Goal: Transaction & Acquisition: Purchase product/service

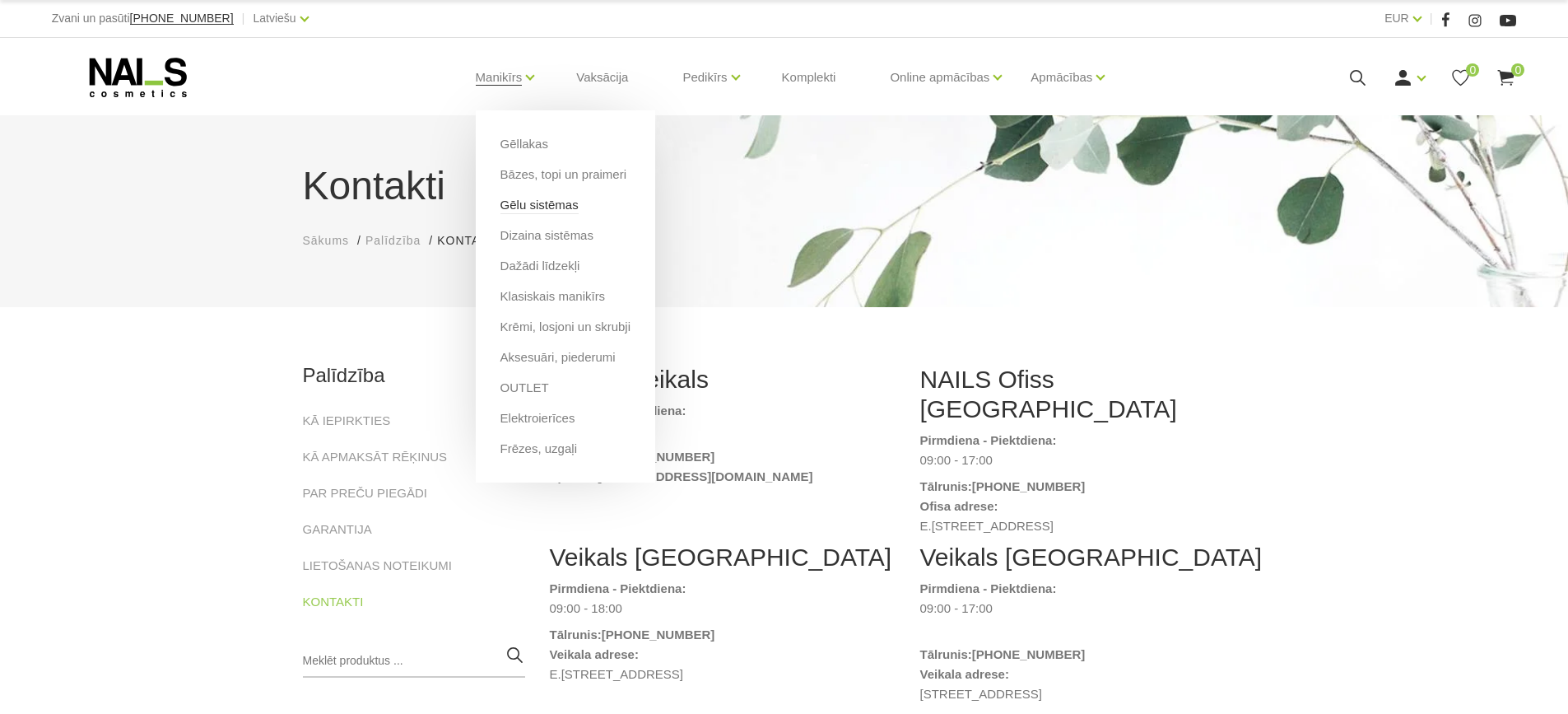
click at [515, 206] on link "Gēlu sistēmas" at bounding box center [539, 205] width 78 height 18
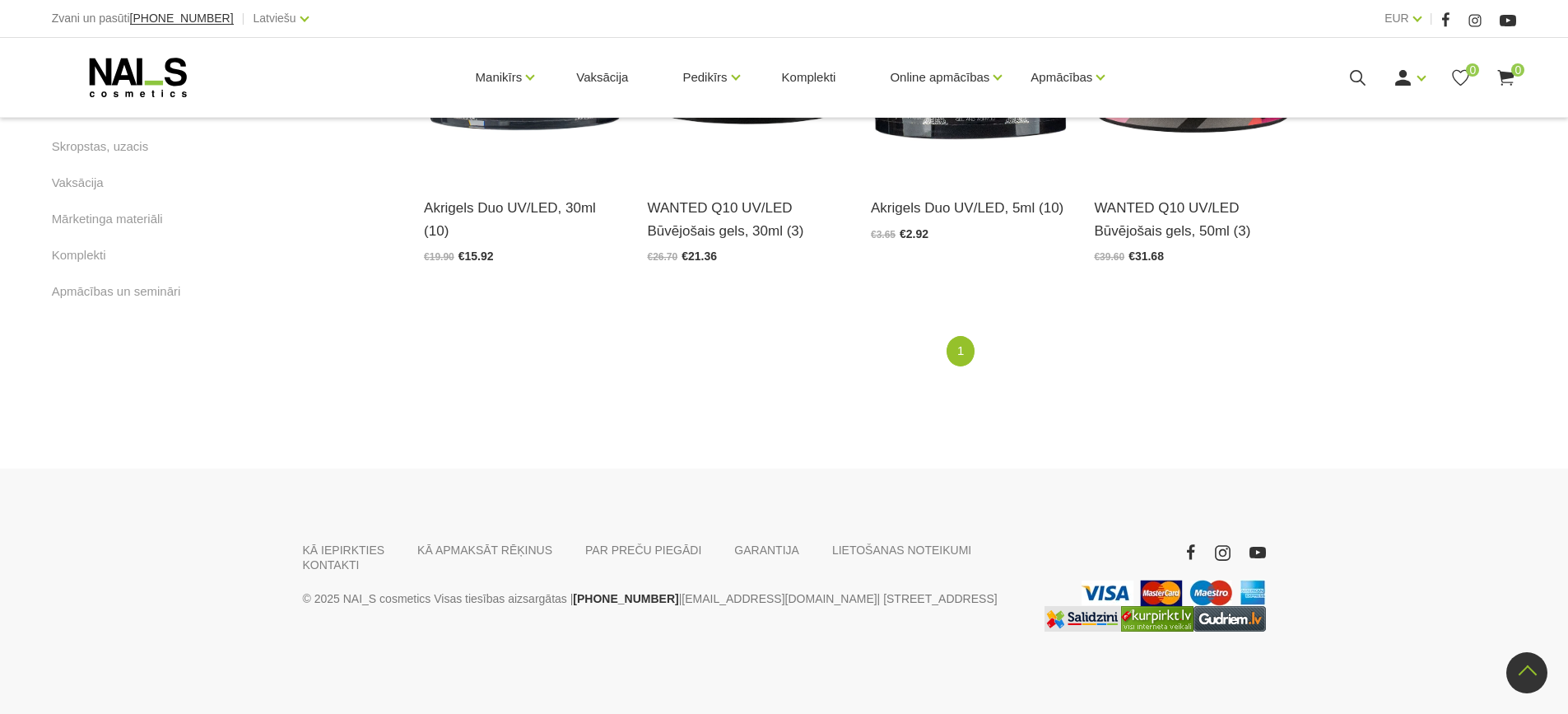
scroll to position [356, 0]
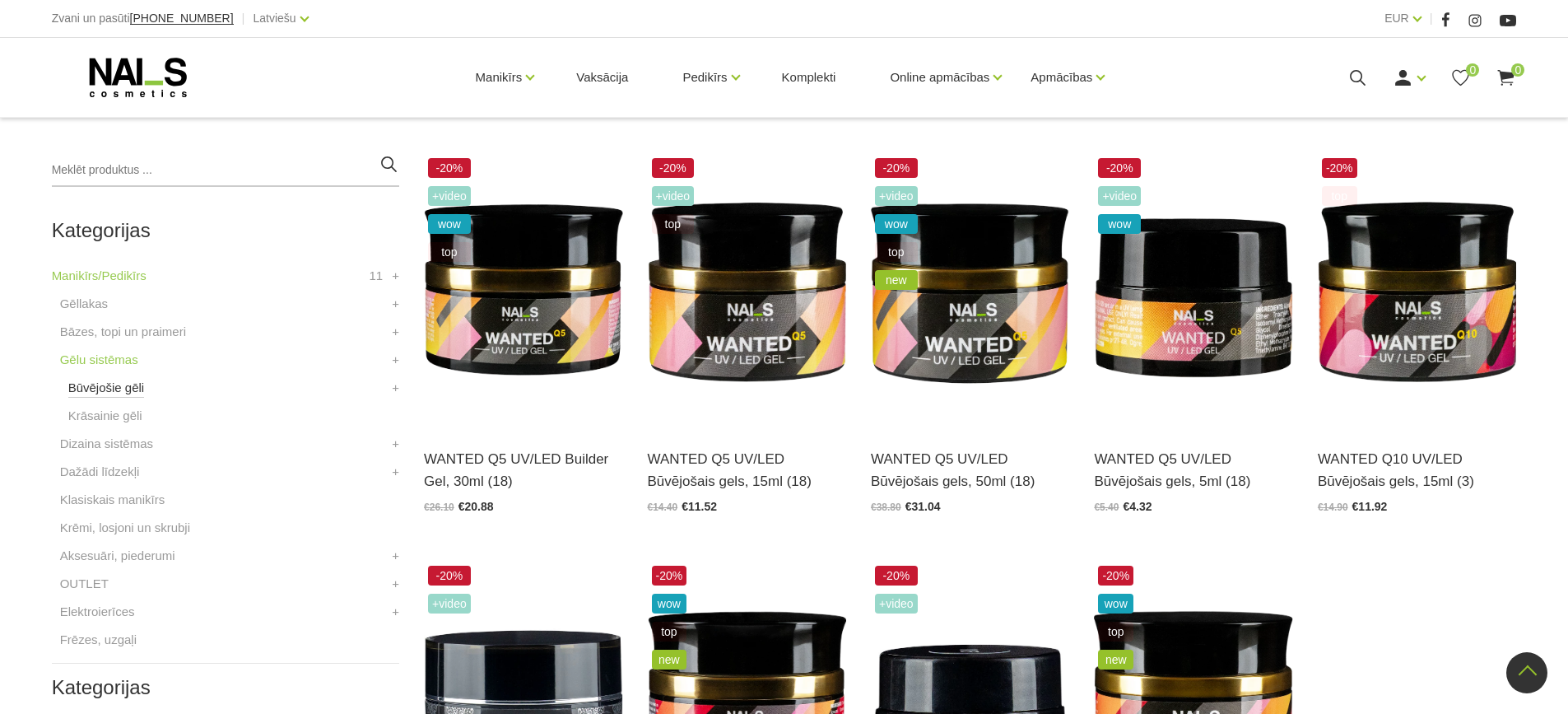
click at [111, 386] on link "Būvējošie gēli" at bounding box center [106, 388] width 76 height 20
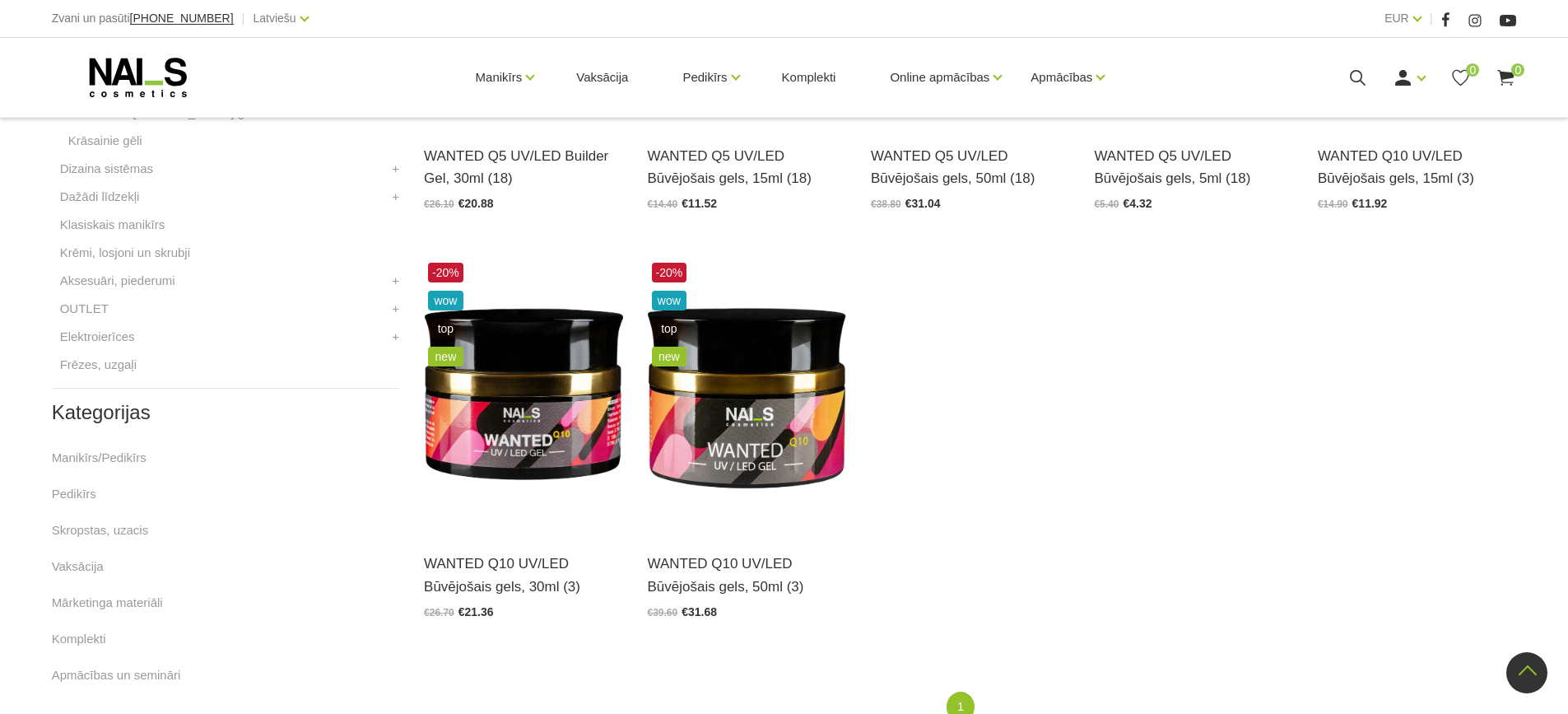
scroll to position [412, 0]
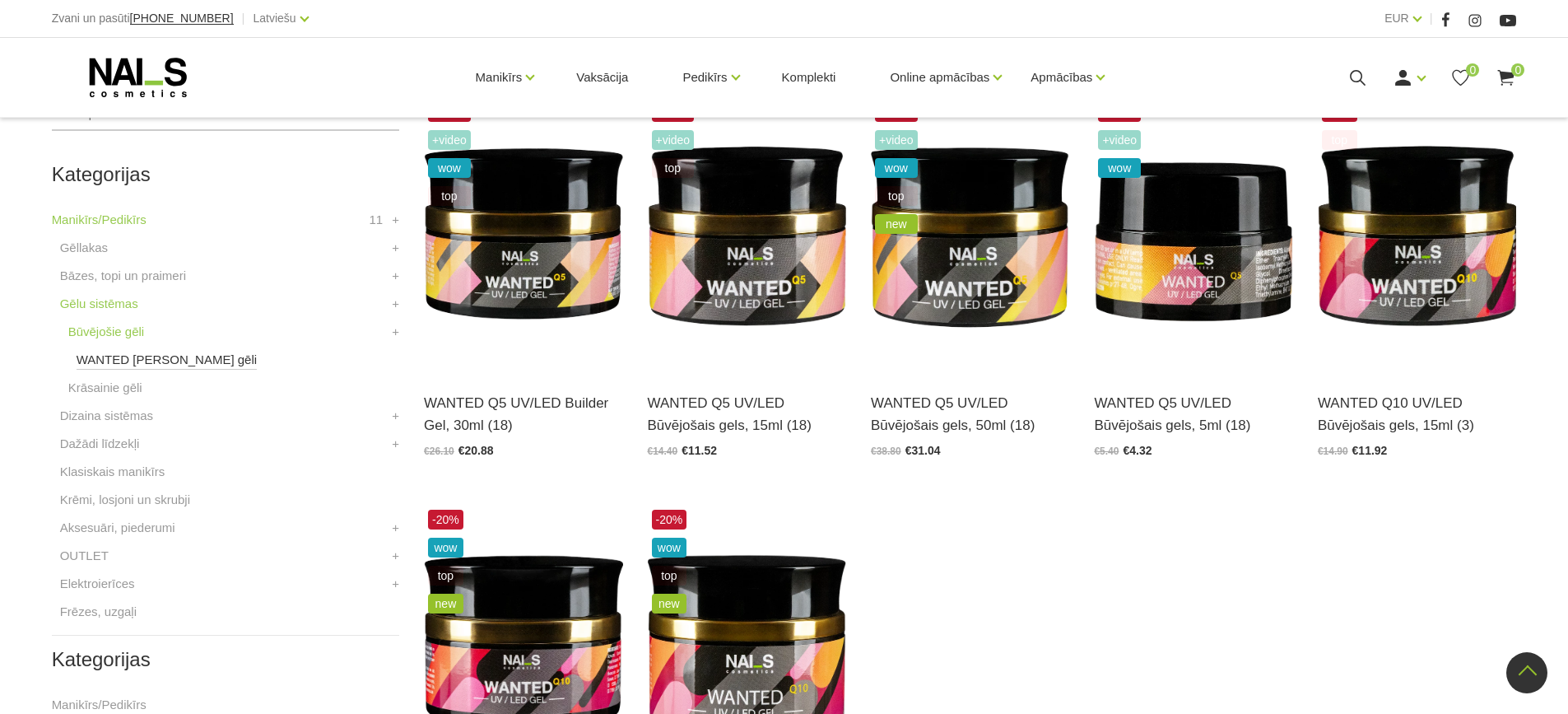
click at [92, 357] on link "WANTED [PERSON_NAME] gēli" at bounding box center [166, 359] width 181 height 20
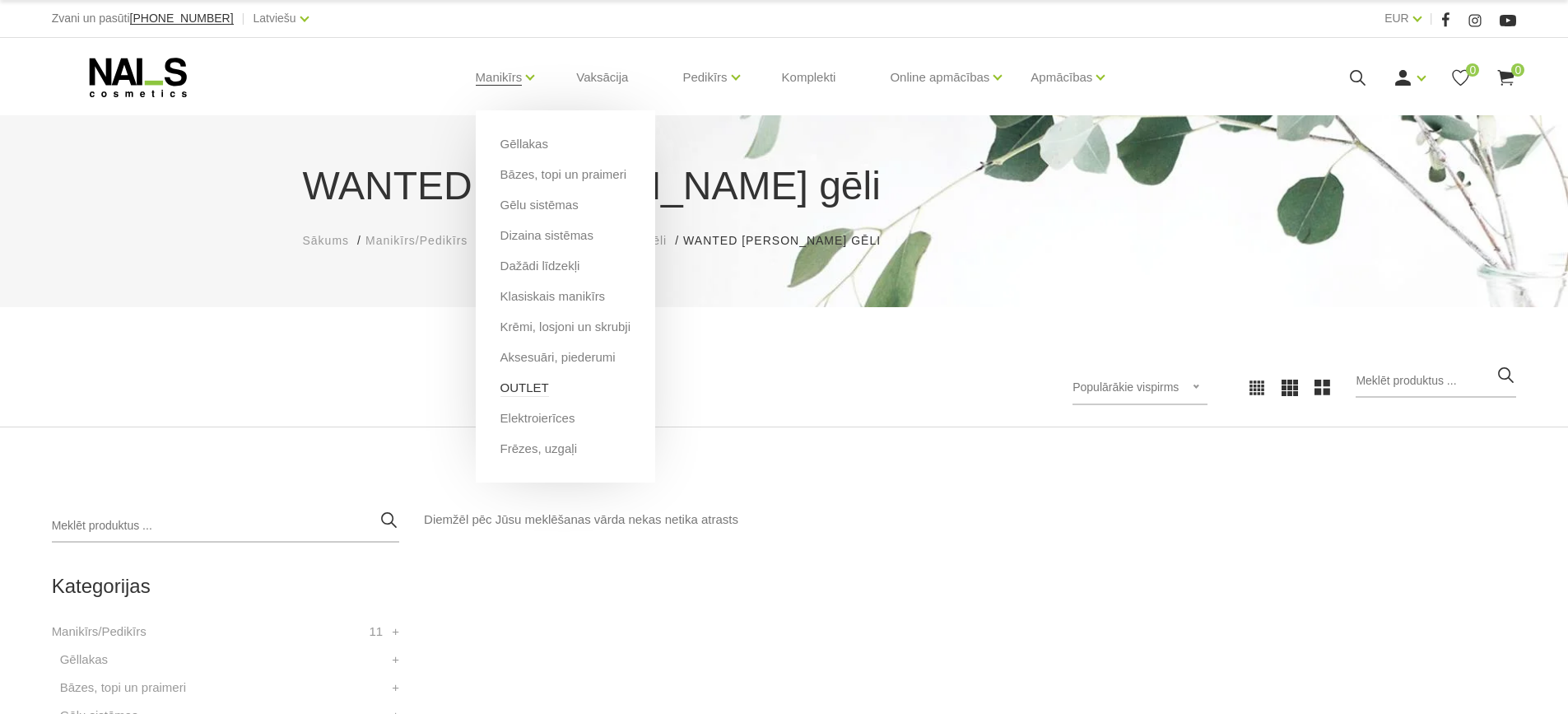
click at [523, 389] on link "OUTLET" at bounding box center [524, 387] width 49 height 18
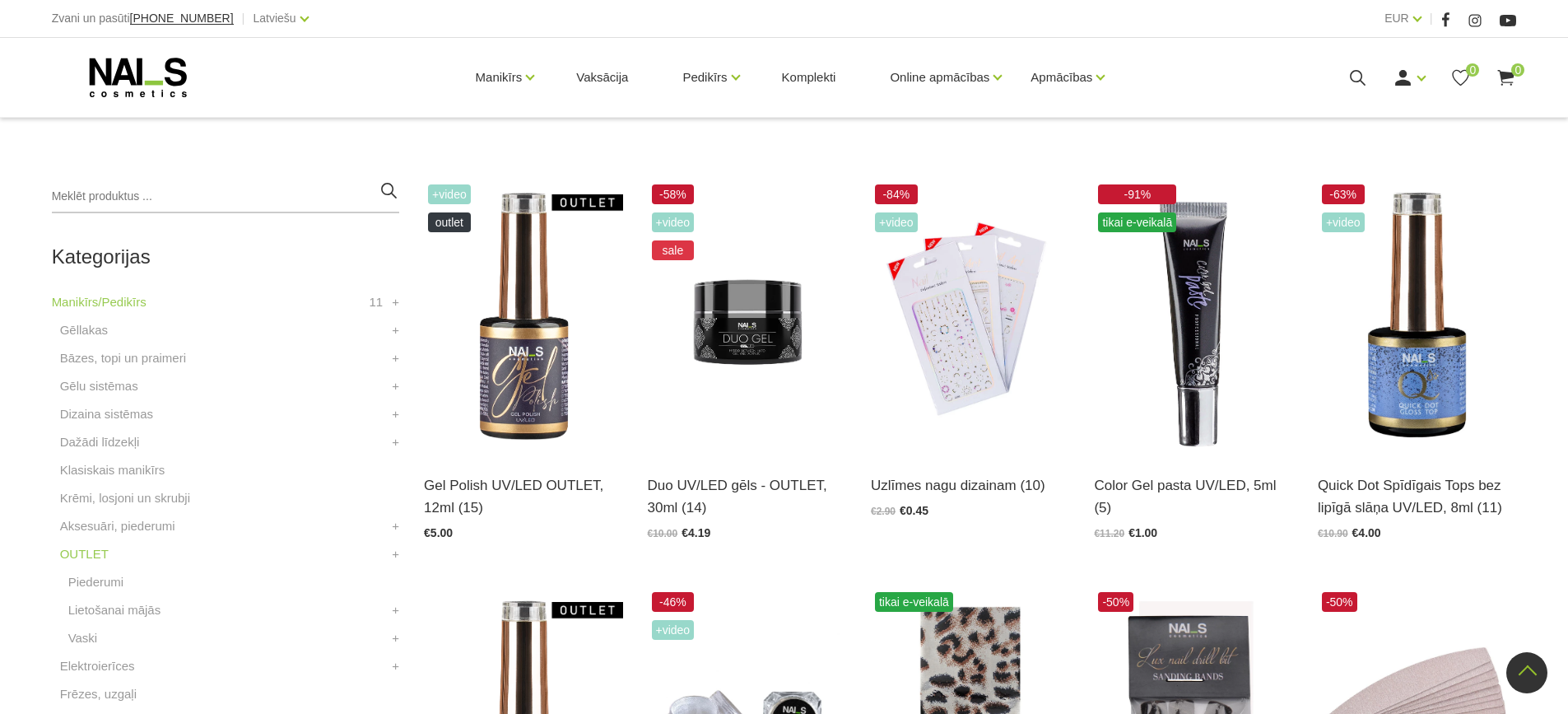
scroll to position [247, 0]
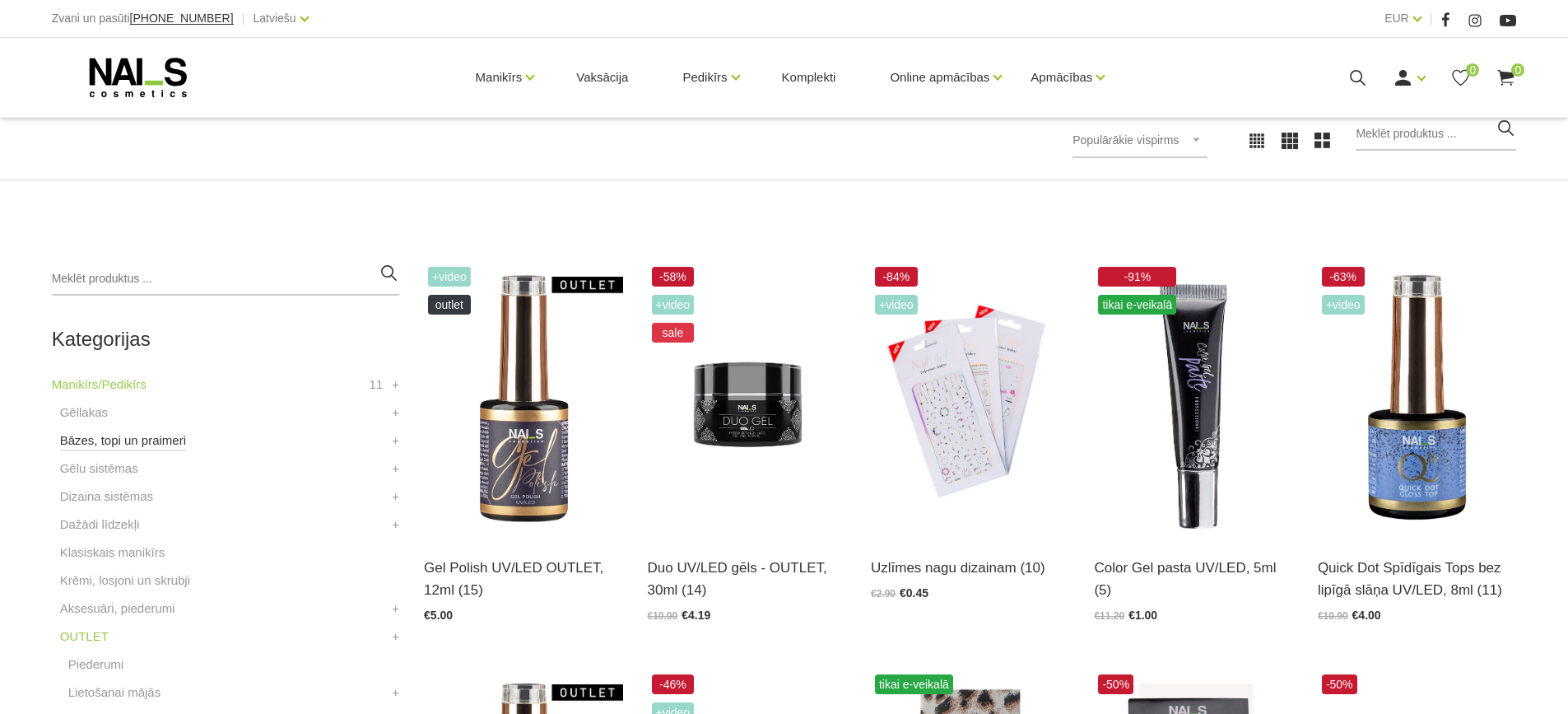
click at [127, 446] on link "Bāzes, topi un praimeri" at bounding box center [123, 441] width 126 height 20
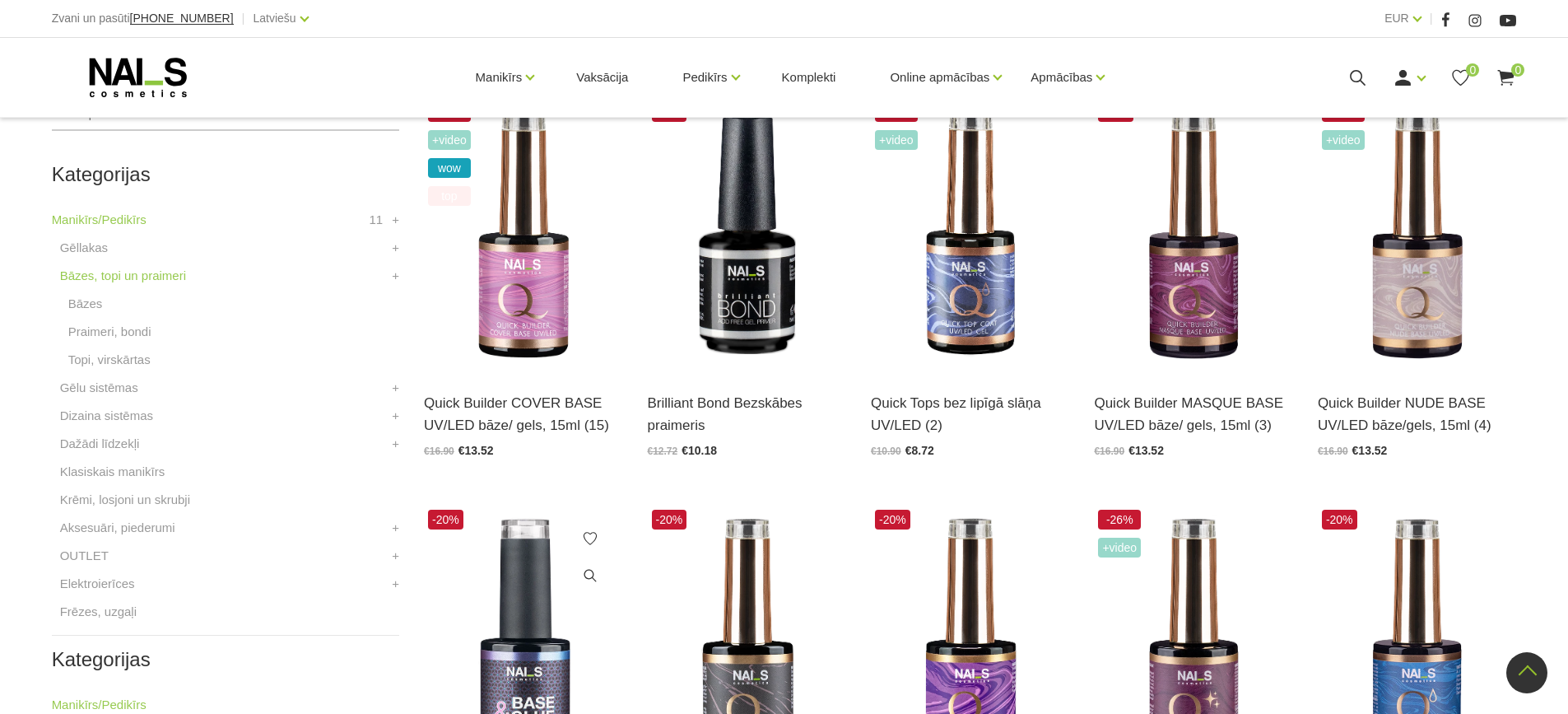
scroll to position [659, 0]
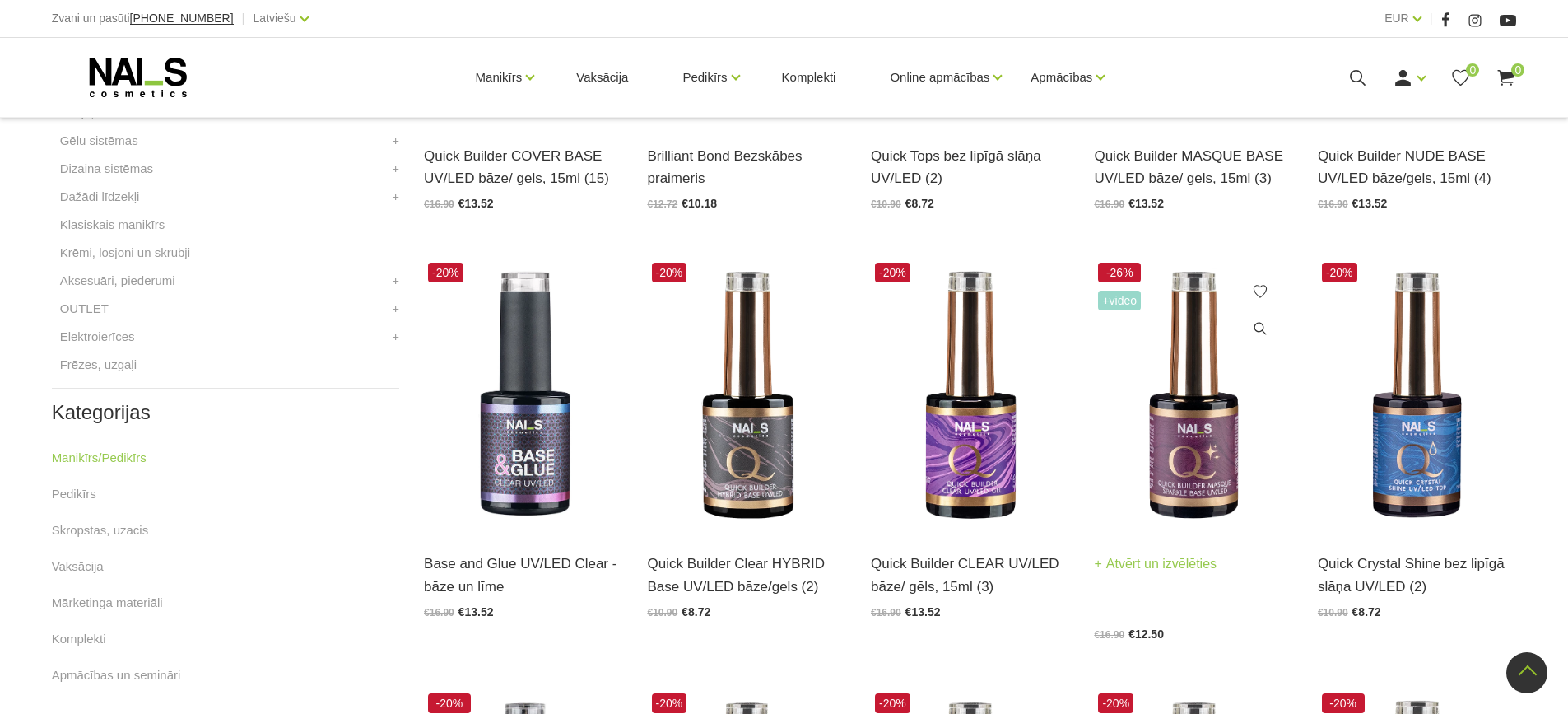
click at [1178, 451] on img at bounding box center [1194, 395] width 198 height 273
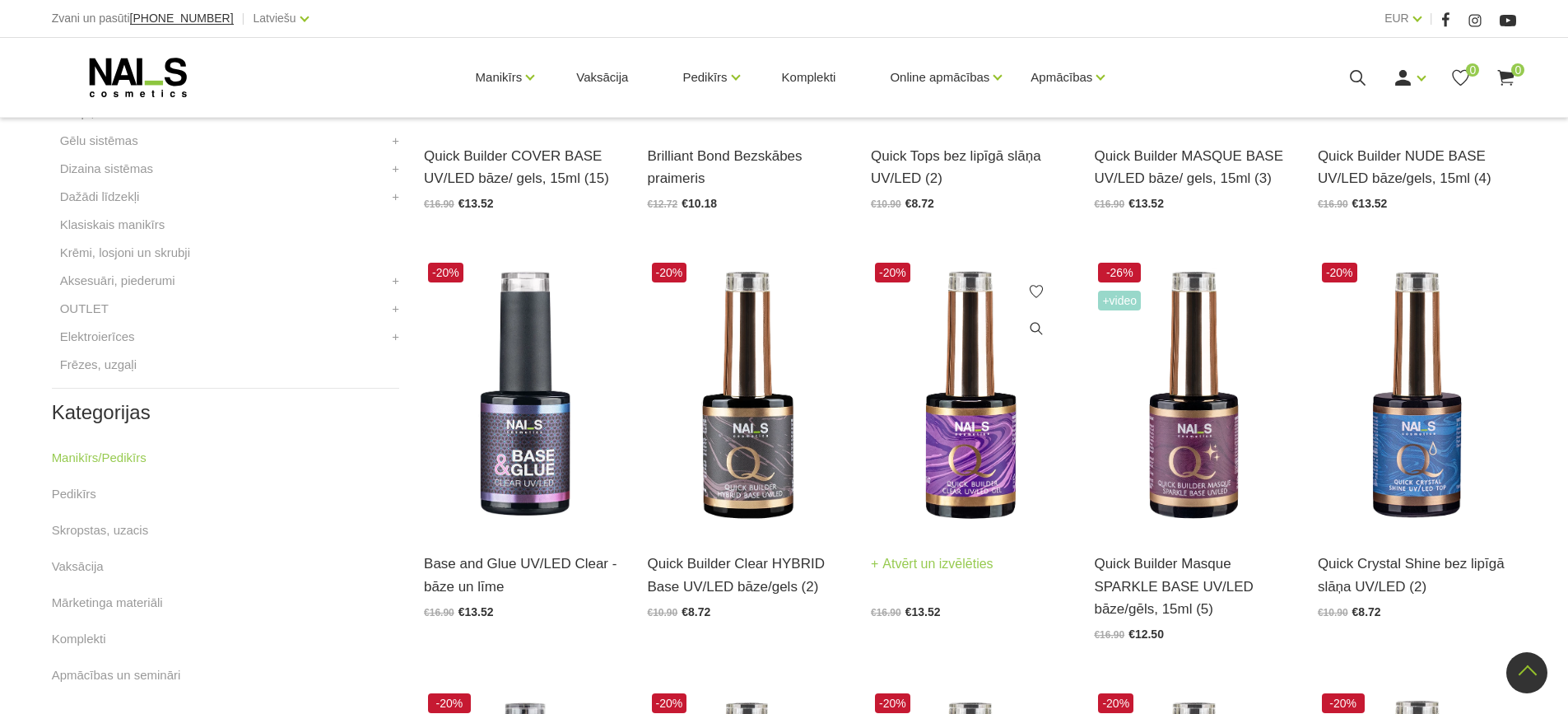
click at [991, 435] on img at bounding box center [970, 395] width 198 height 273
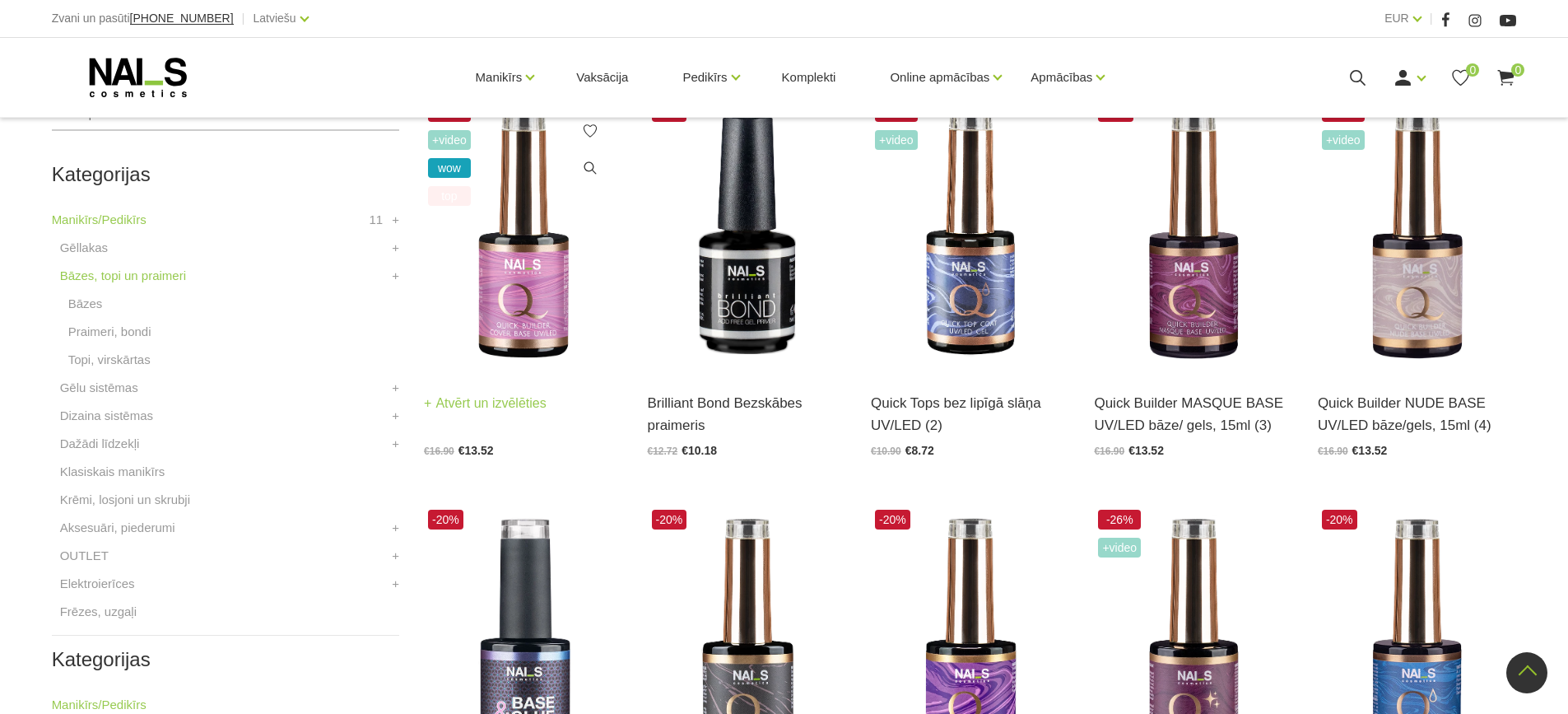
click at [534, 282] on img at bounding box center [523, 235] width 198 height 273
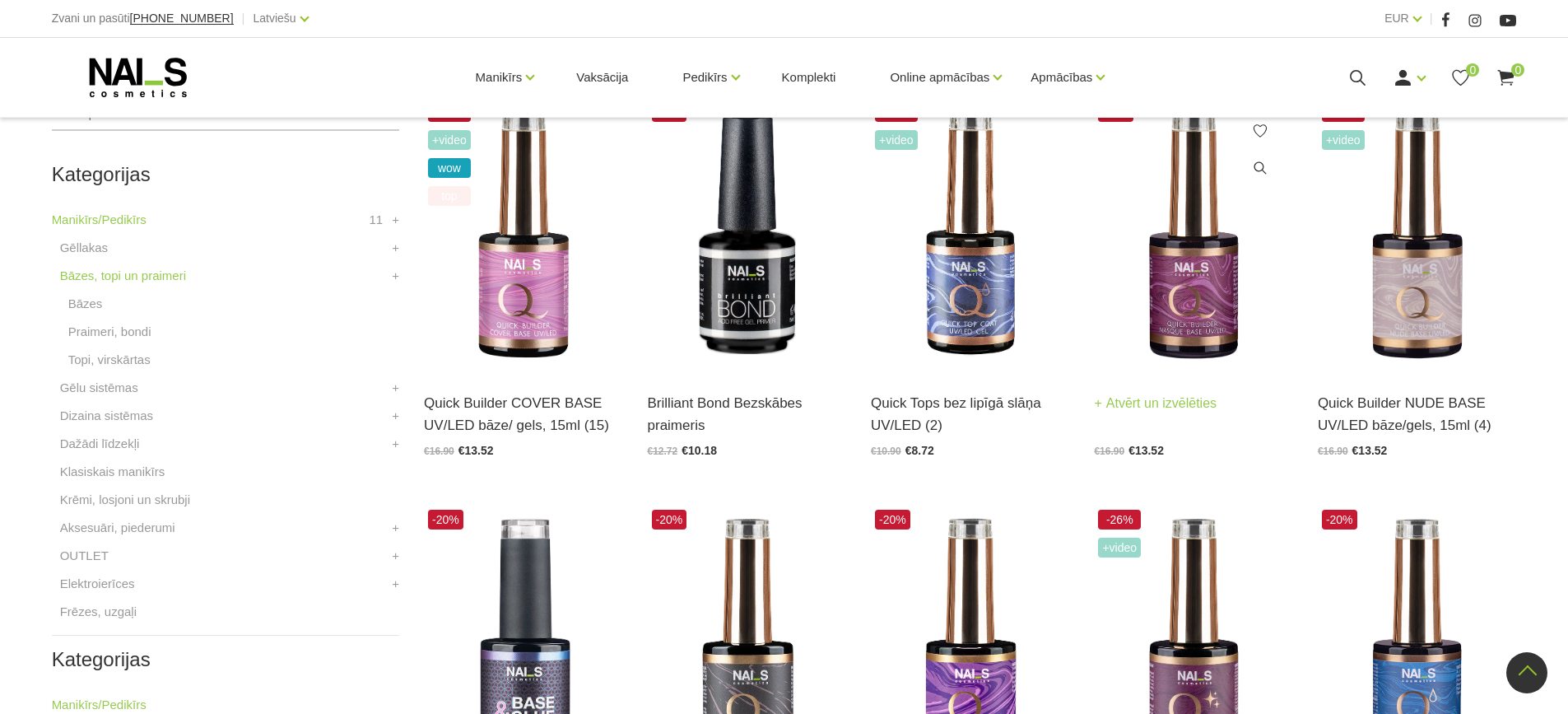
click at [1193, 279] on img at bounding box center [1194, 235] width 198 height 273
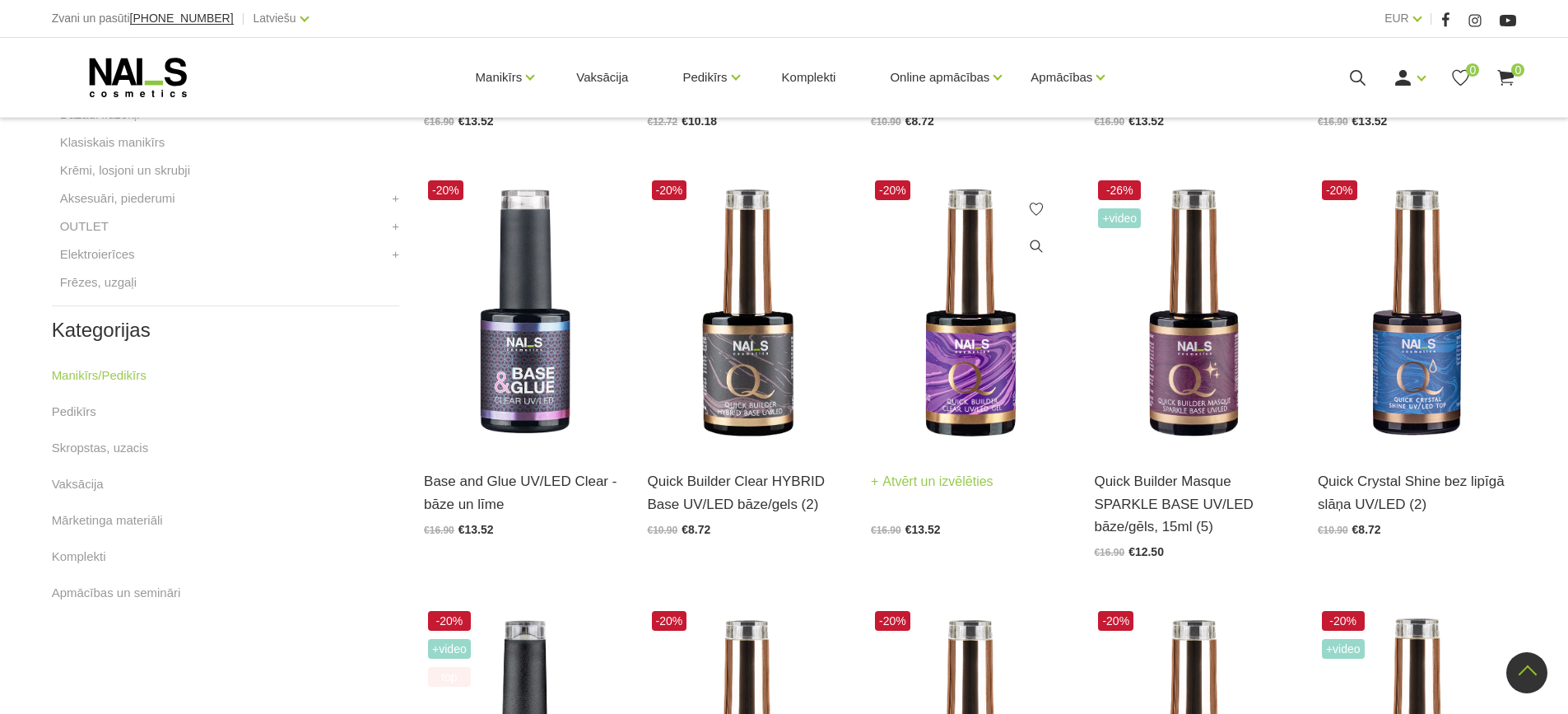
click at [977, 363] on img at bounding box center [970, 313] width 198 height 273
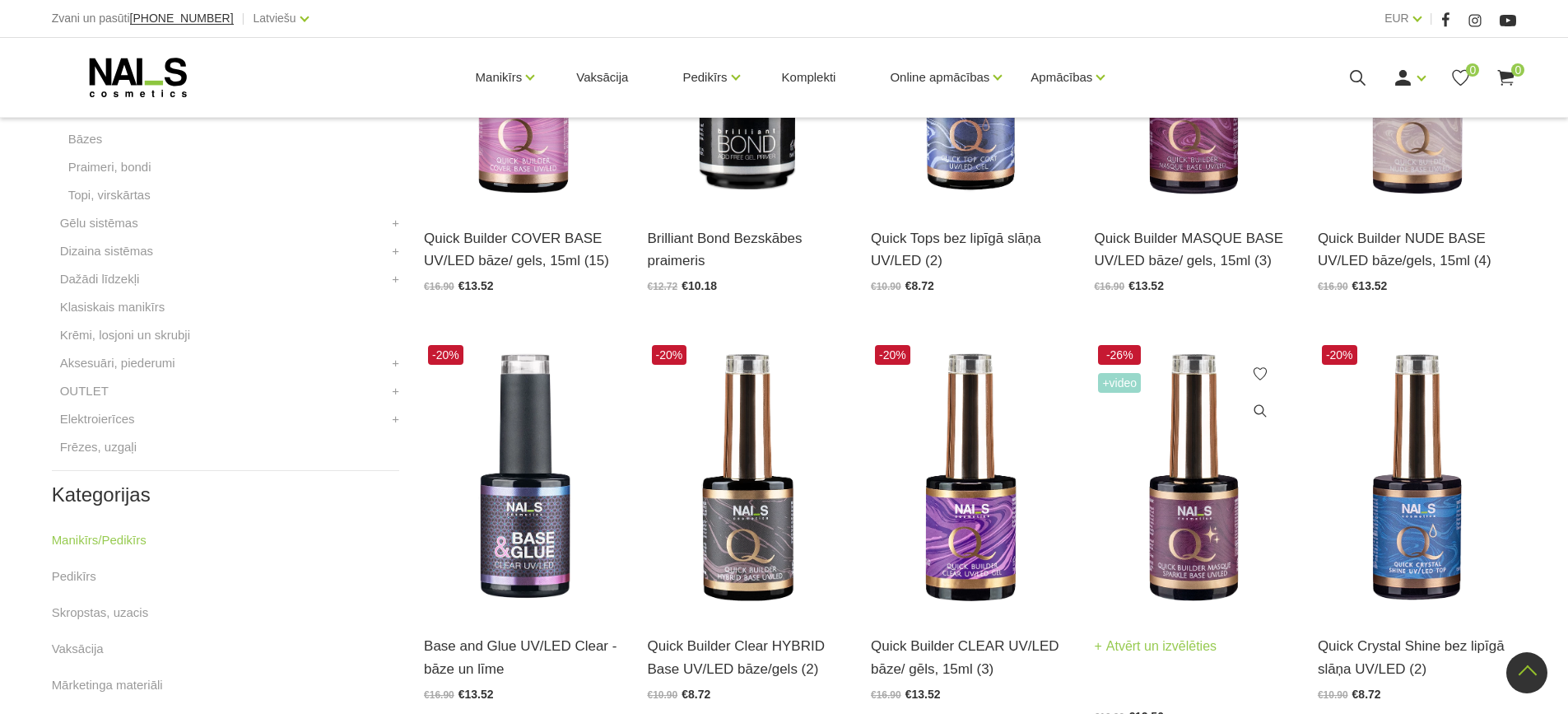
scroll to position [659, 0]
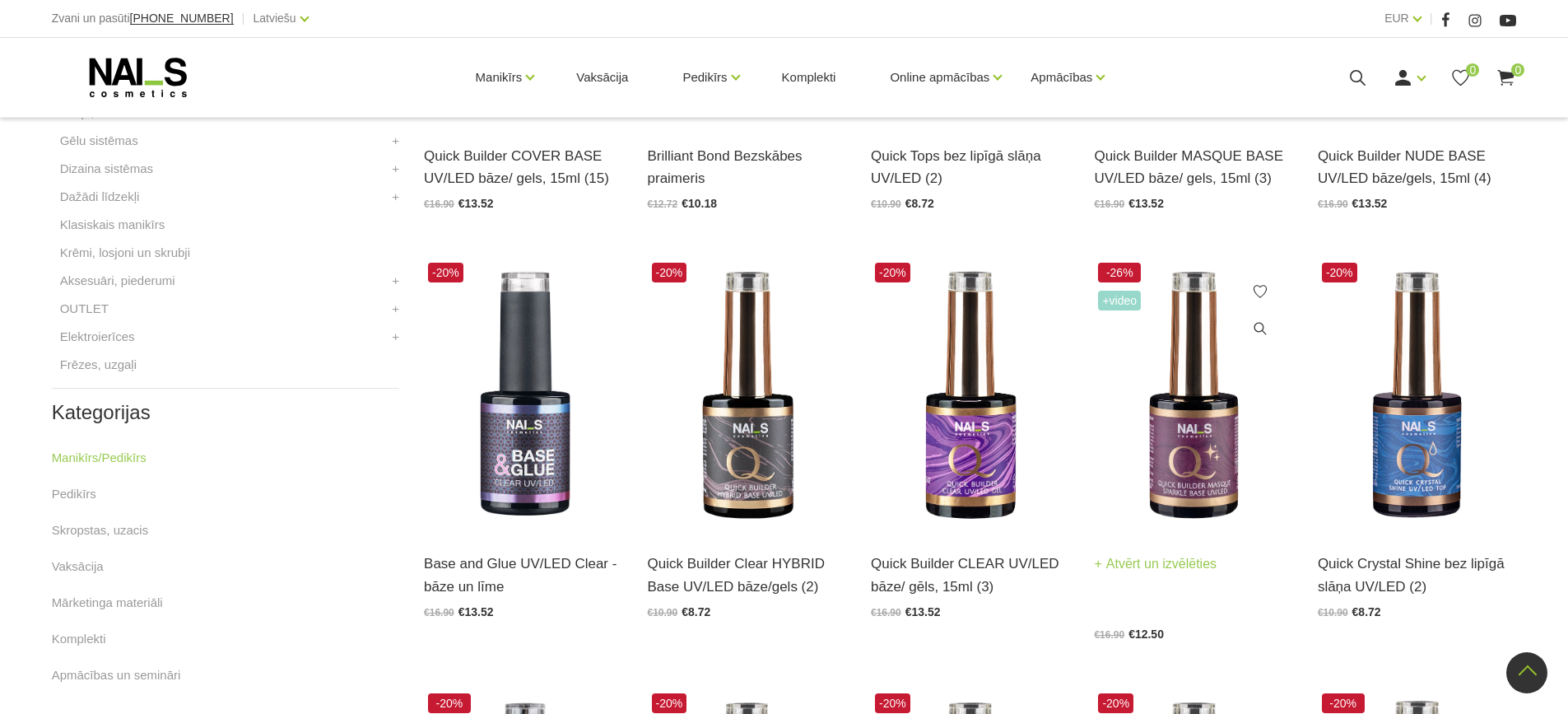
click at [1208, 428] on img at bounding box center [1194, 395] width 198 height 273
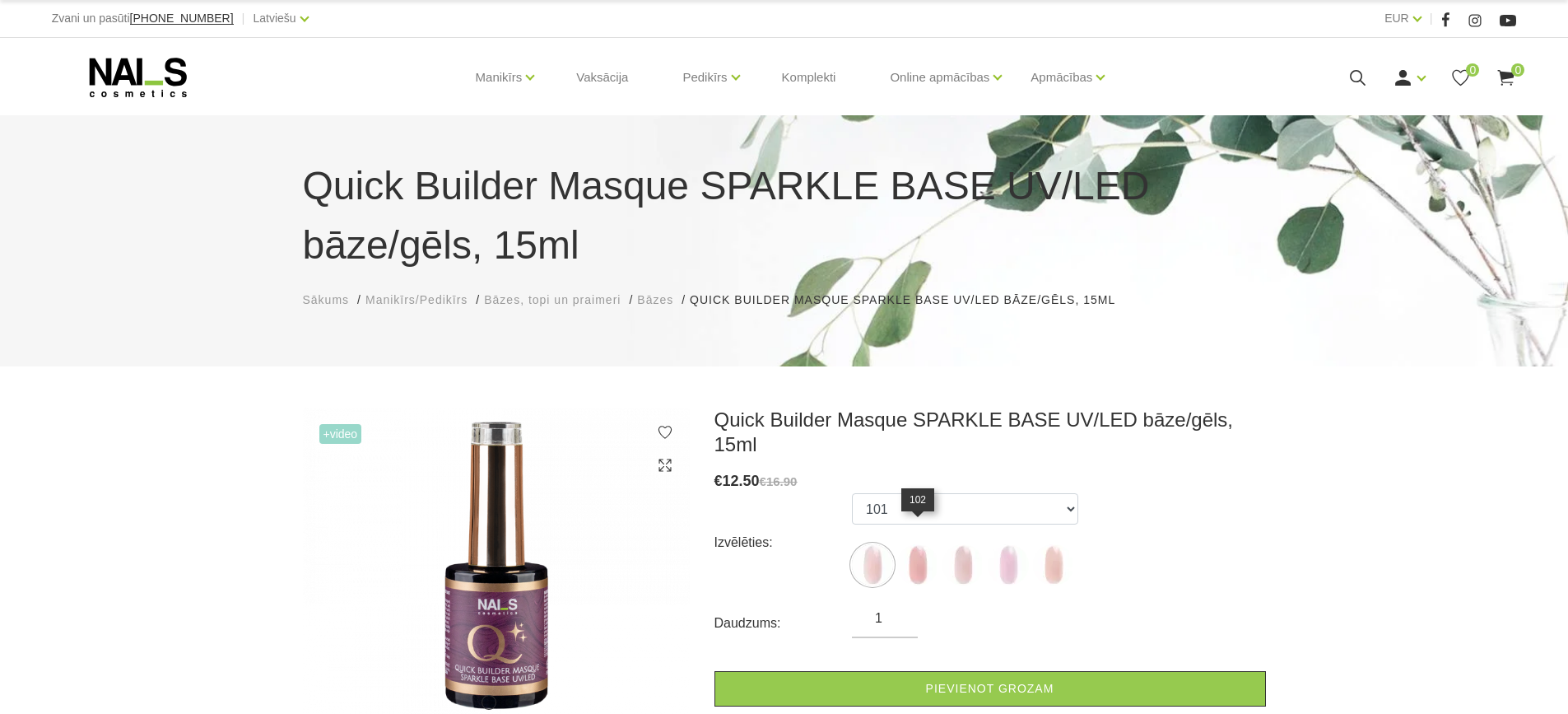
click at [922, 544] on img at bounding box center [918, 564] width 42 height 42
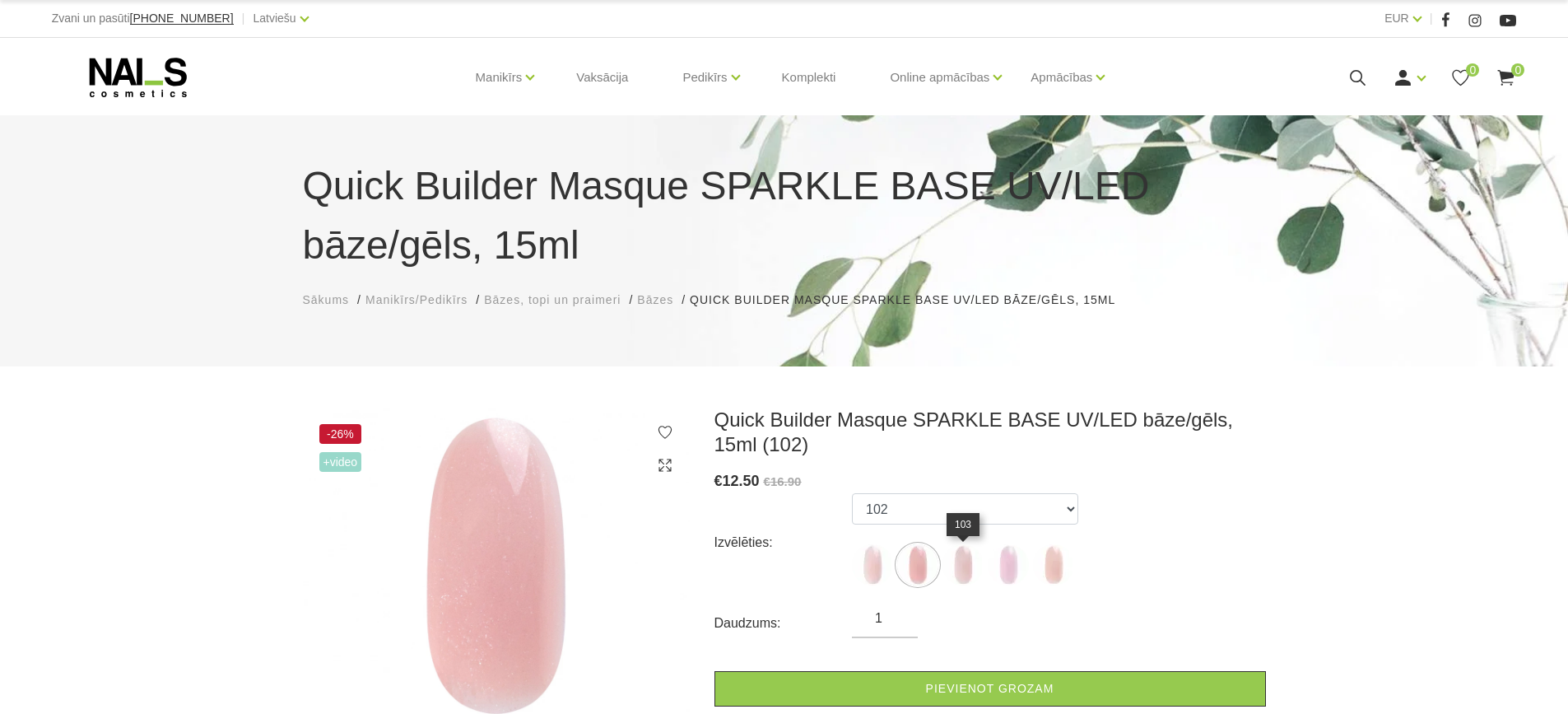
click at [963, 568] on img at bounding box center [964, 564] width 42 height 42
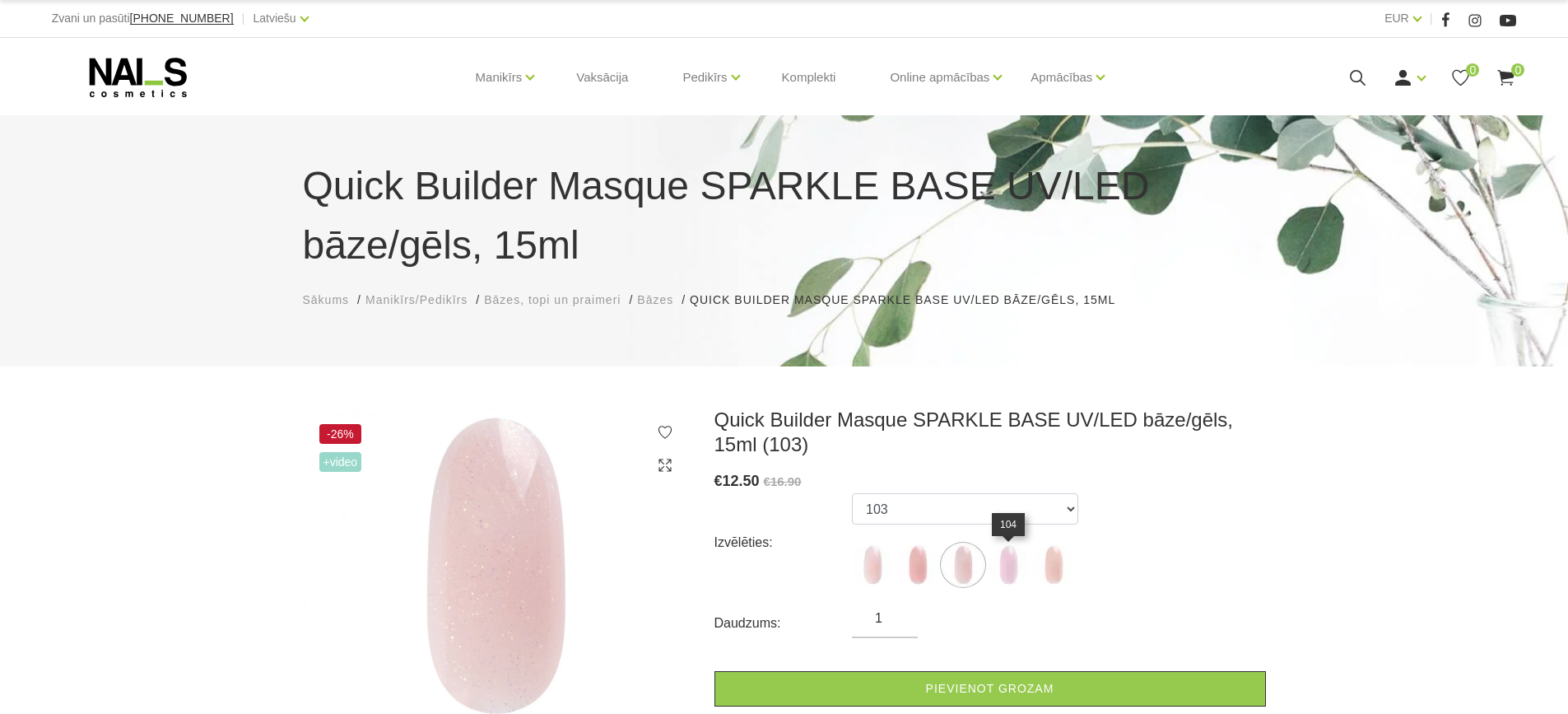
click at [1011, 571] on img at bounding box center [1008, 564] width 42 height 42
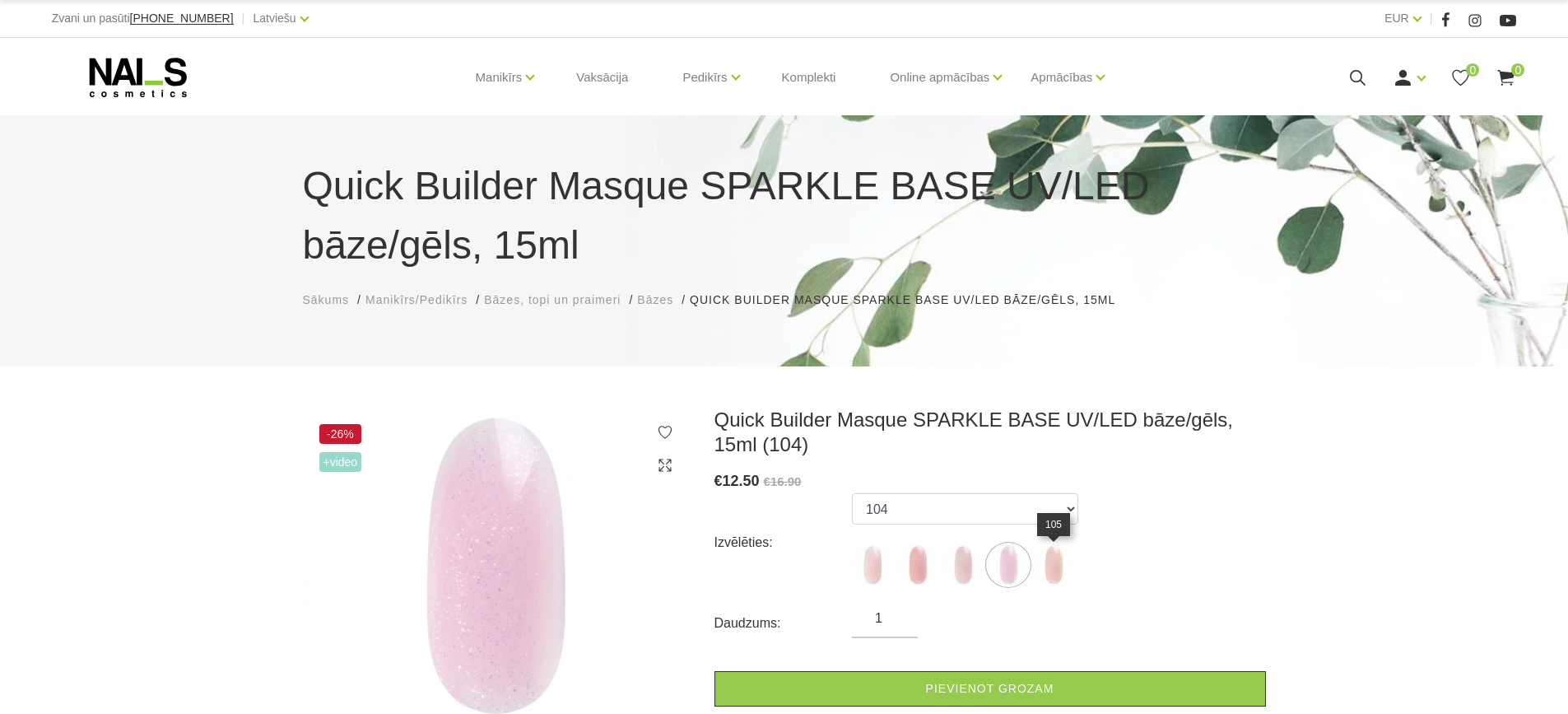
click at [1058, 573] on img at bounding box center [1054, 564] width 42 height 42
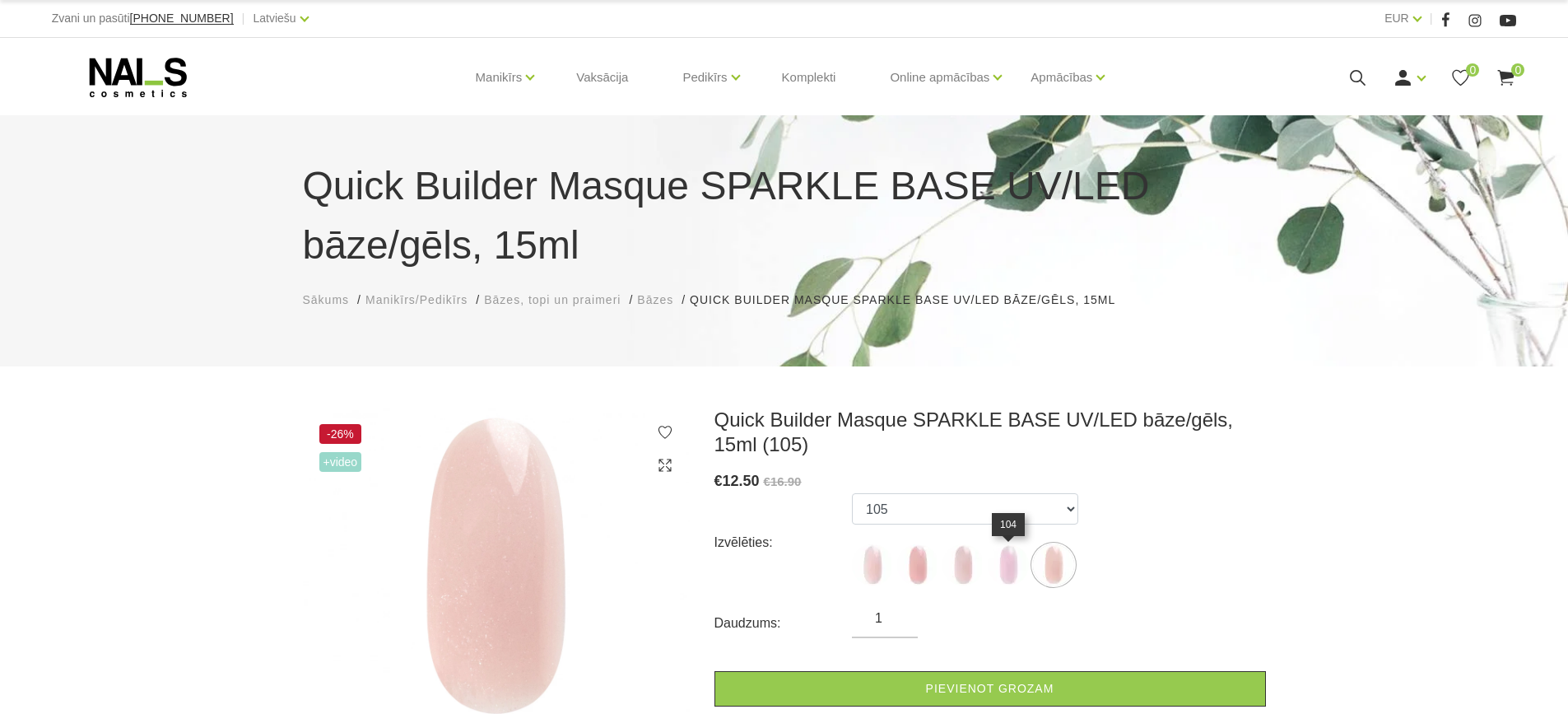
click at [1004, 570] on img at bounding box center [1008, 564] width 42 height 42
select select "5631"
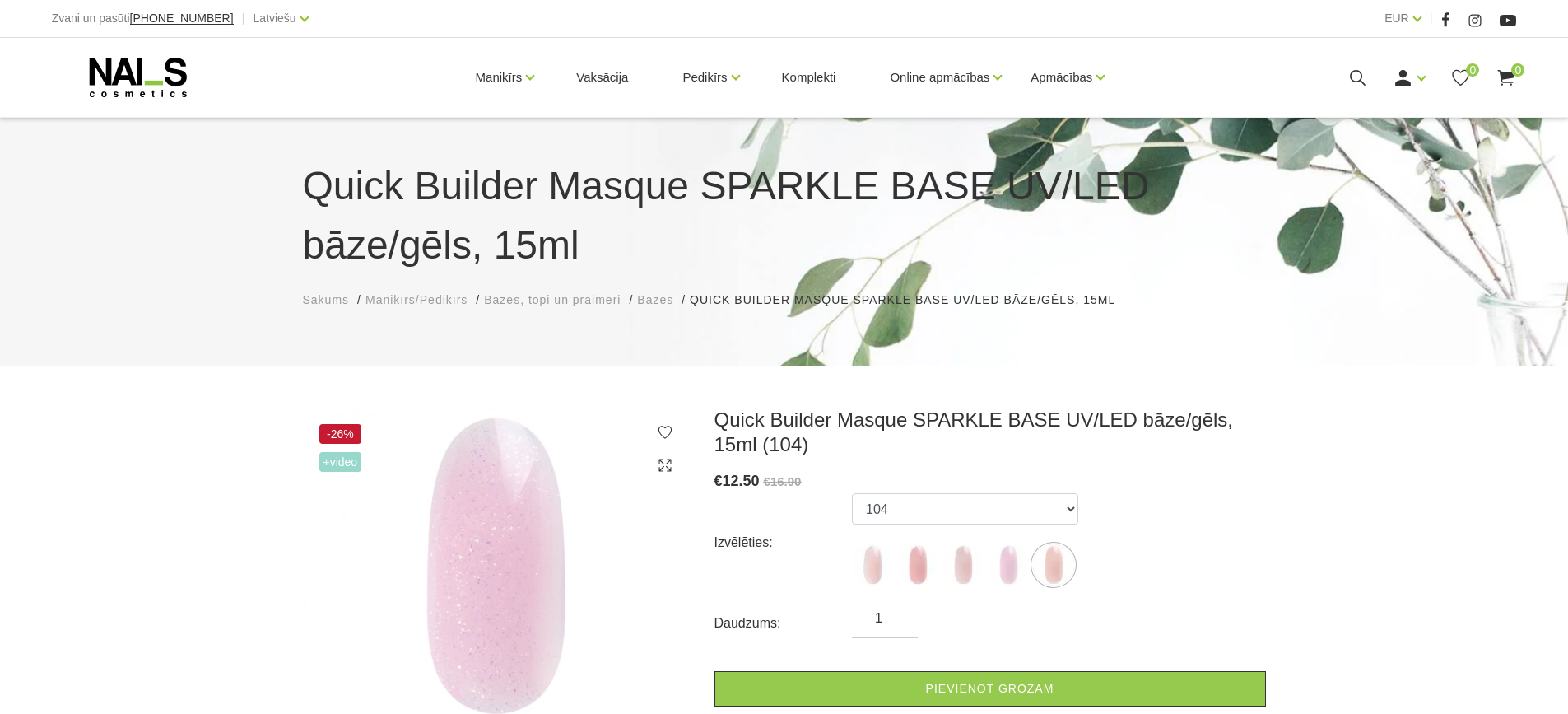
scroll to position [247, 0]
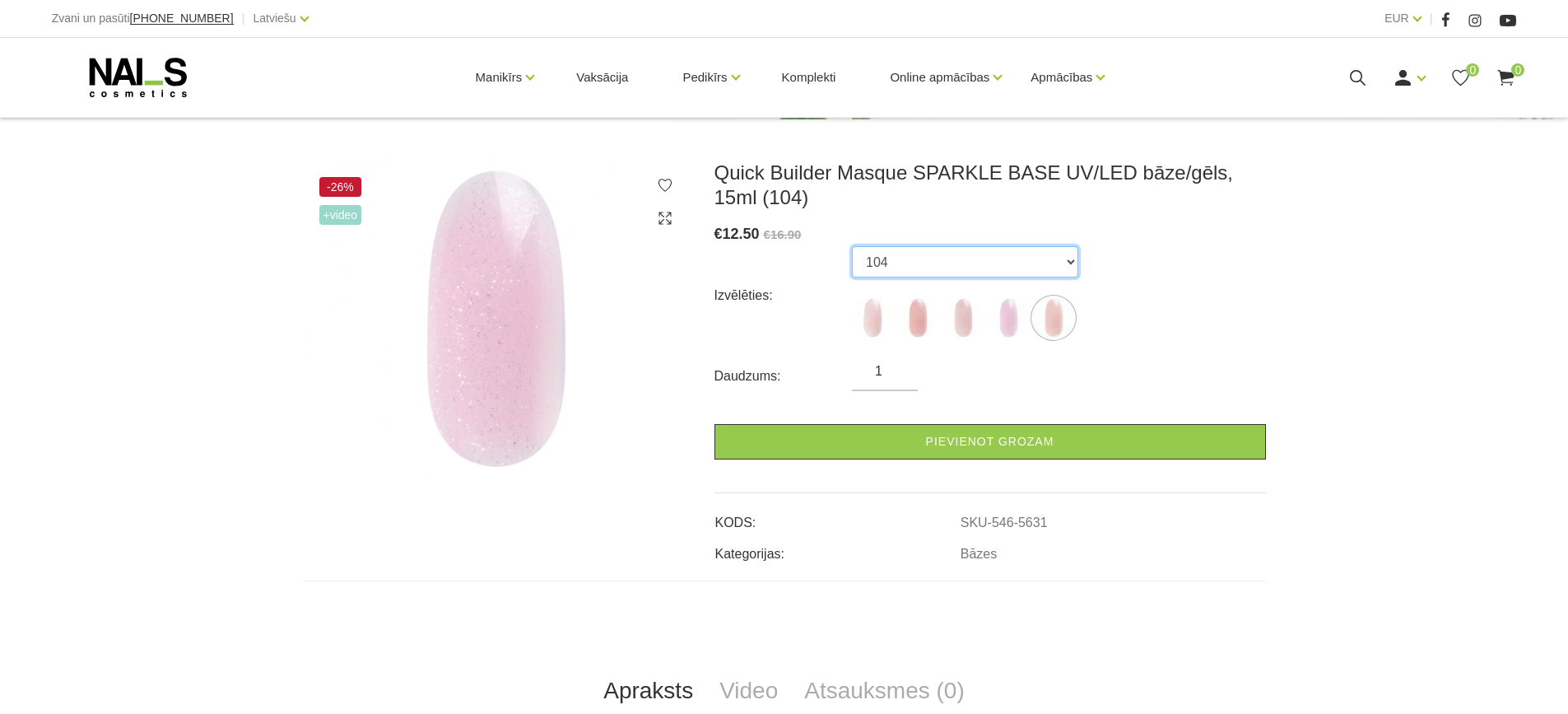
click at [1042, 257] on select "101 102 103 104 105" at bounding box center [965, 262] width 227 height 32
click at [1204, 289] on div "Izvēlēties: 101 102 103 104 105" at bounding box center [991, 296] width 552 height 99
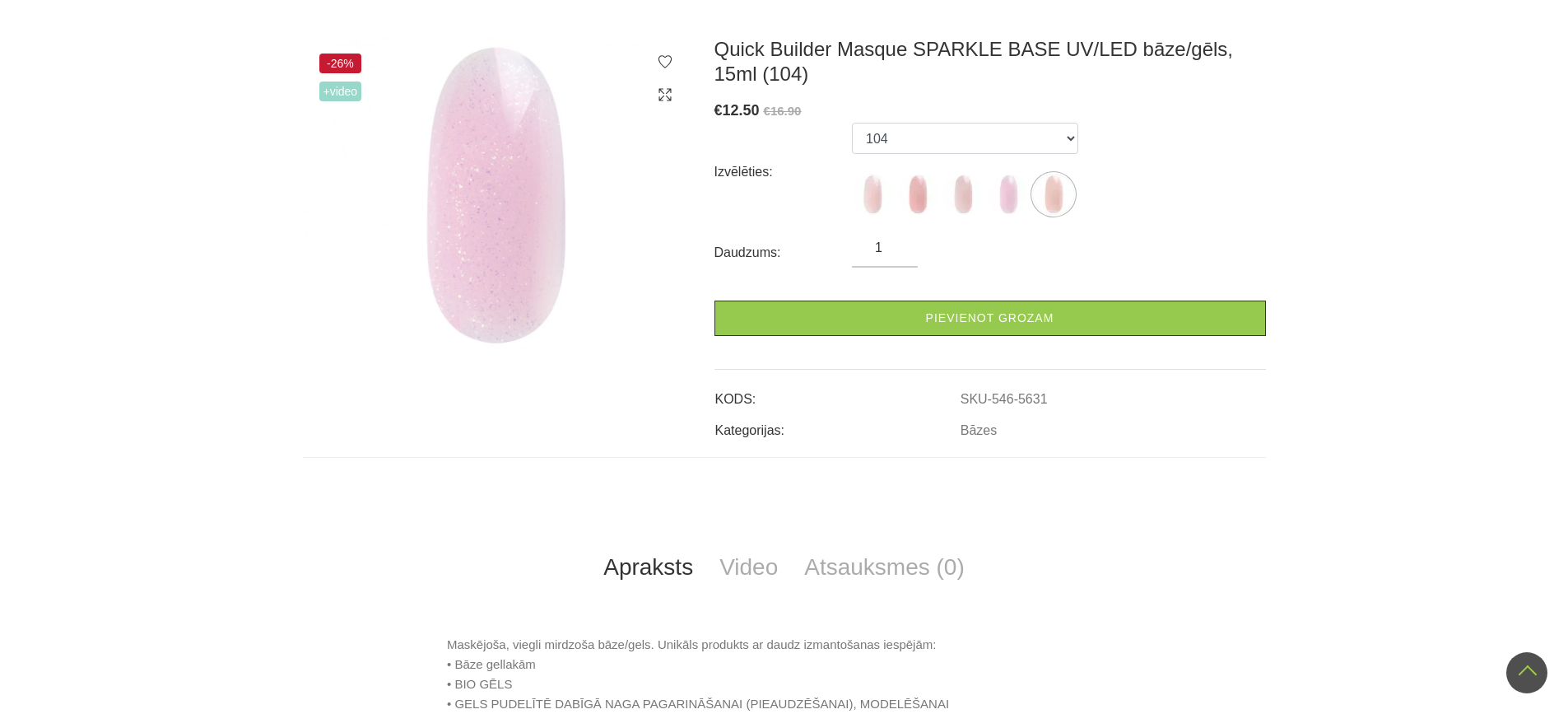
scroll to position [0, 0]
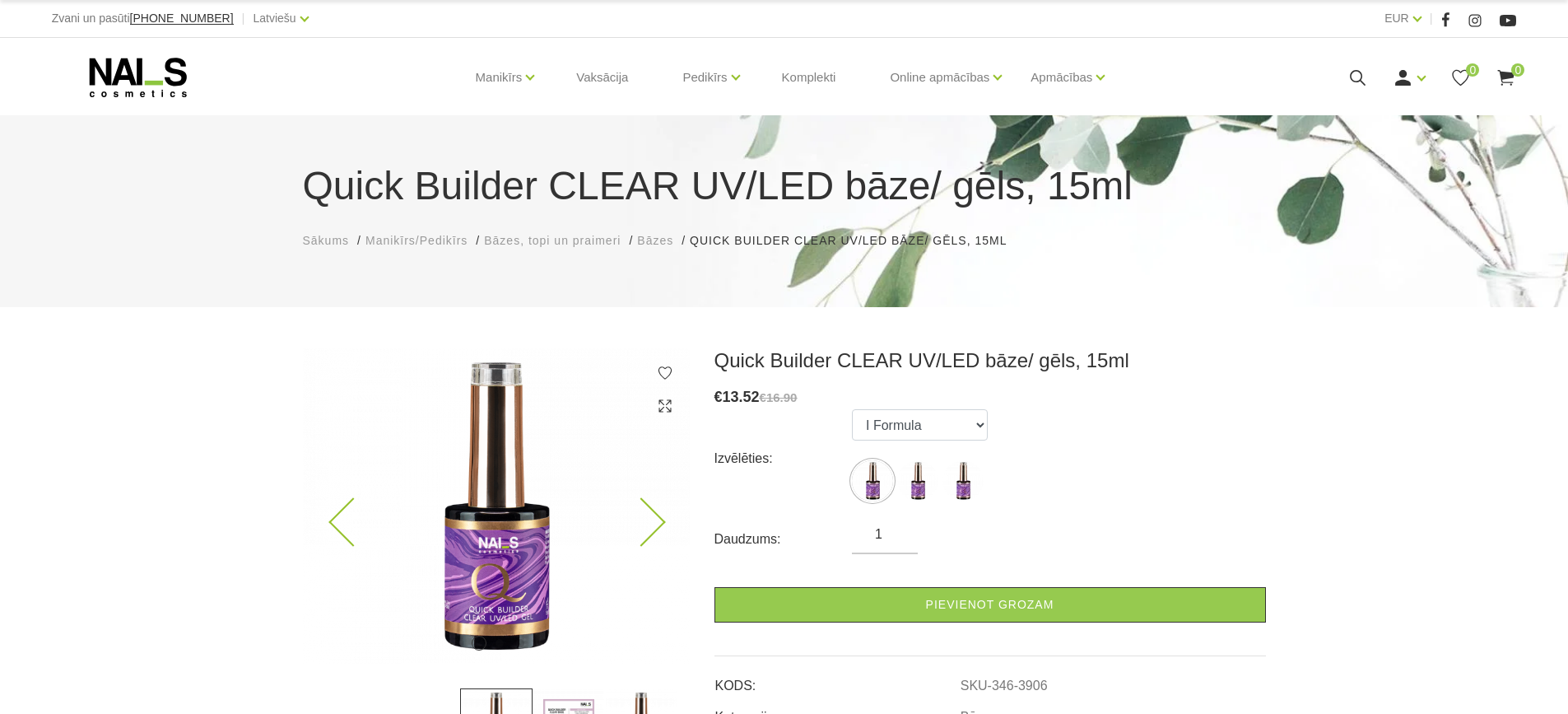
scroll to position [247, 0]
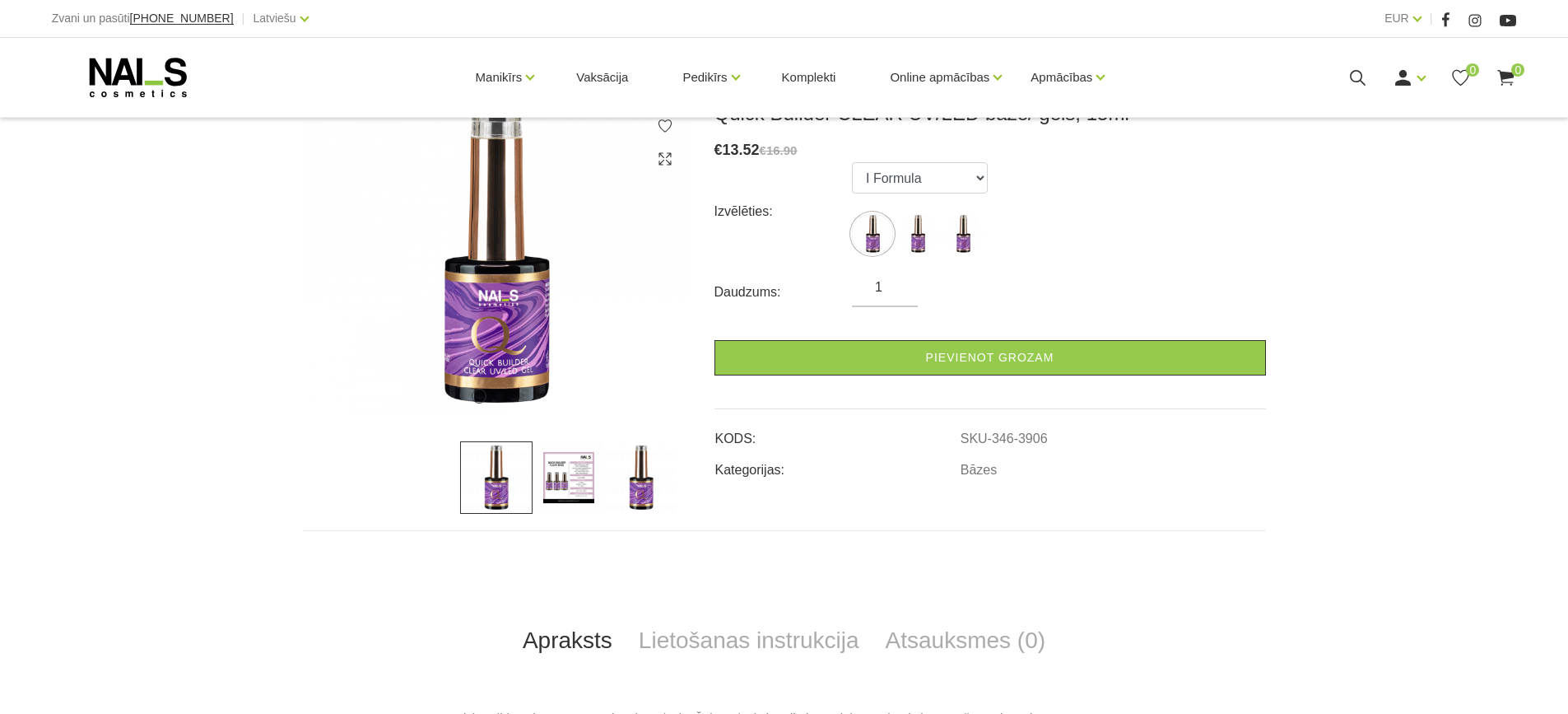
click at [574, 469] on img at bounding box center [569, 477] width 72 height 72
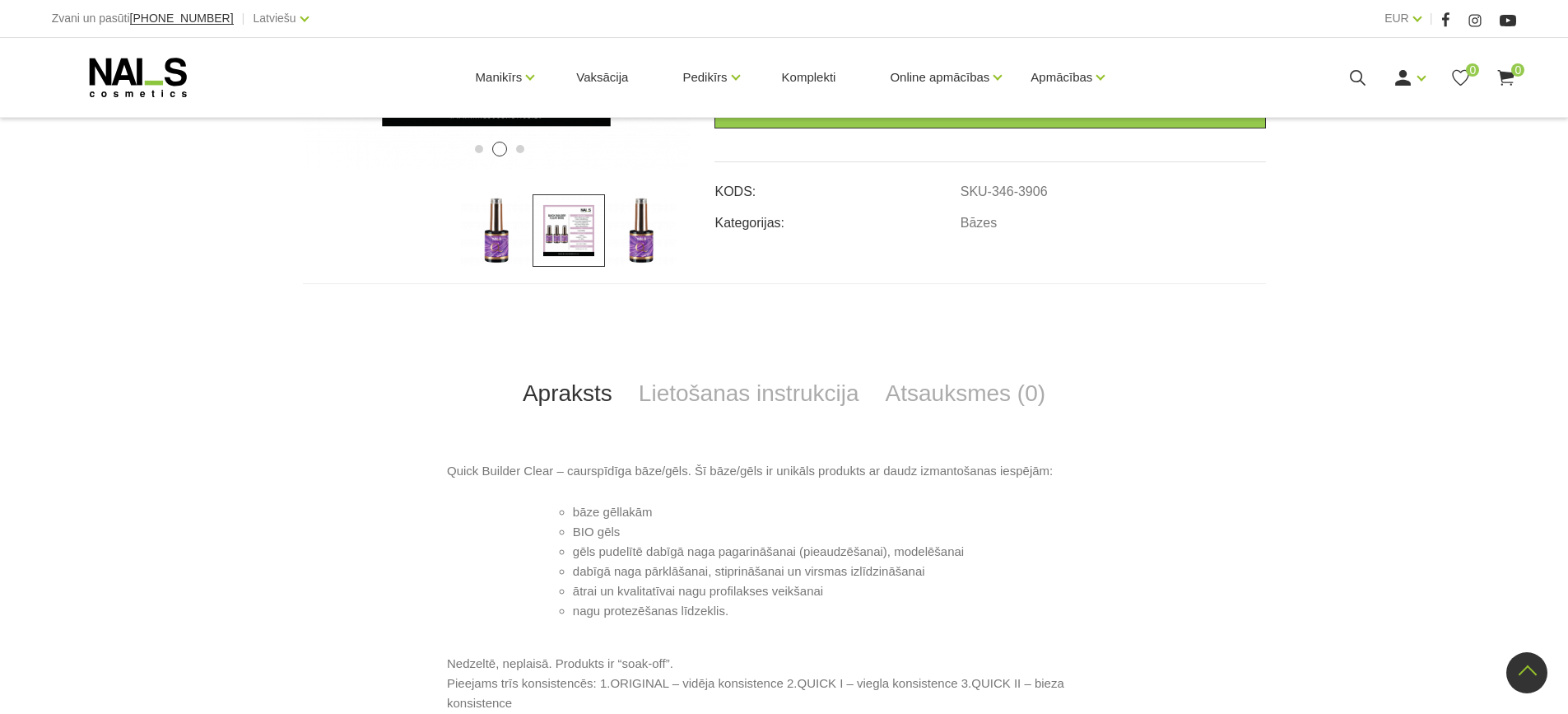
scroll to position [164, 0]
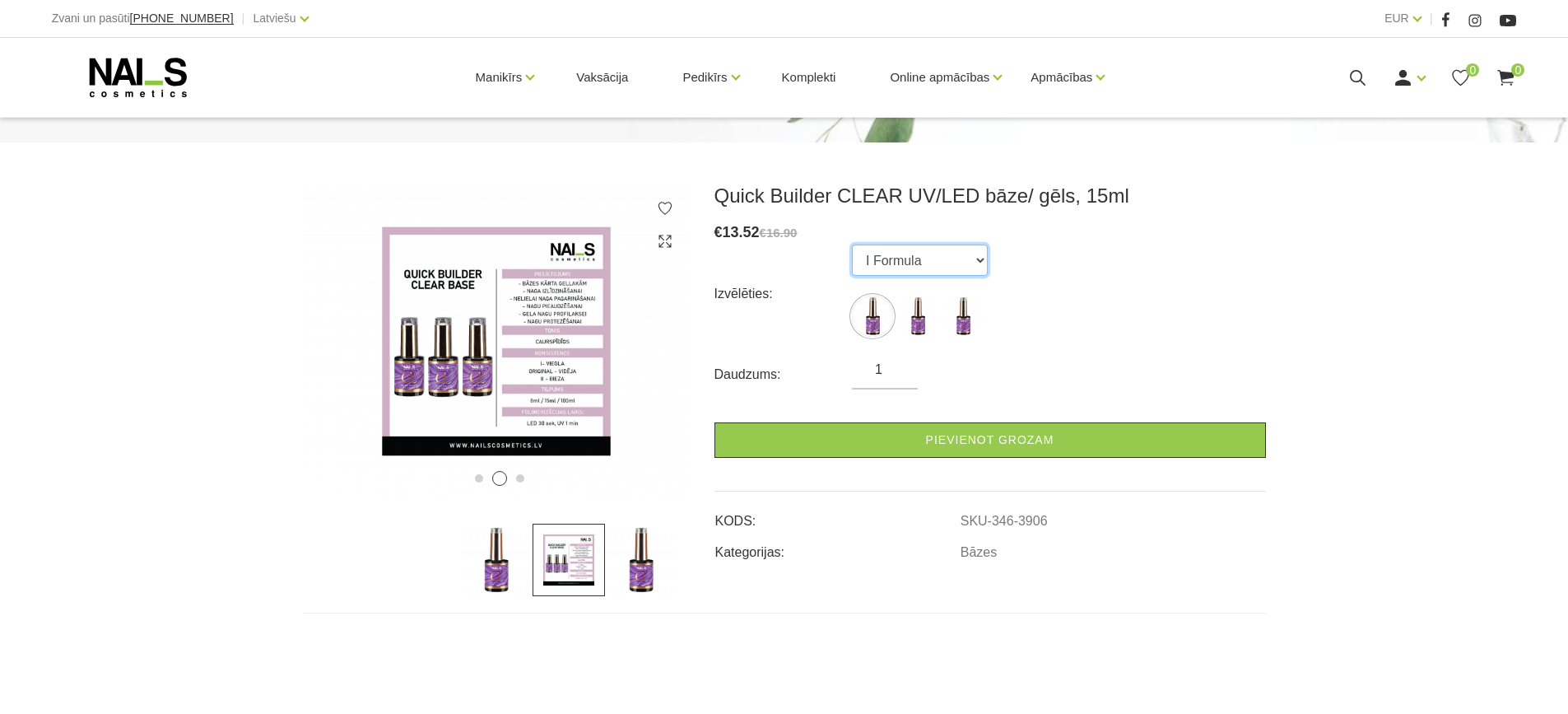
click at [975, 260] on select "I Formula II Formula Original Formula" at bounding box center [919, 260] width 136 height 32
select select "3907"
click at [852, 245] on select "I Formula II Formula Original Formula" at bounding box center [919, 260] width 136 height 32
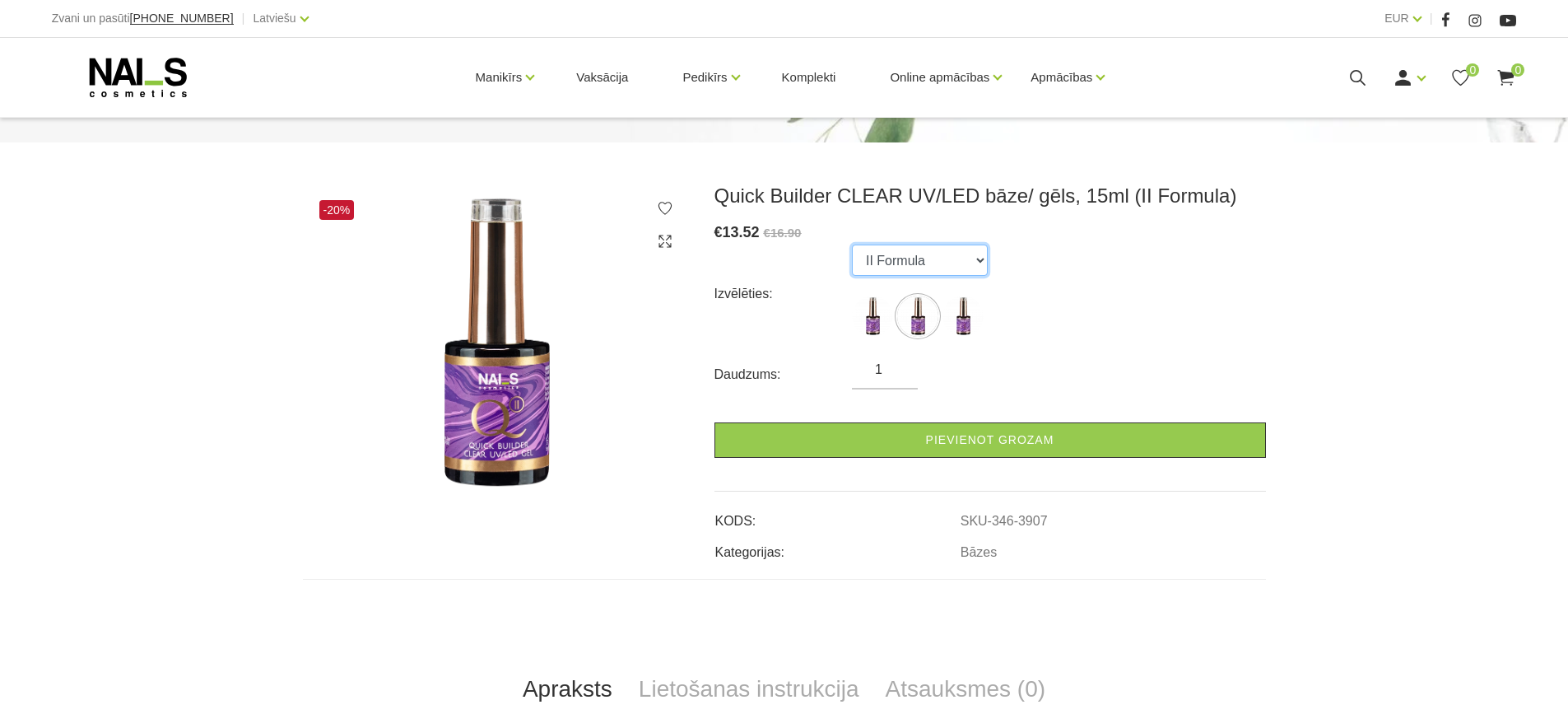
scroll to position [329, 0]
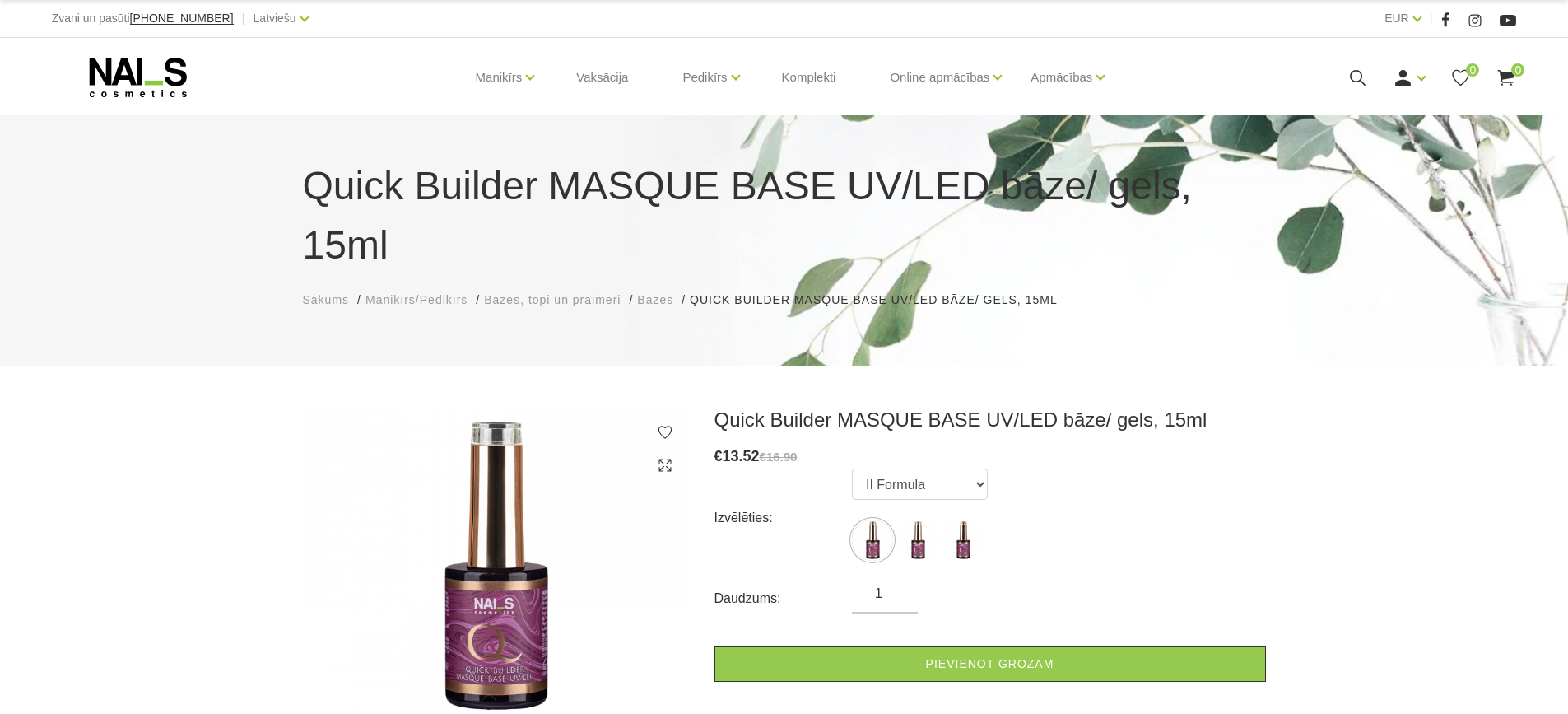
scroll to position [82, 0]
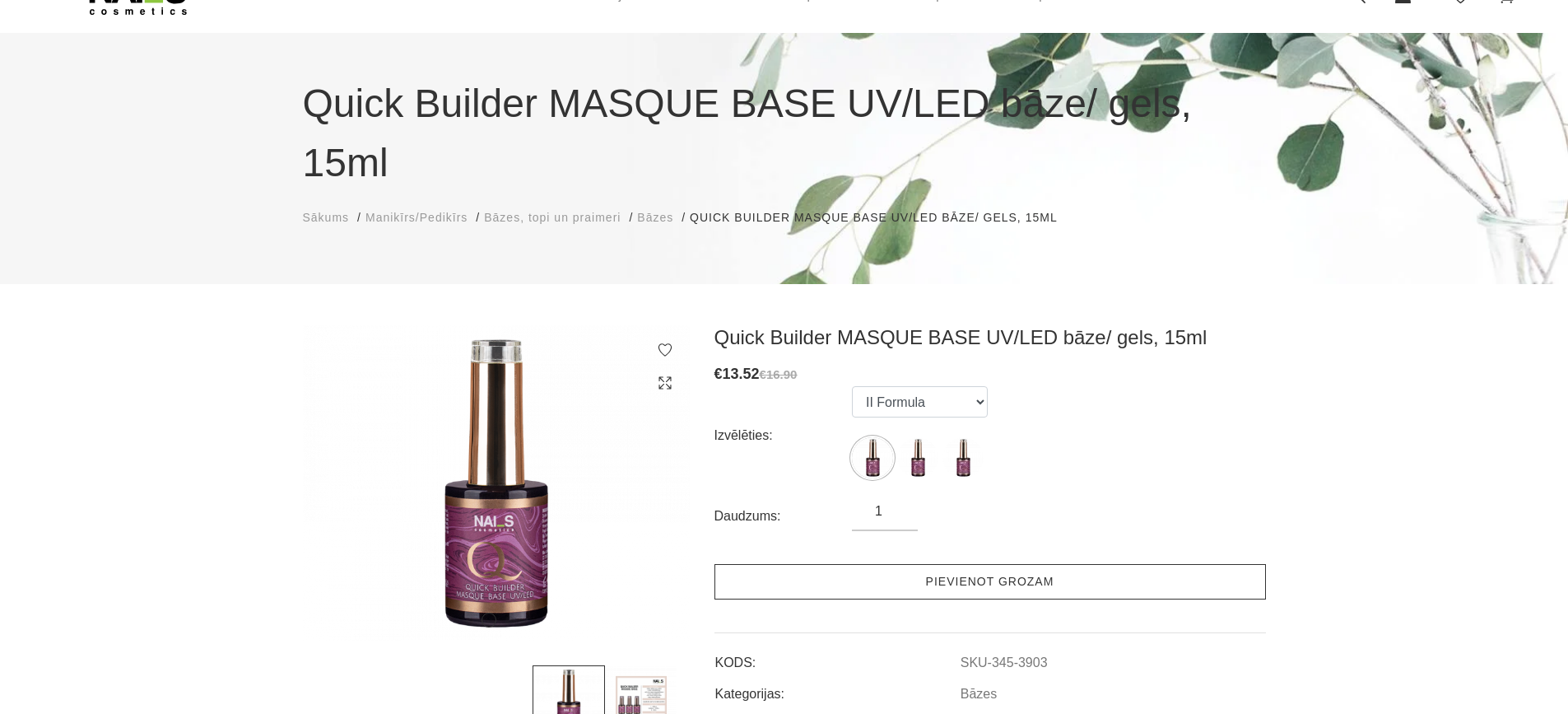
click at [971, 563] on link "Pievienot grozam" at bounding box center [991, 581] width 552 height 36
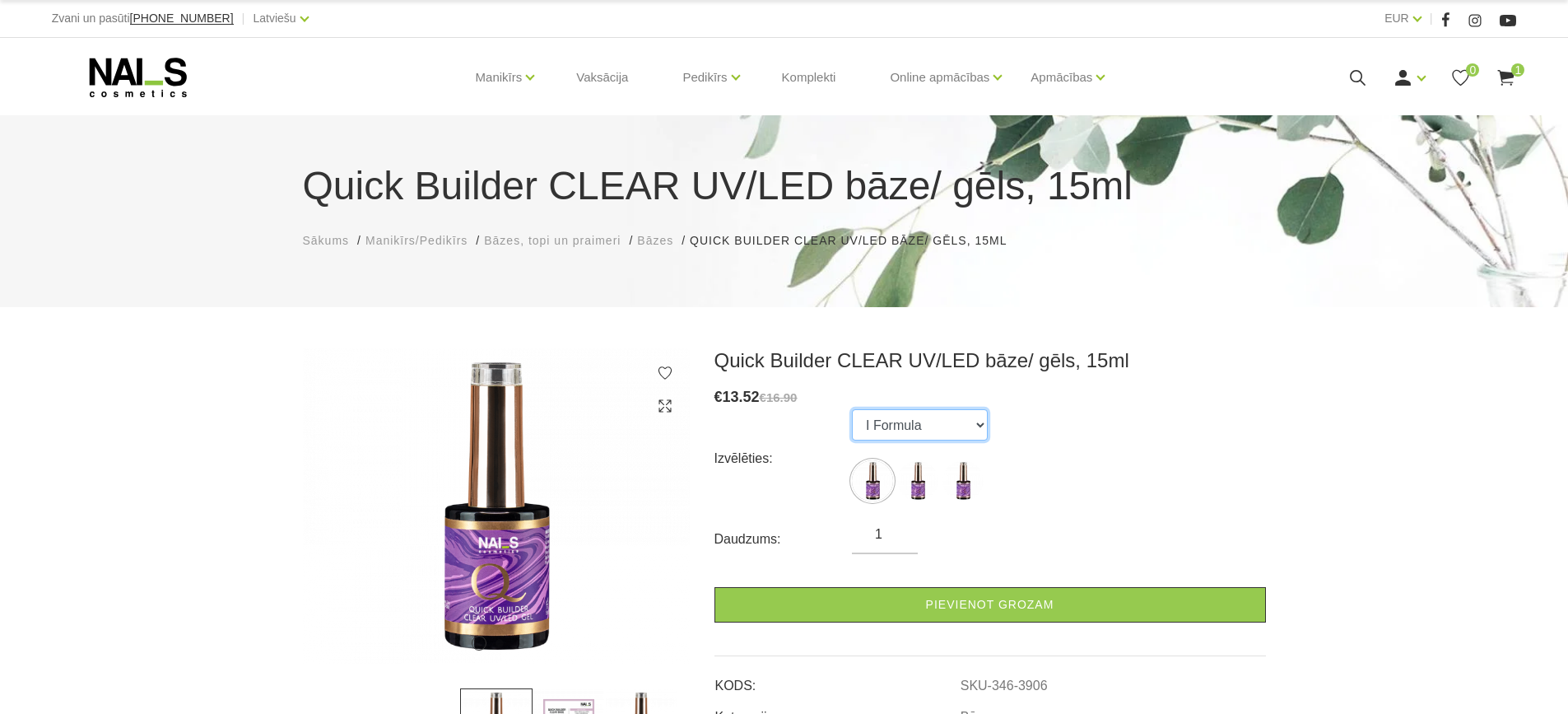
drag, startPoint x: 945, startPoint y: 420, endPoint x: 927, endPoint y: 436, distance: 24.1
click at [945, 420] on select "I Formula II Formula Original Formula" at bounding box center [919, 425] width 136 height 32
select select "3907"
click at [852, 409] on select "I Formula II Formula Original Formula" at bounding box center [919, 425] width 136 height 32
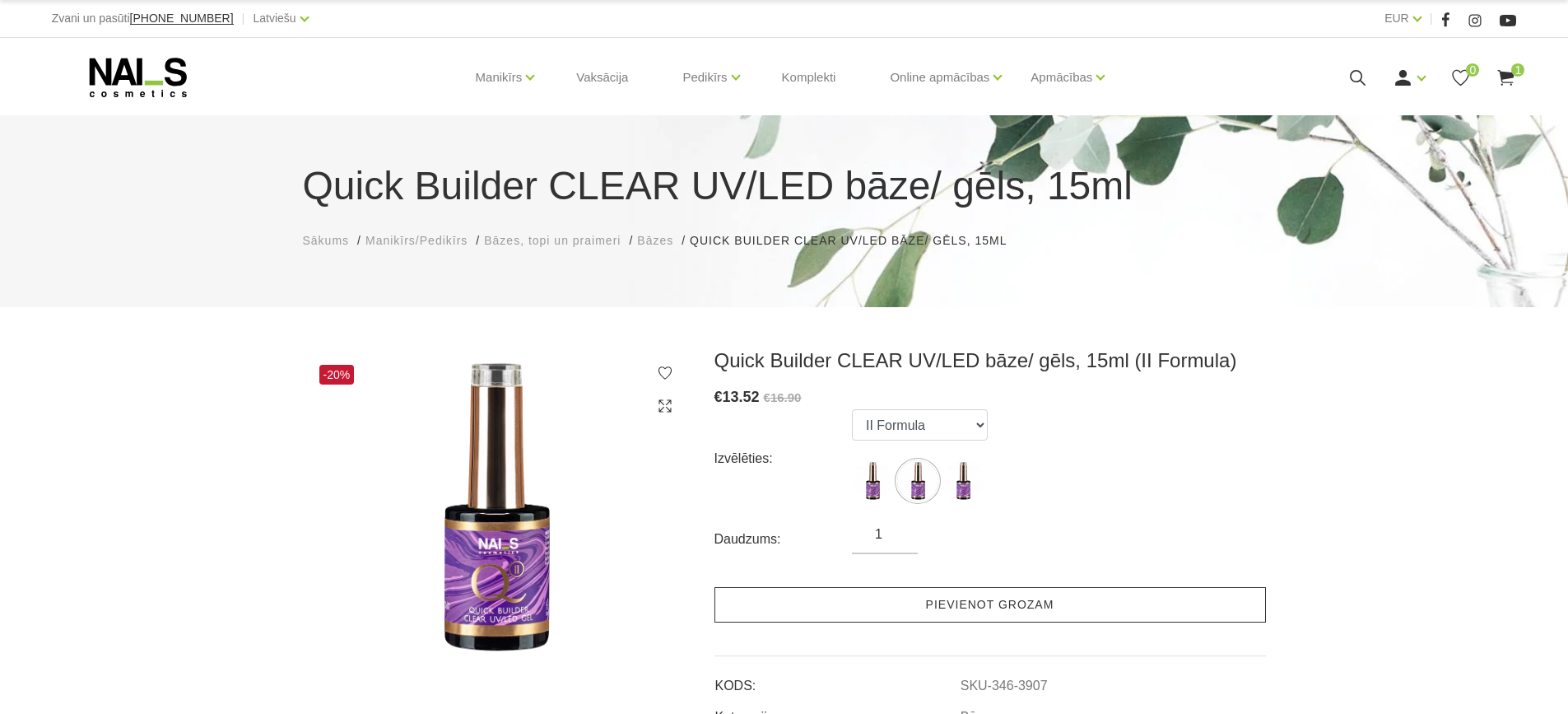
click at [959, 607] on link "Pievienot grozam" at bounding box center [991, 605] width 552 height 36
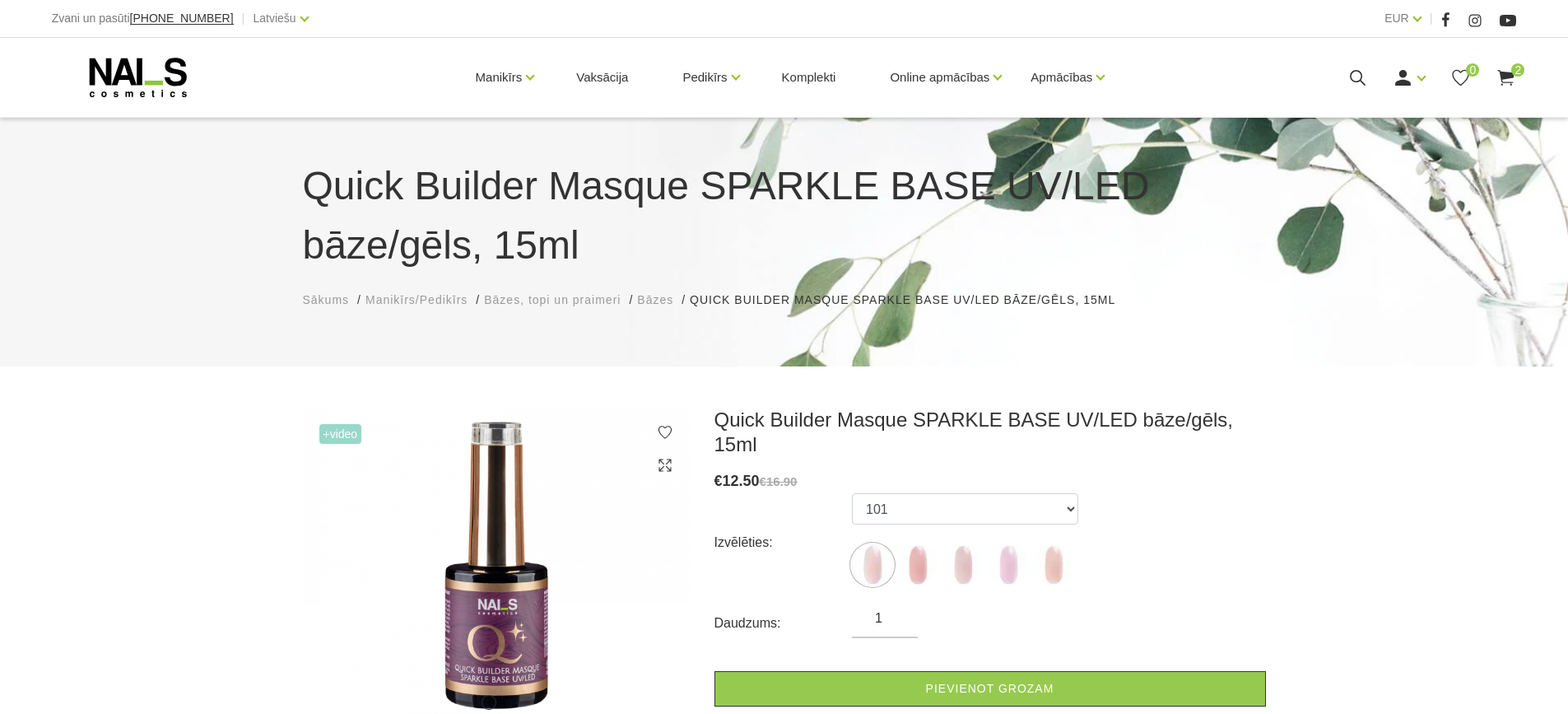
scroll to position [164, 0]
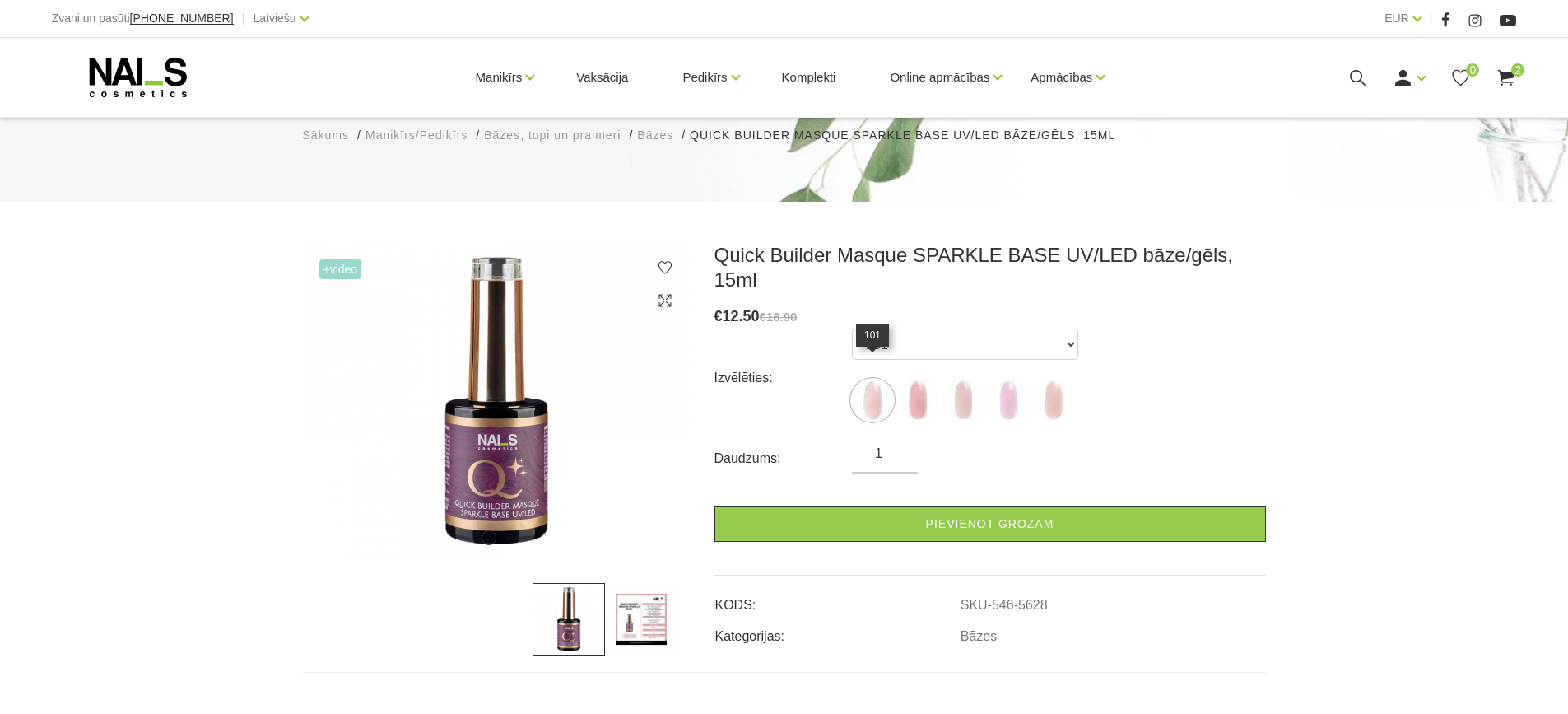
click at [866, 379] on img at bounding box center [873, 400] width 42 height 42
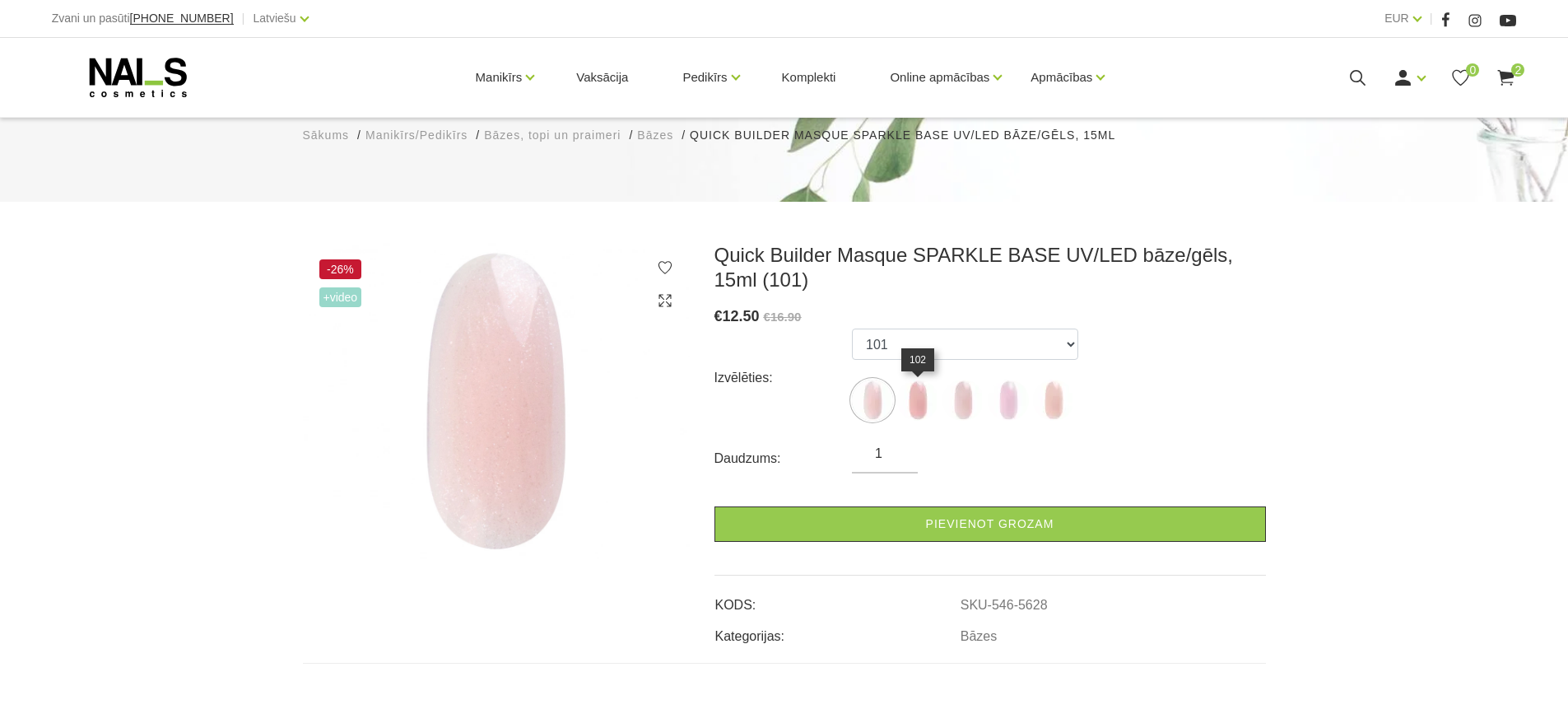
click at [916, 399] on img at bounding box center [918, 400] width 42 height 42
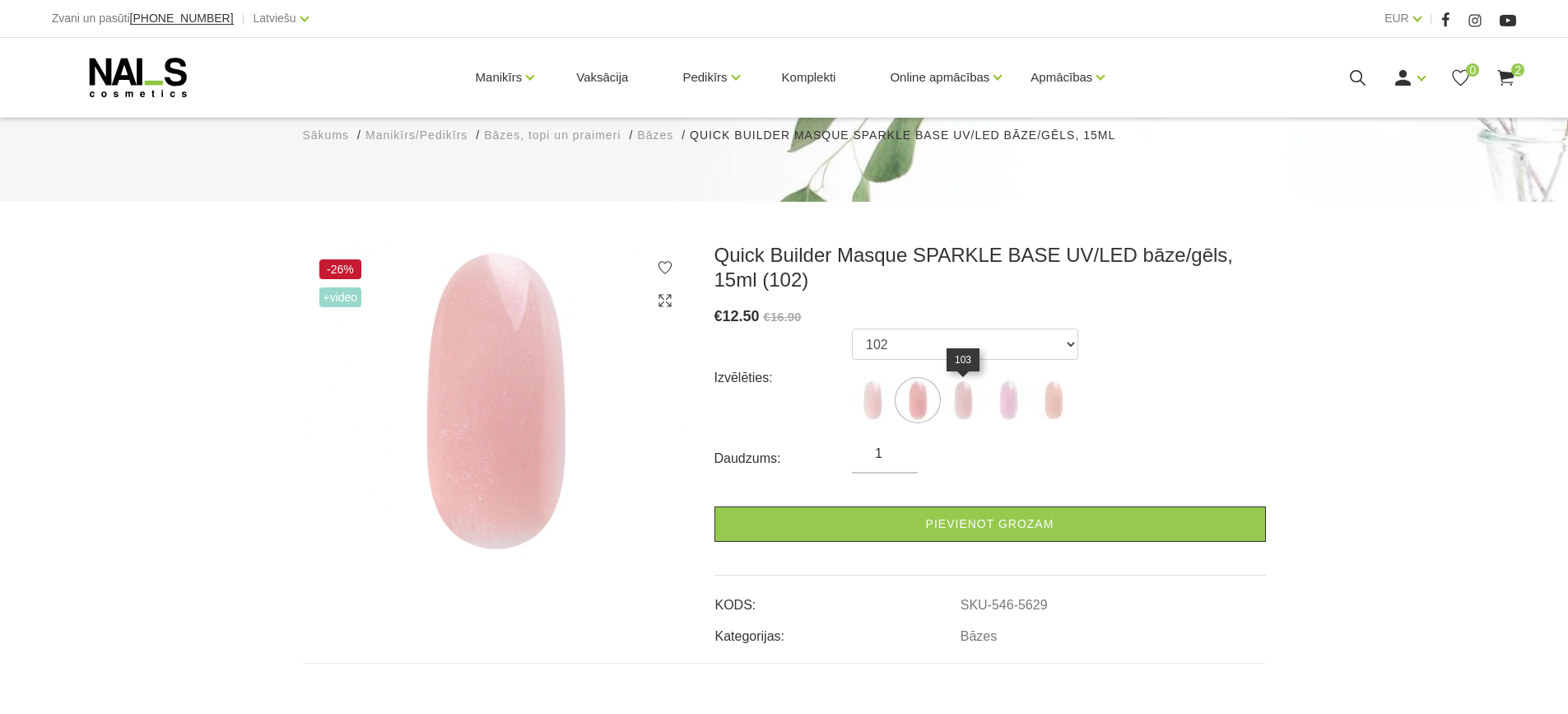
click at [969, 407] on img at bounding box center [964, 400] width 42 height 42
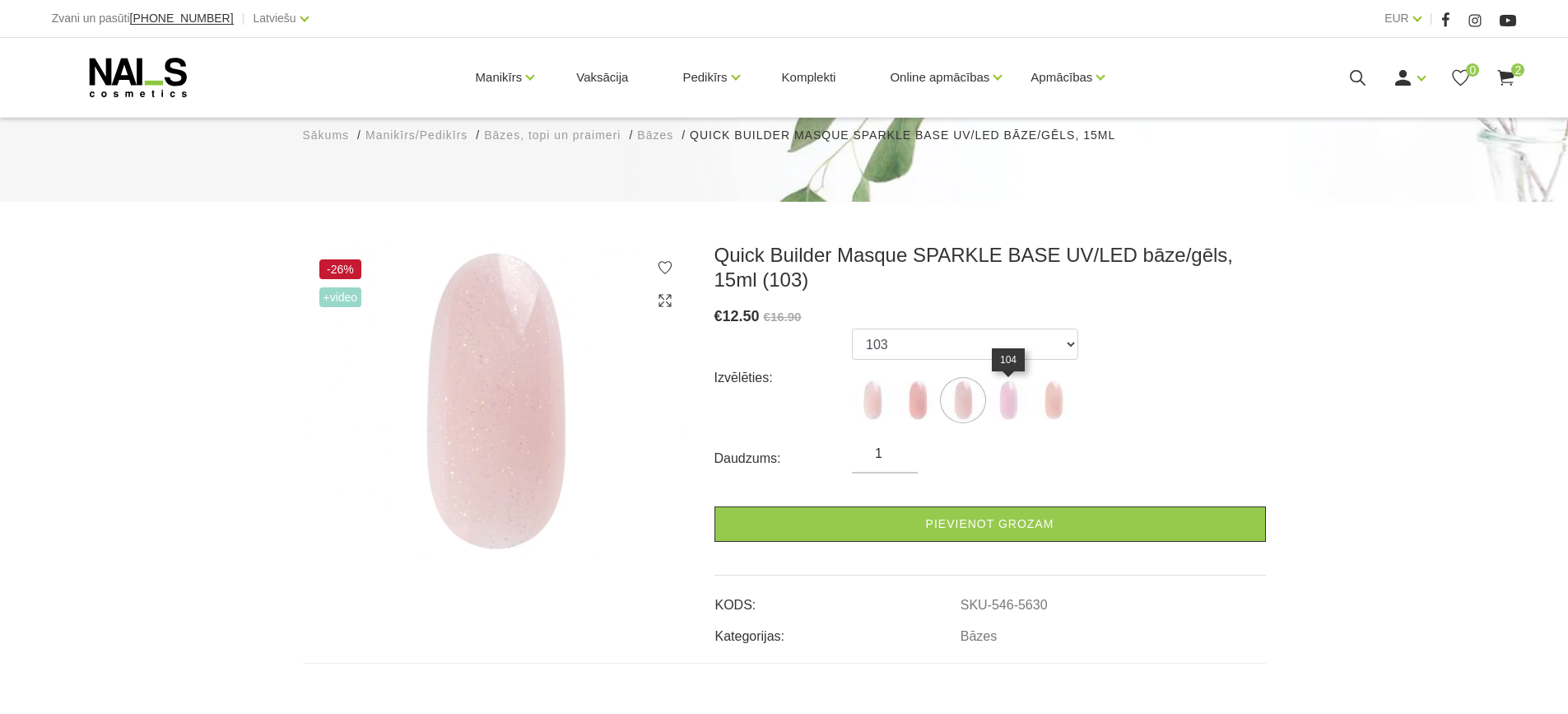
click at [1012, 412] on img at bounding box center [1008, 400] width 42 height 42
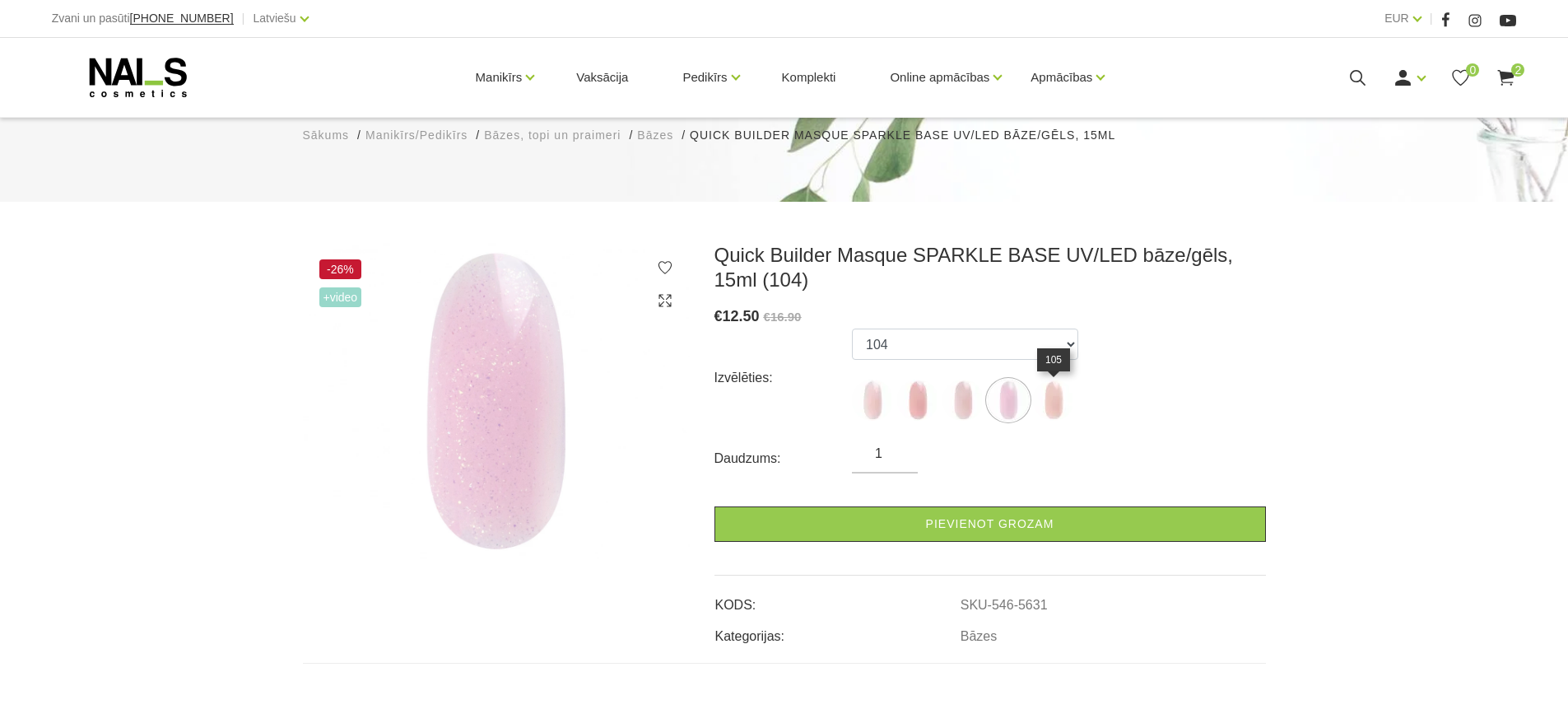
click at [1054, 400] on img at bounding box center [1054, 400] width 42 height 42
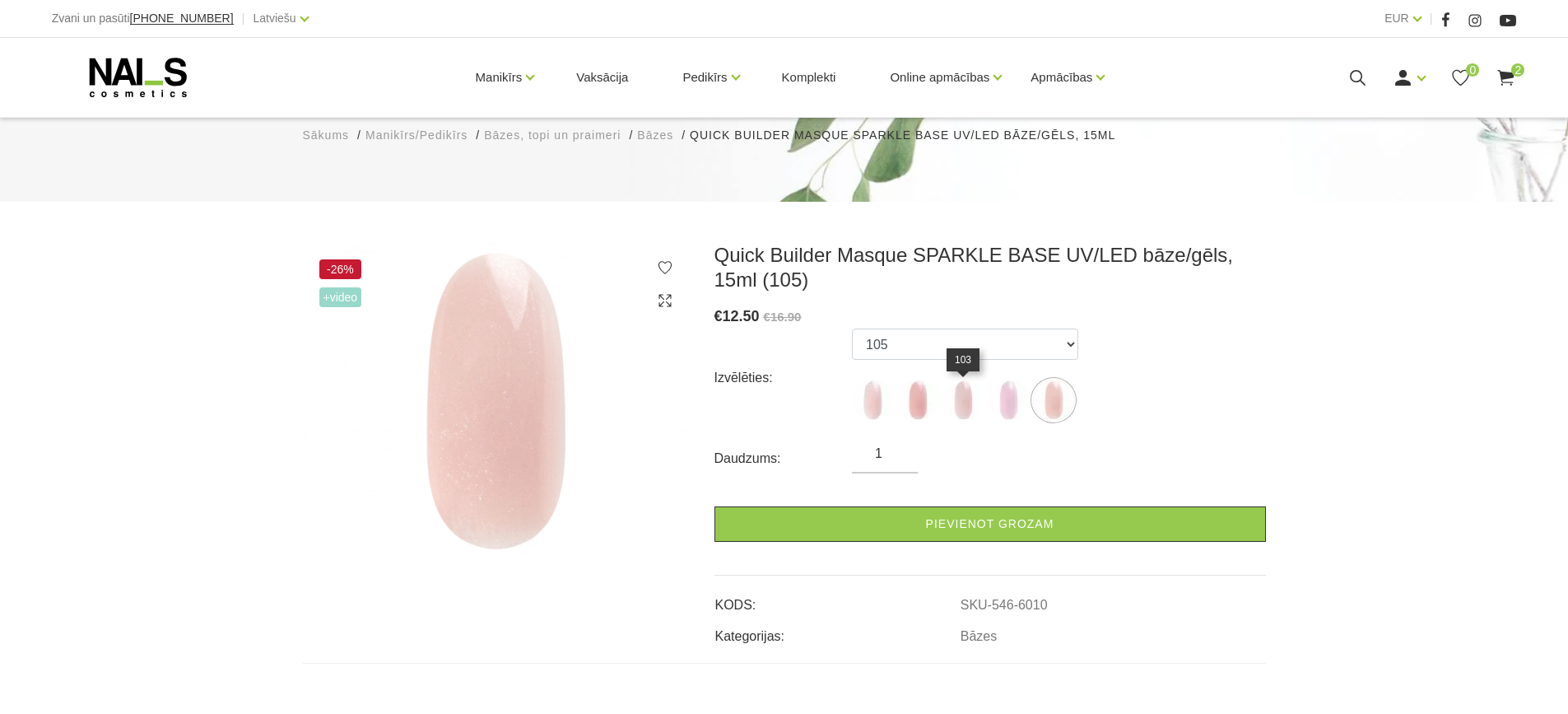
click at [968, 401] on img at bounding box center [964, 400] width 42 height 42
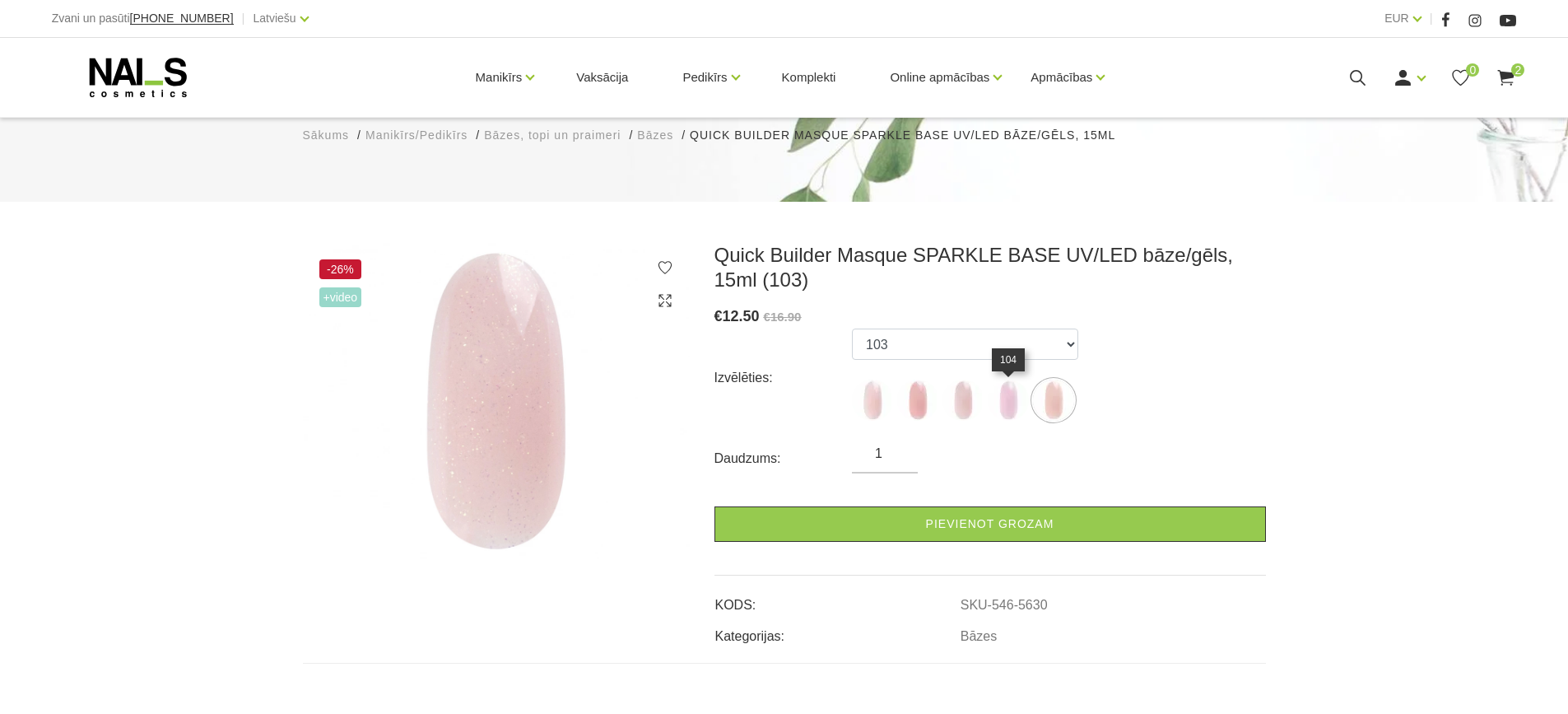
click at [1006, 402] on img at bounding box center [1008, 400] width 42 height 42
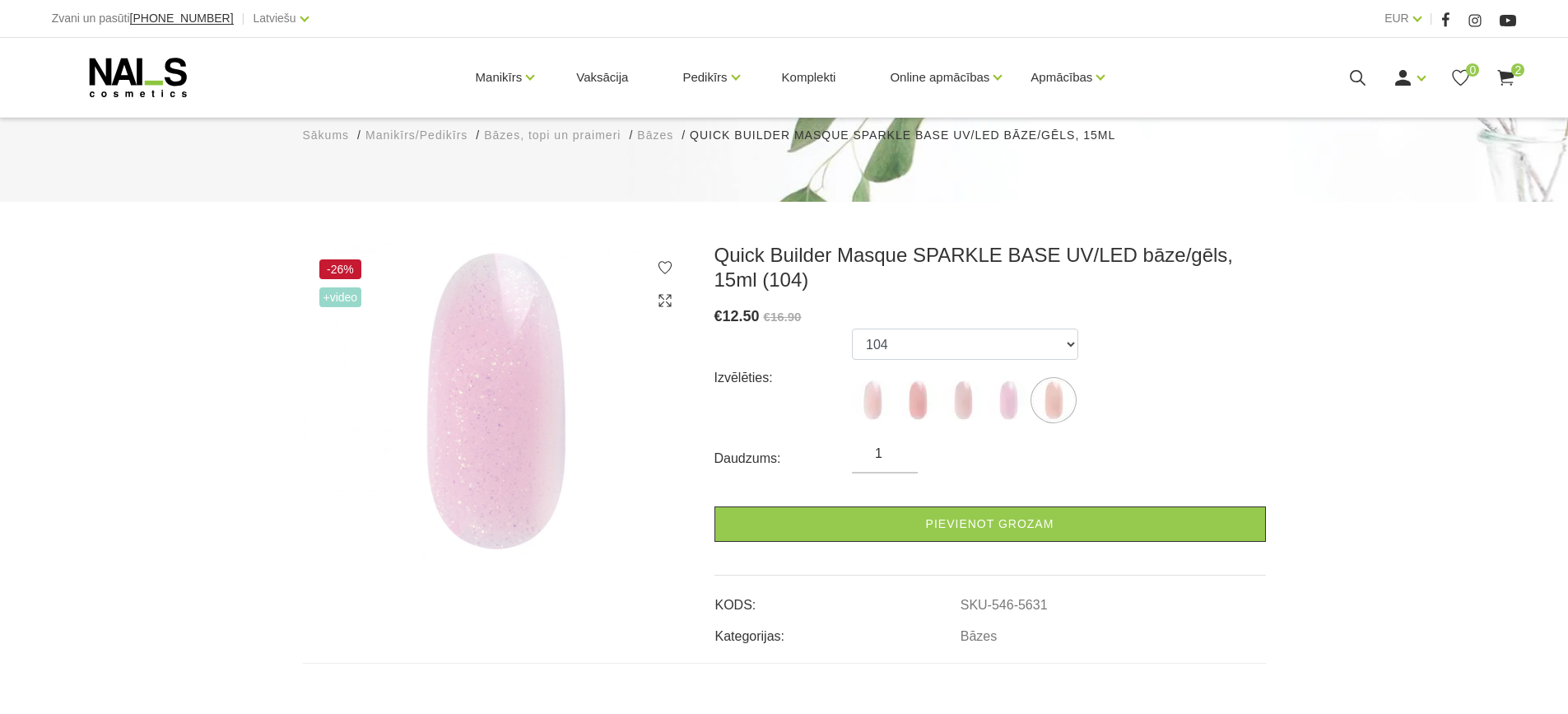
click at [943, 411] on label at bounding box center [964, 400] width 42 height 42
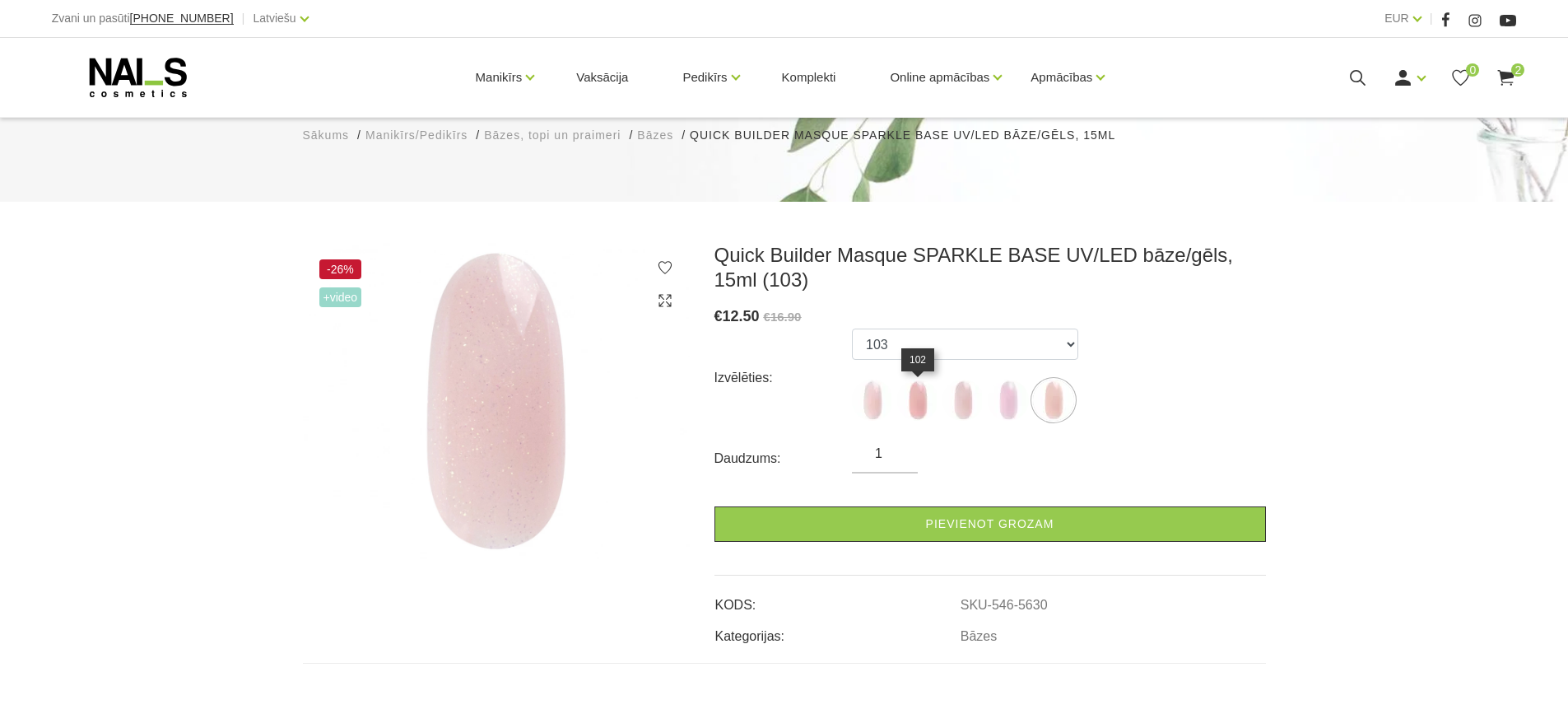
click at [922, 404] on img at bounding box center [918, 400] width 42 height 42
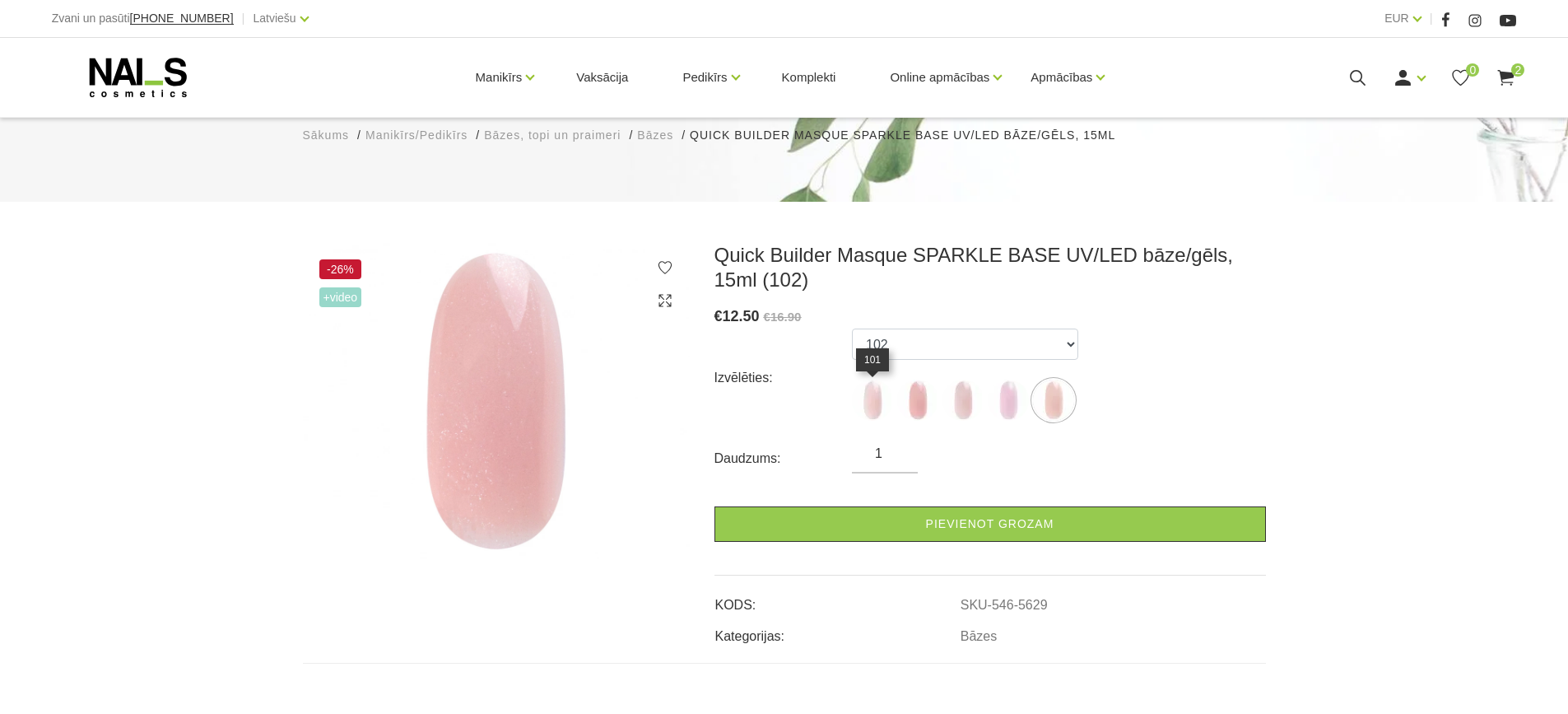
click at [887, 404] on img at bounding box center [873, 400] width 42 height 42
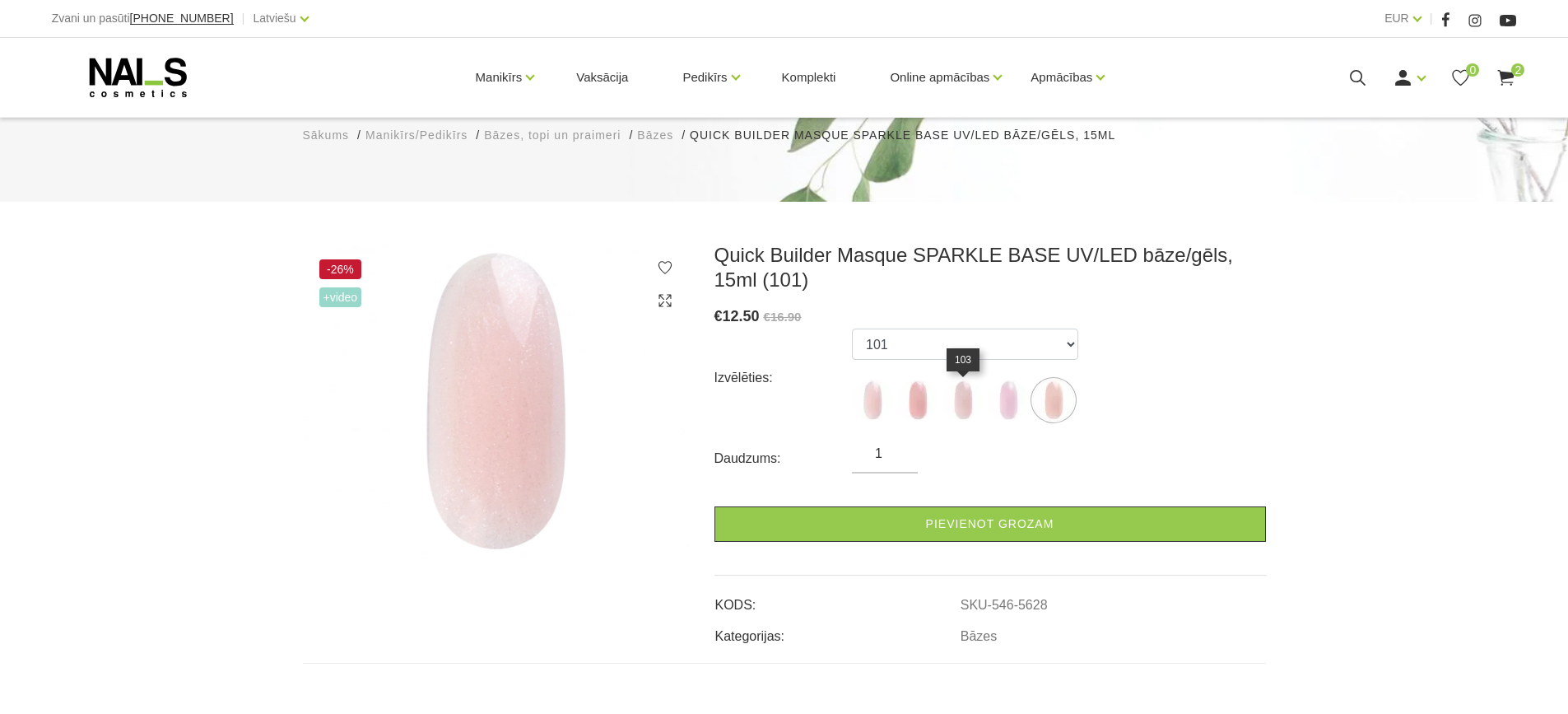
click at [957, 406] on img at bounding box center [964, 400] width 42 height 42
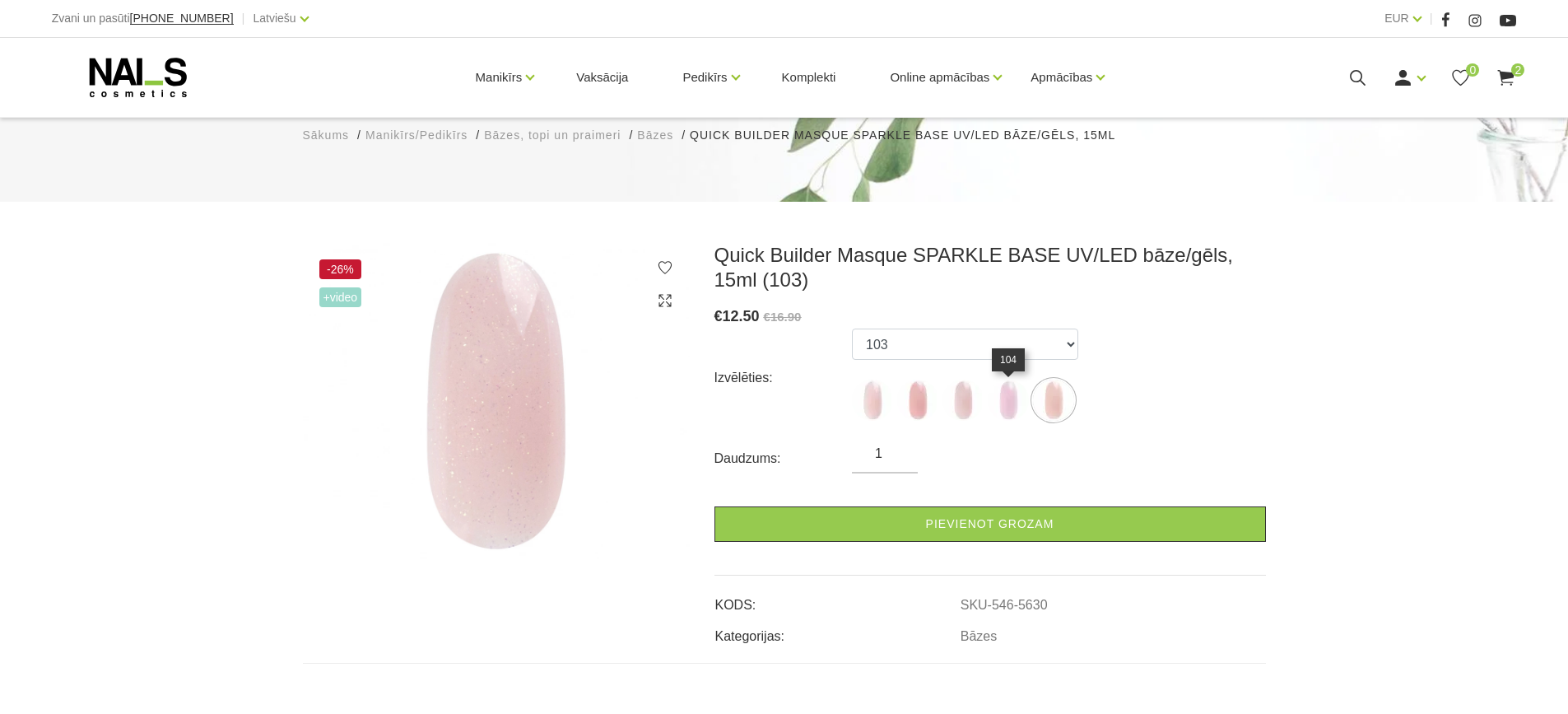
click at [1001, 409] on img at bounding box center [1008, 400] width 42 height 42
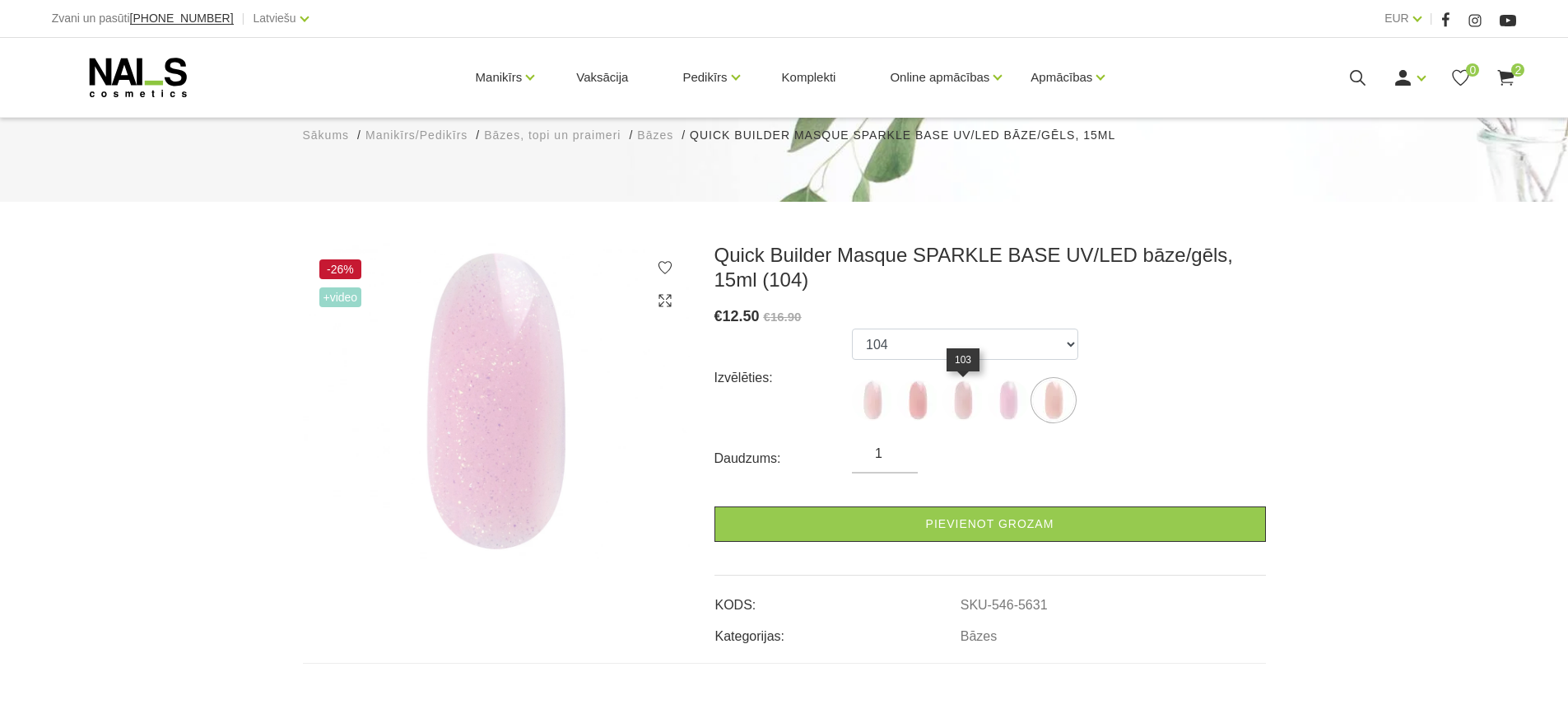
click at [963, 406] on img at bounding box center [964, 400] width 42 height 42
select select "5630"
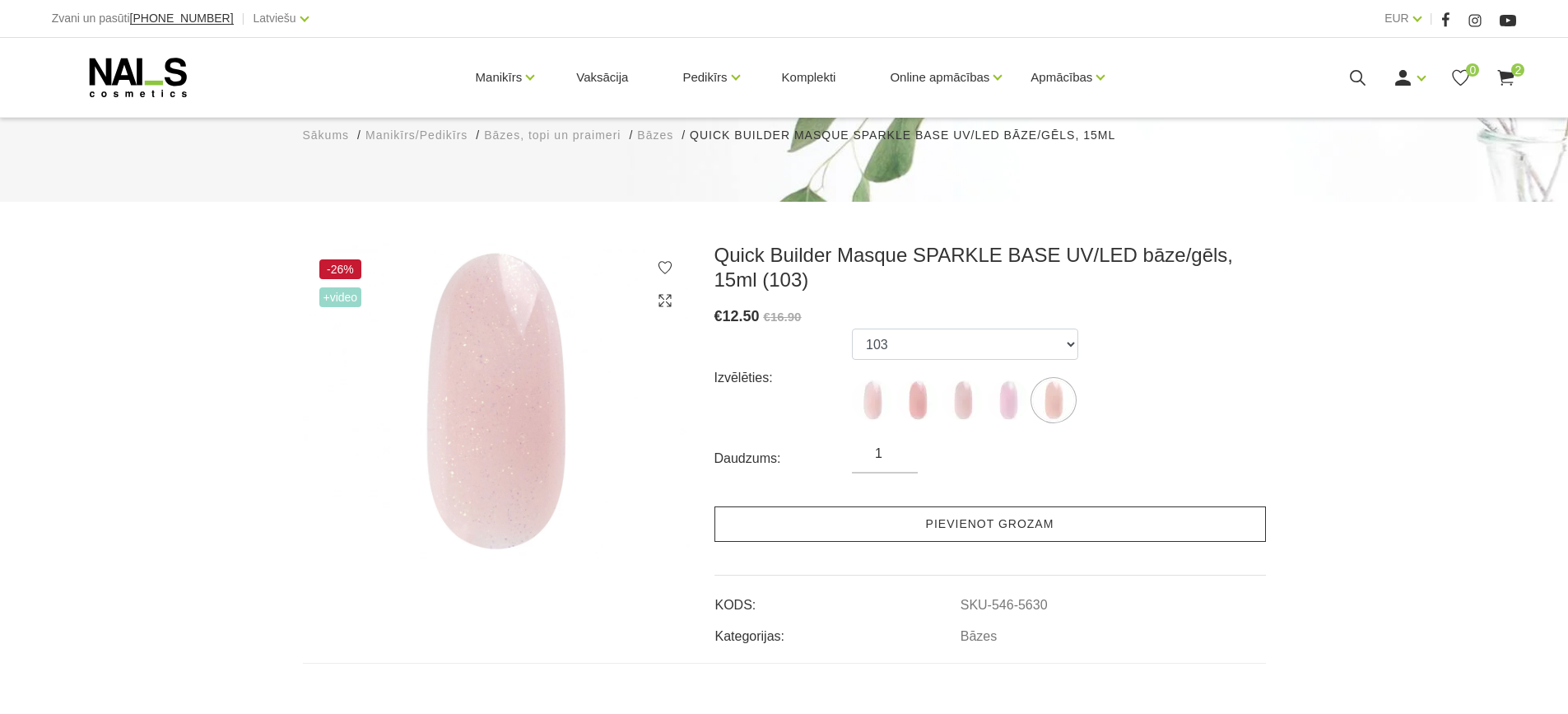
click at [1034, 524] on link "Pievienot grozam" at bounding box center [991, 524] width 552 height 36
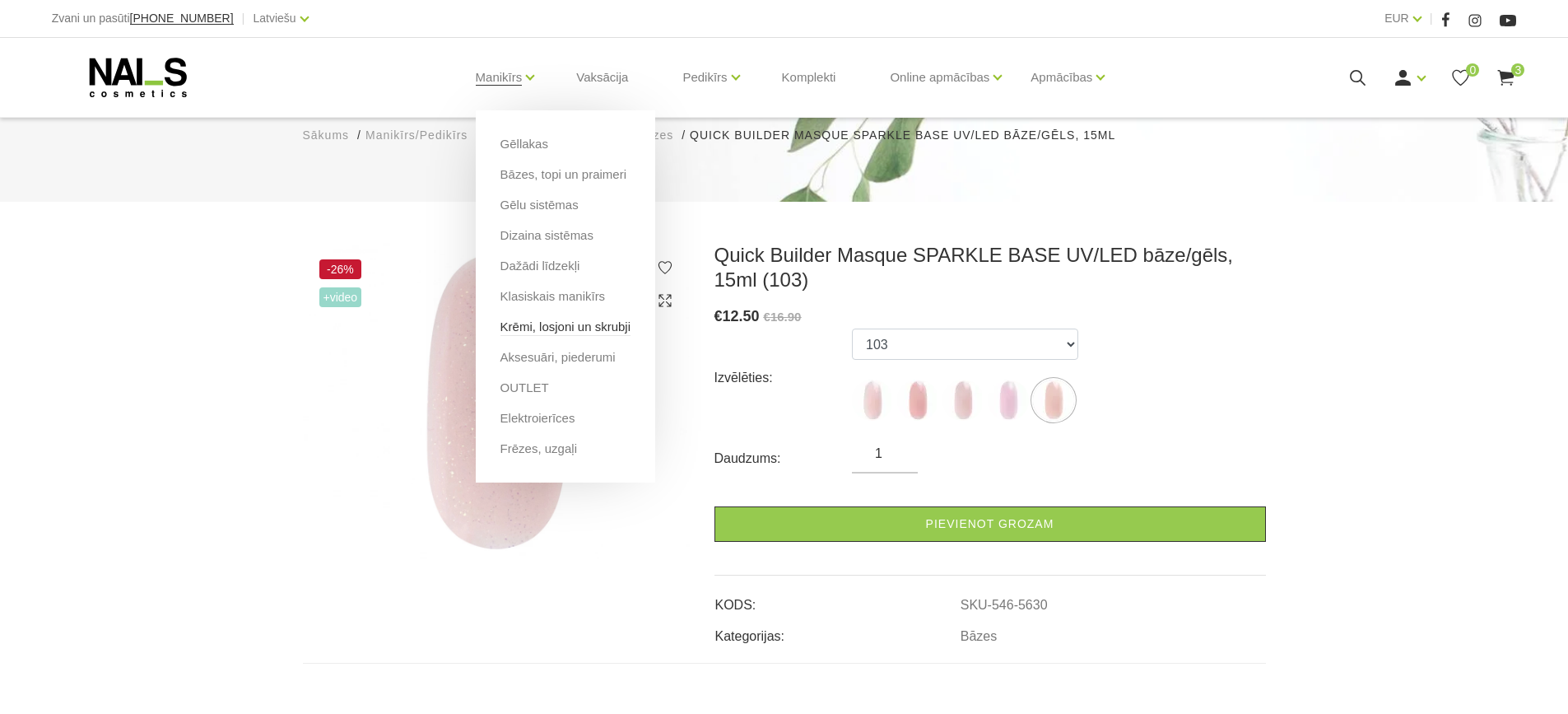
click at [559, 325] on link "Krēmi, losjoni un skrubji" at bounding box center [565, 327] width 130 height 18
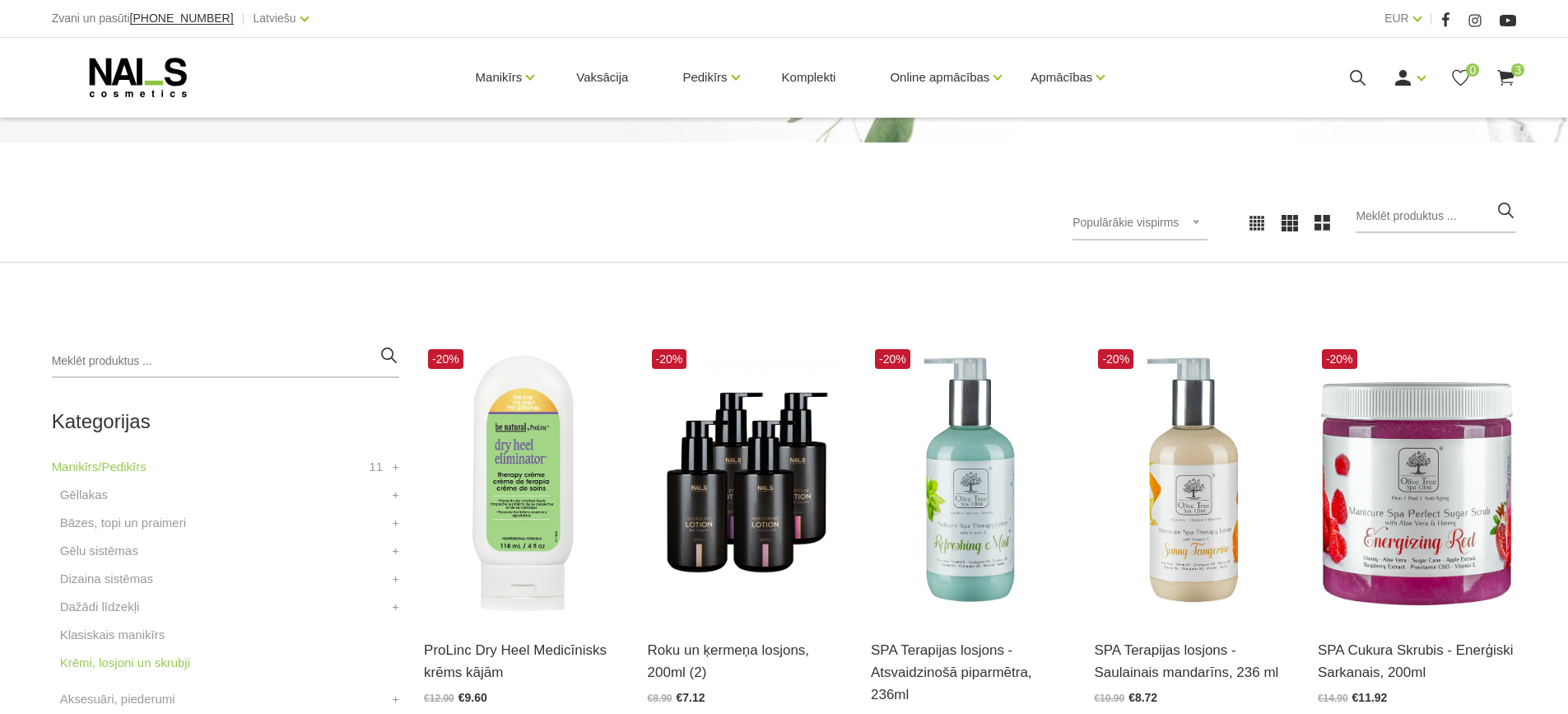
scroll to position [329, 0]
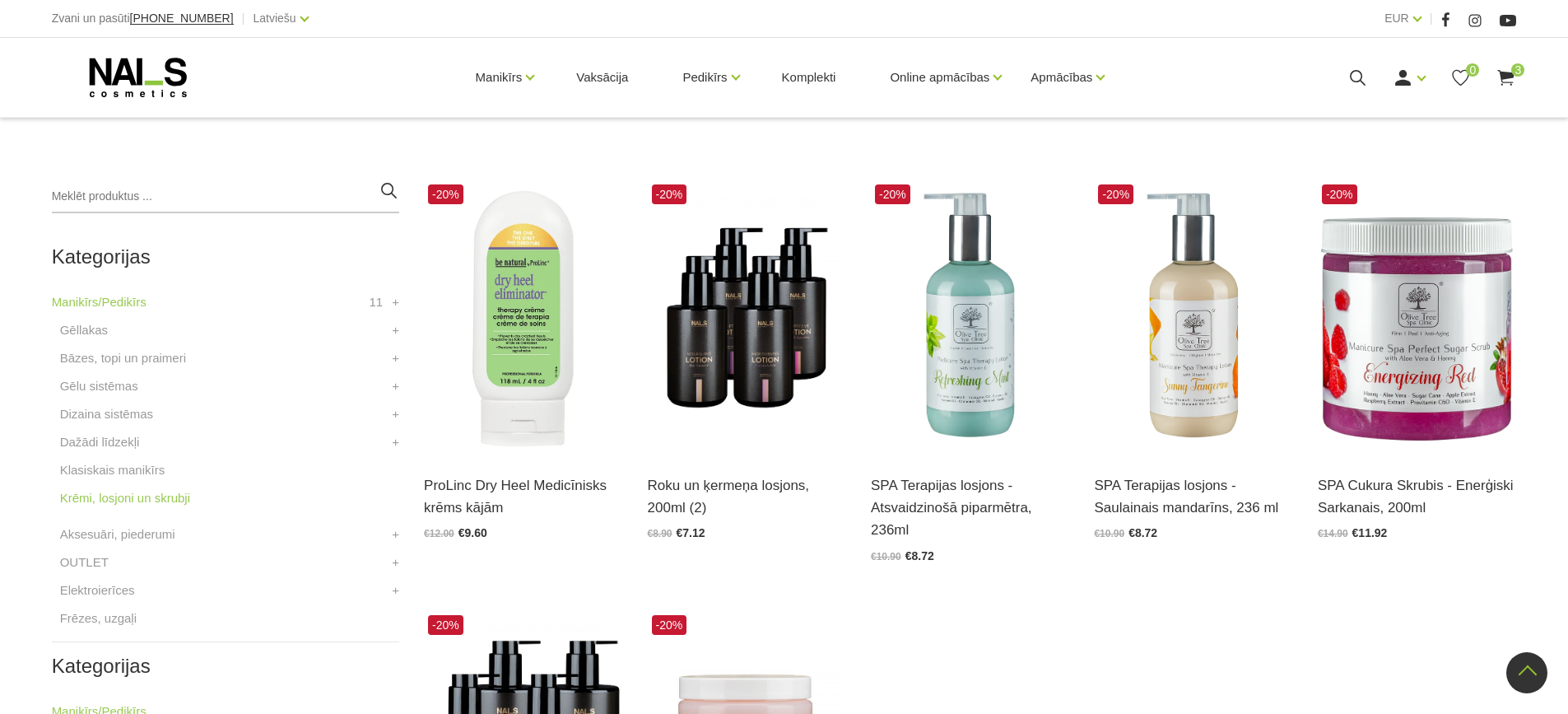
click at [142, 442] on li "Dažādi līdzekļi Dezinfekijas līdzekļi +" at bounding box center [225, 446] width 348 height 28
click at [121, 442] on link "Dažādi līdzekļi" at bounding box center [100, 442] width 80 height 20
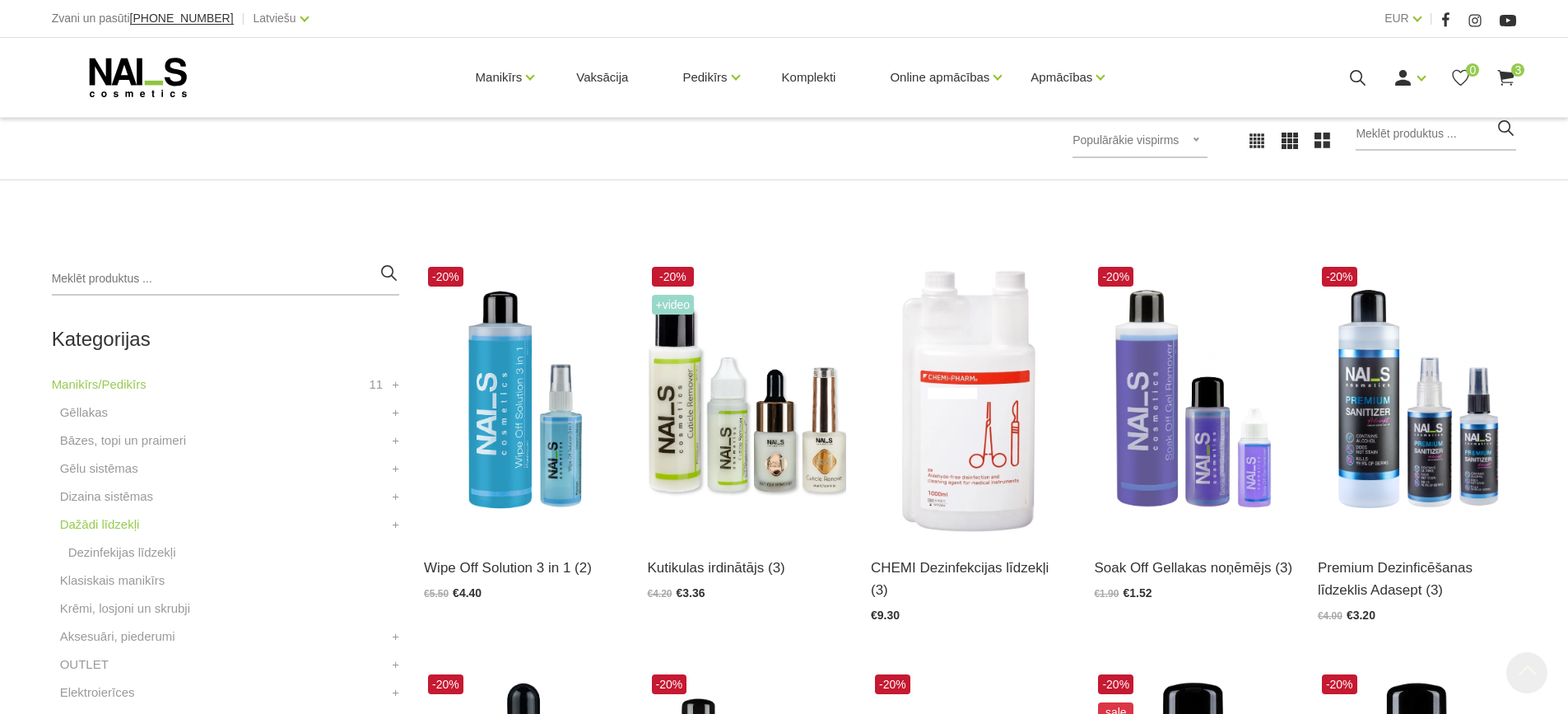
scroll to position [412, 0]
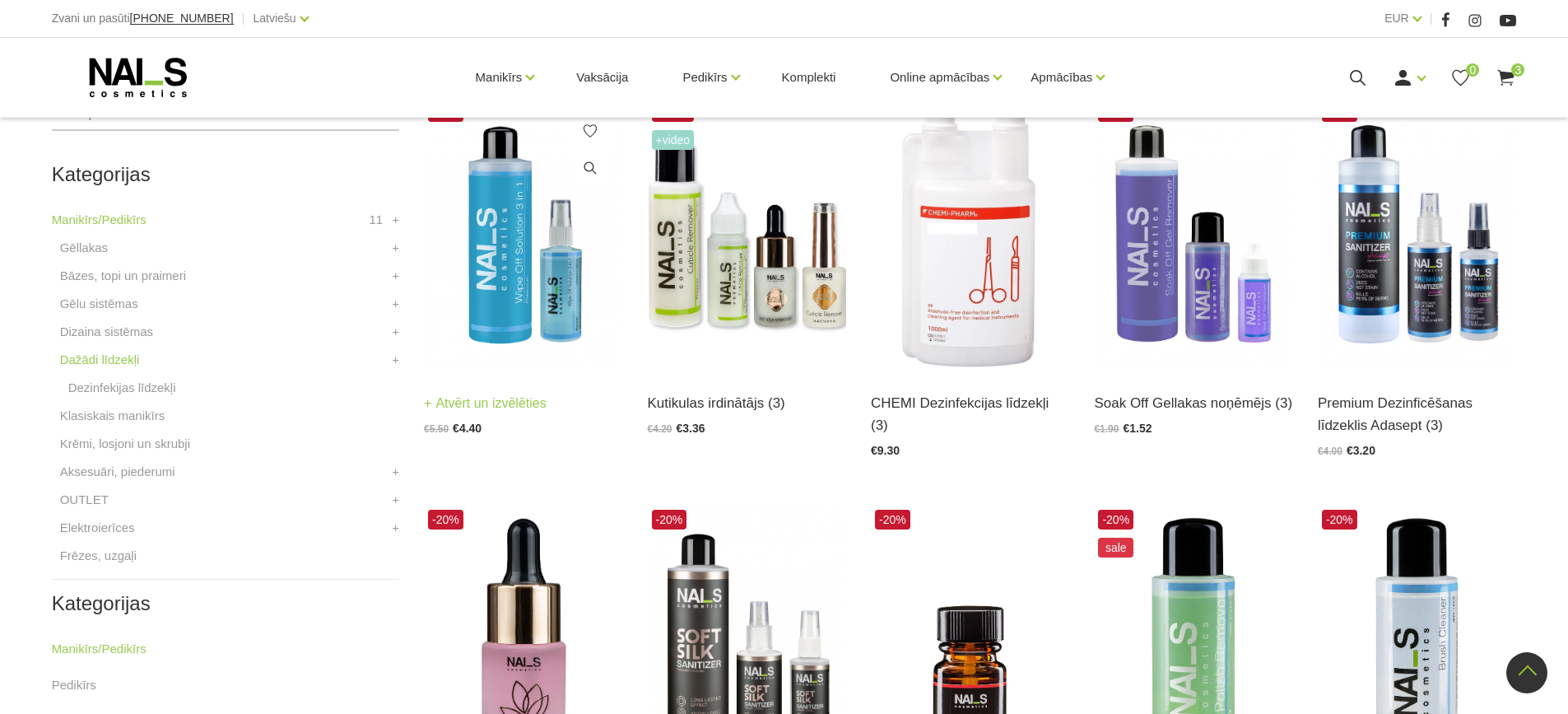
click at [497, 268] on img at bounding box center [523, 235] width 198 height 273
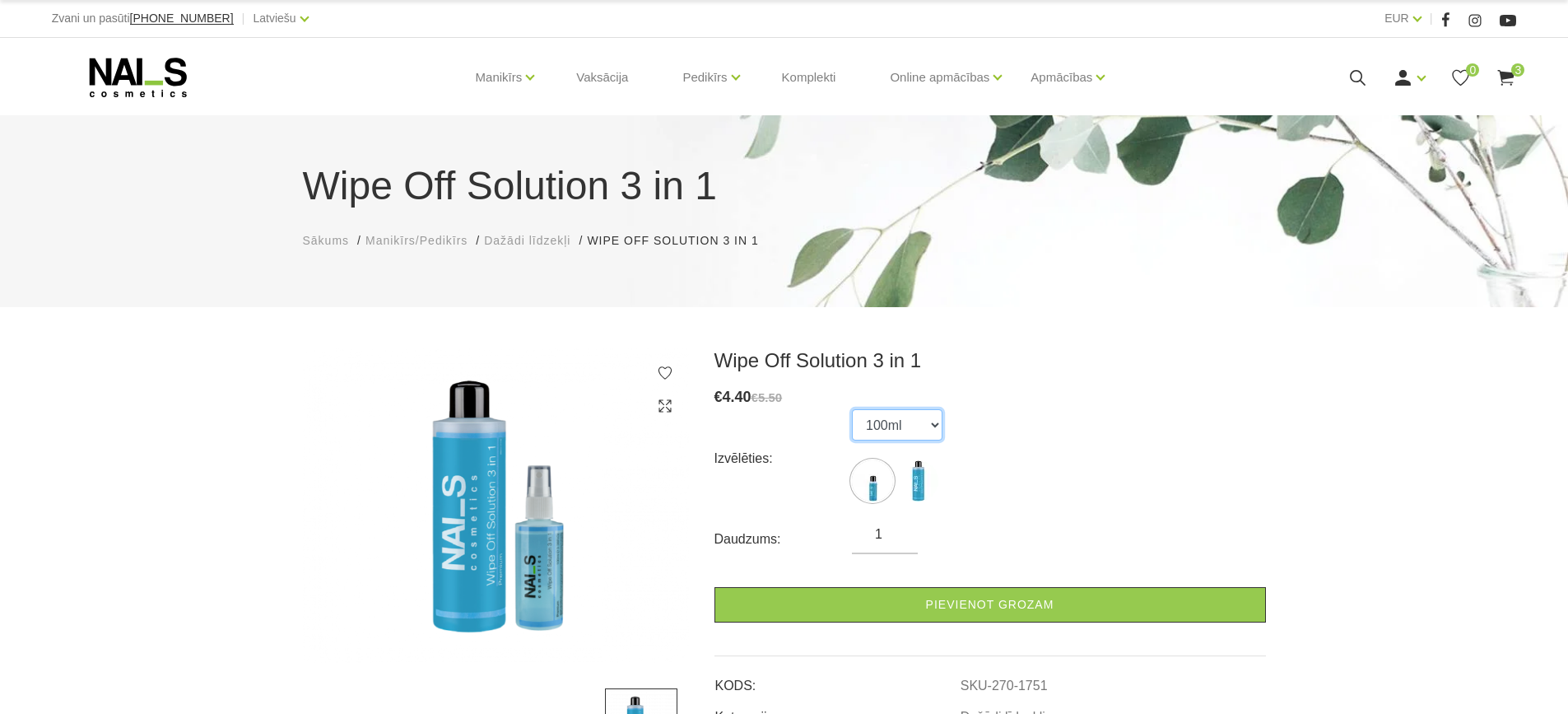
click at [899, 419] on select "100ml 500ml" at bounding box center [896, 425] width 90 height 32
select select "1752"
click at [852, 409] on select "100ml 500ml" at bounding box center [896, 425] width 90 height 32
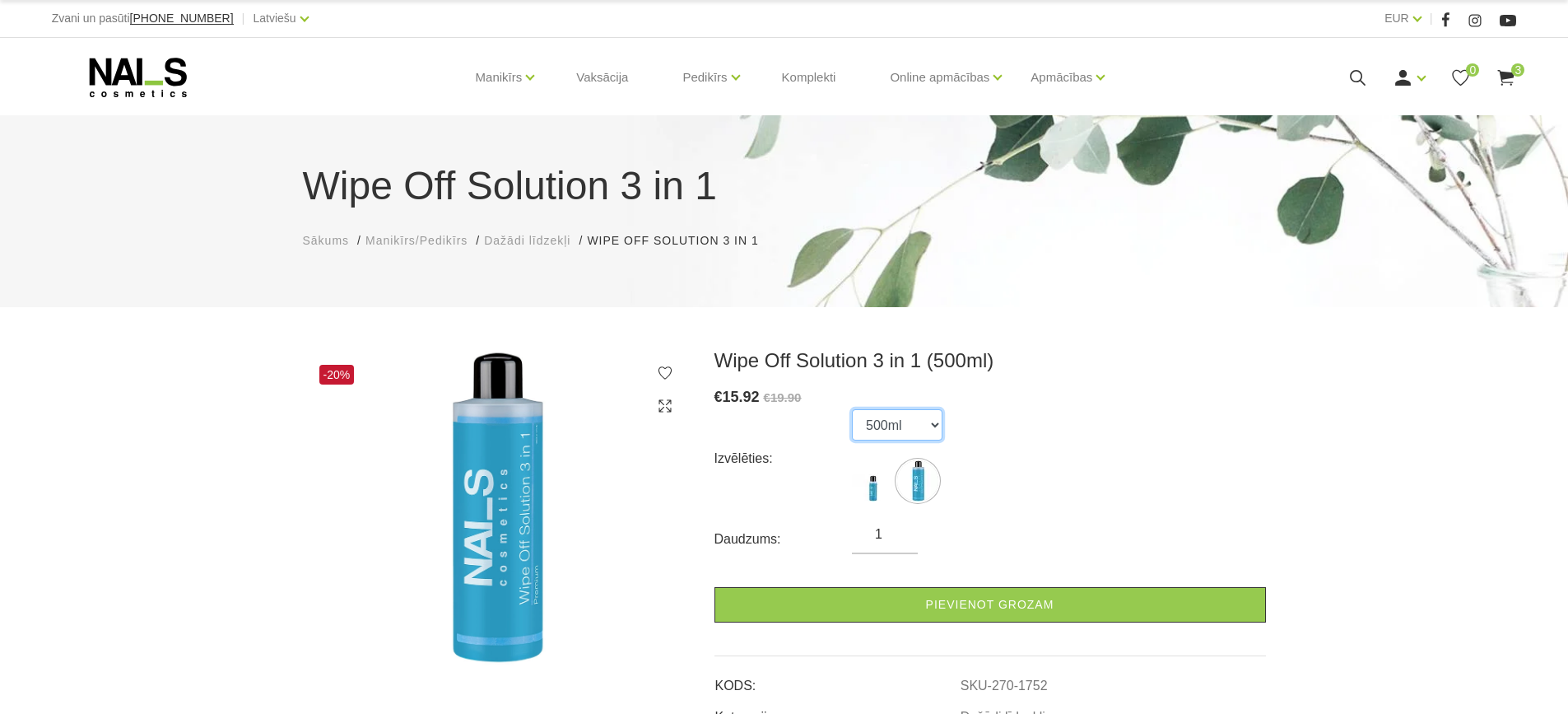
scroll to position [164, 0]
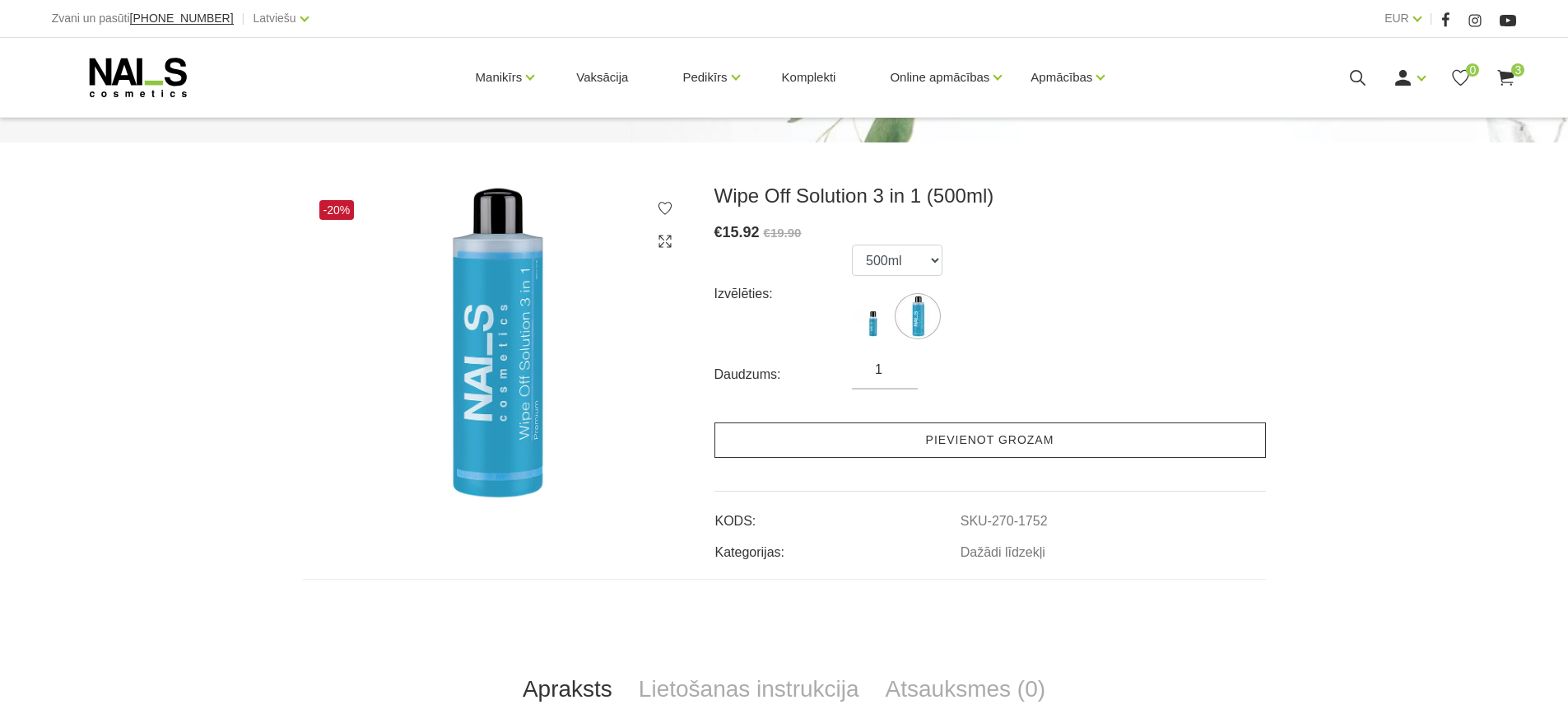
click at [1020, 447] on link "Pievienot grozam" at bounding box center [991, 440] width 552 height 36
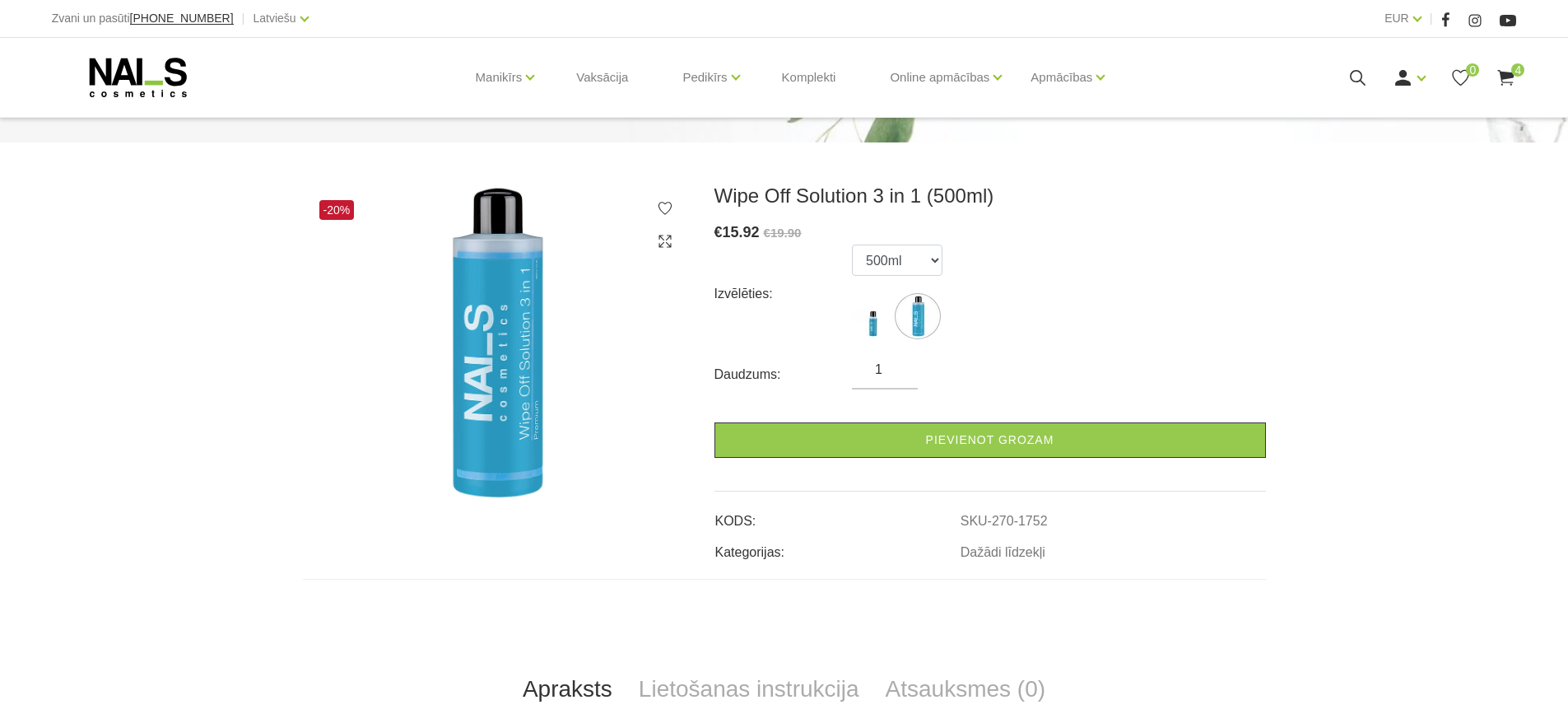
click at [1511, 75] on use at bounding box center [1507, 78] width 17 height 16
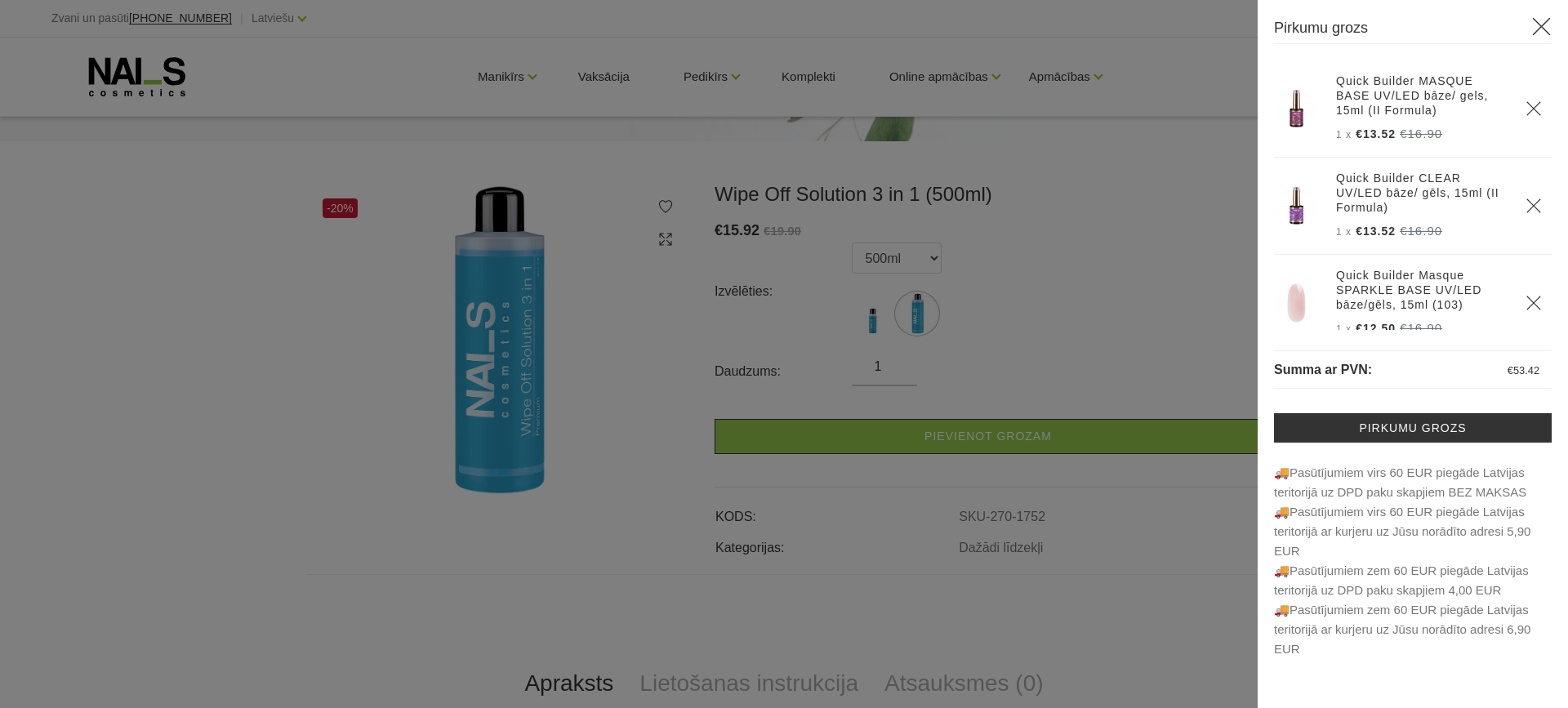
click at [150, 355] on div at bounding box center [784, 354] width 1568 height 708
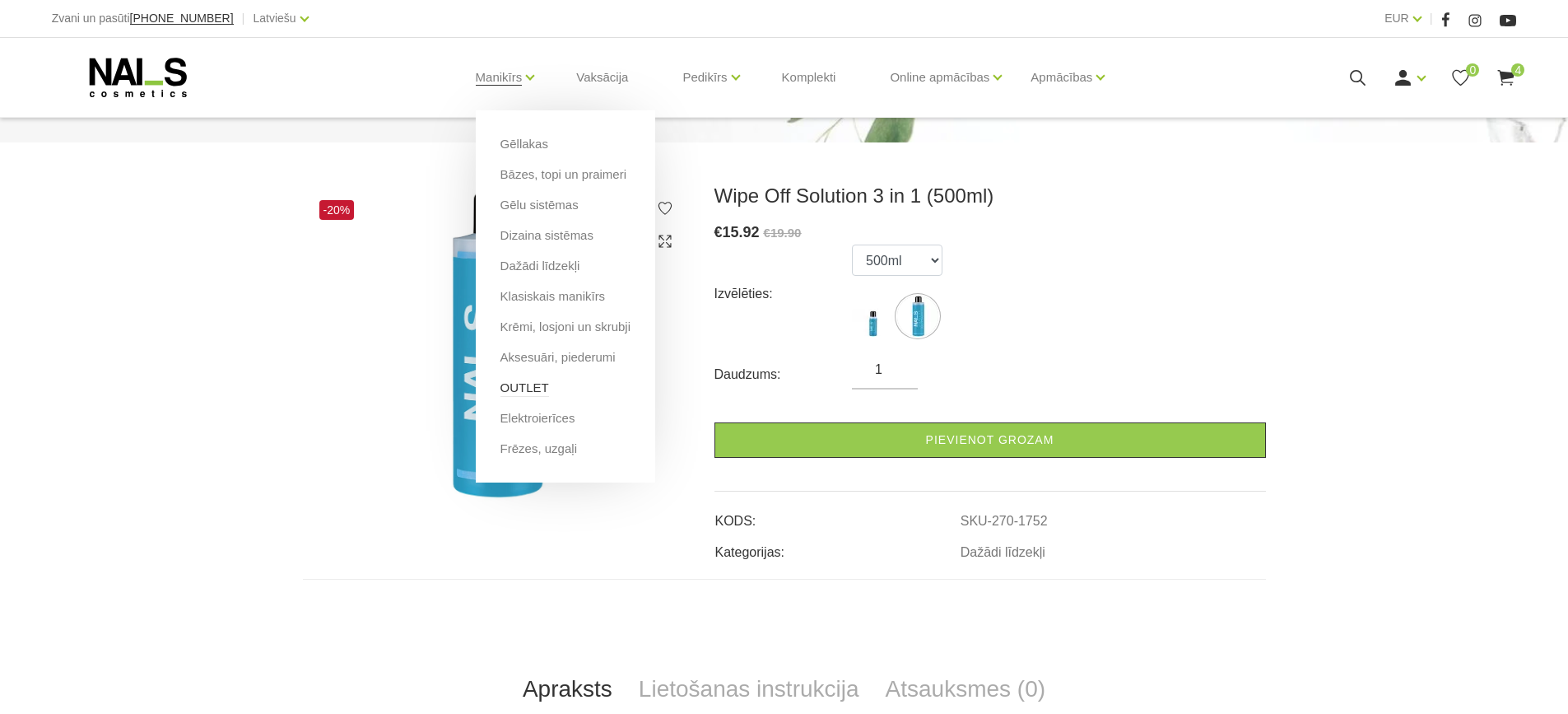
click at [513, 384] on link "OUTLET" at bounding box center [524, 387] width 49 height 18
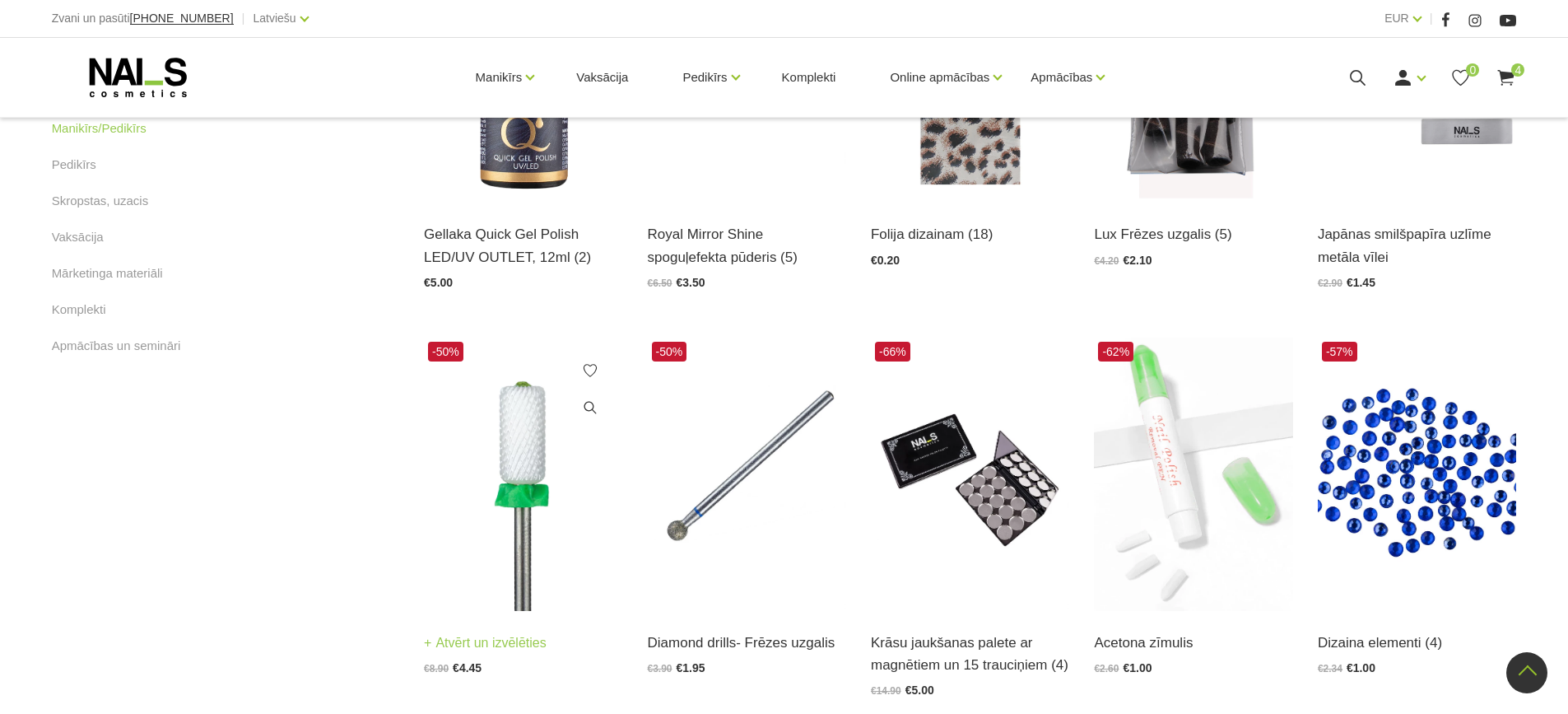
scroll to position [1153, 0]
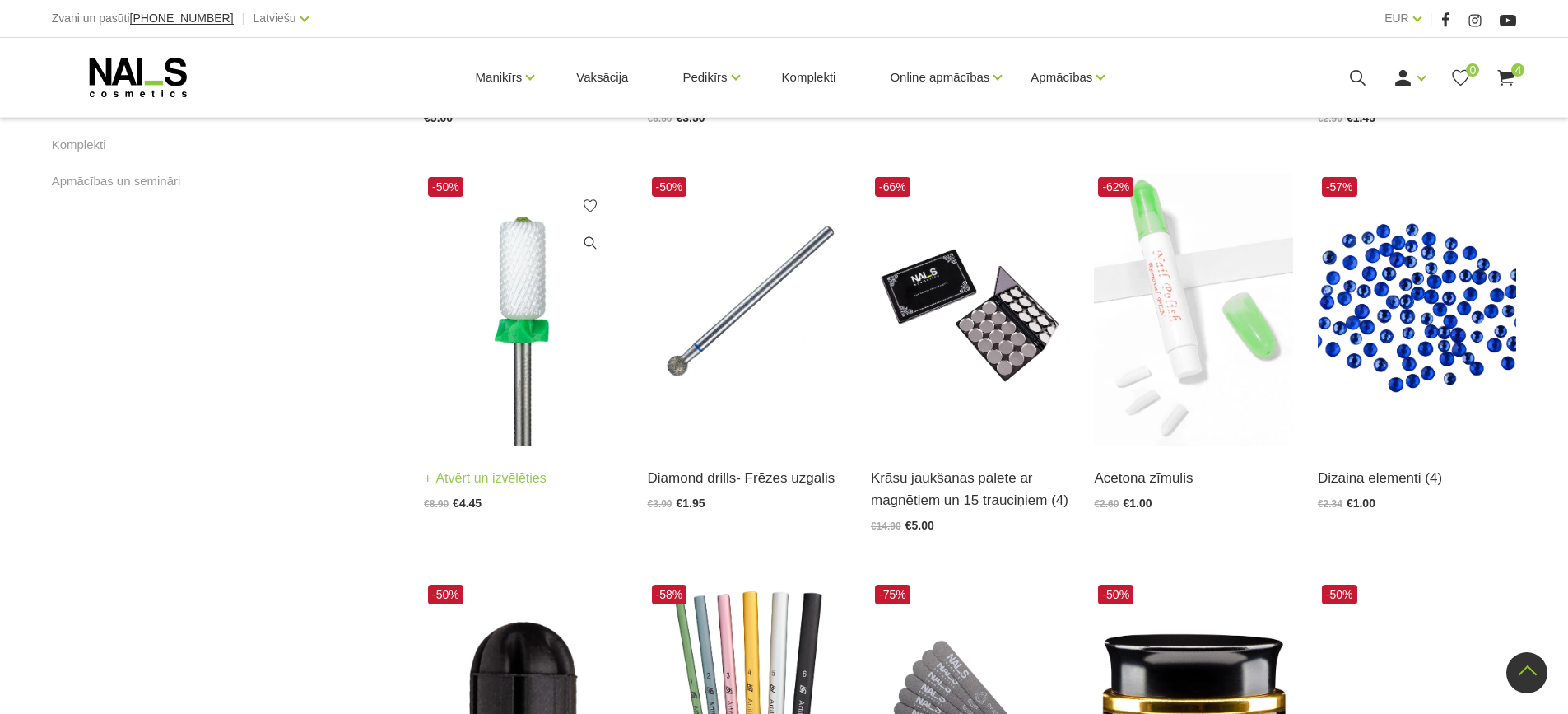
click at [529, 293] on img at bounding box center [523, 310] width 198 height 273
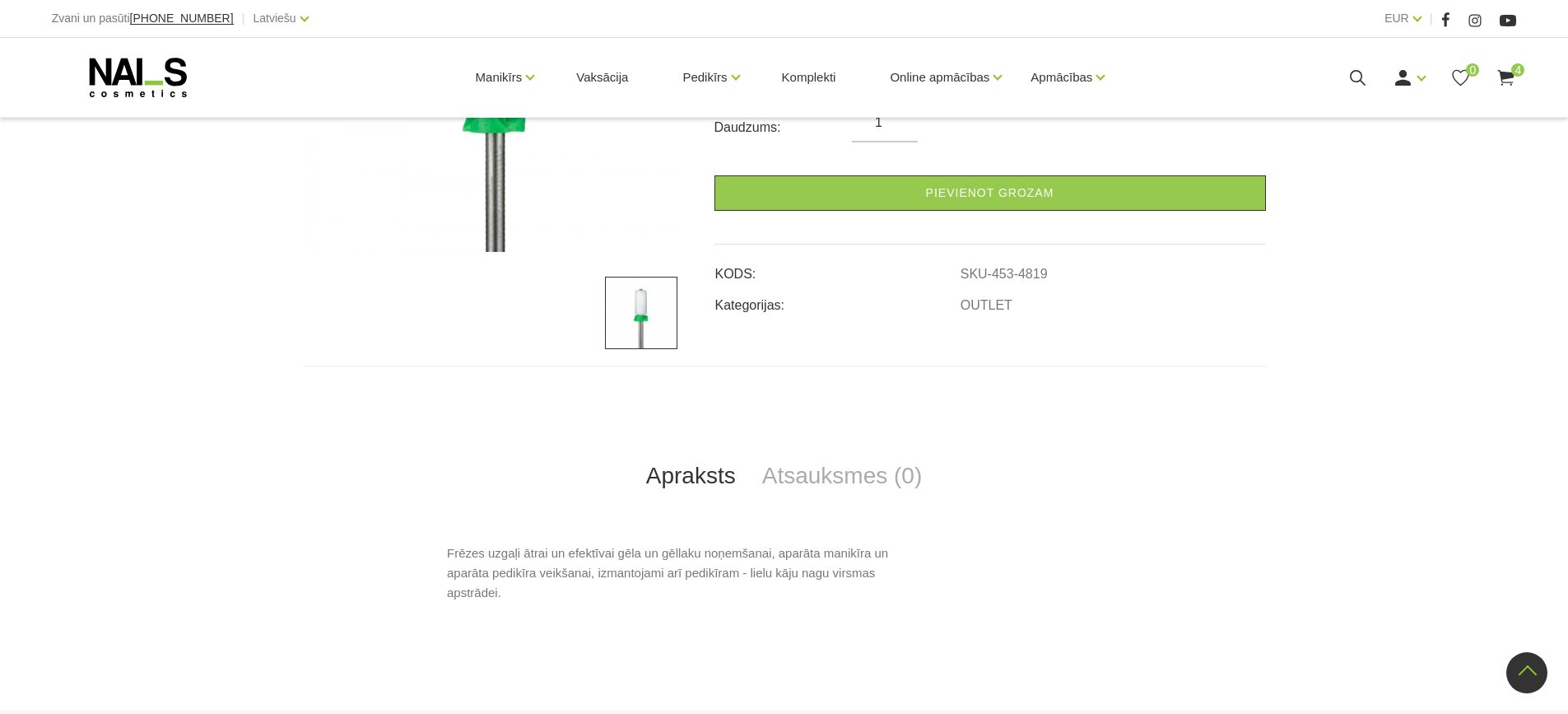
scroll to position [164, 0]
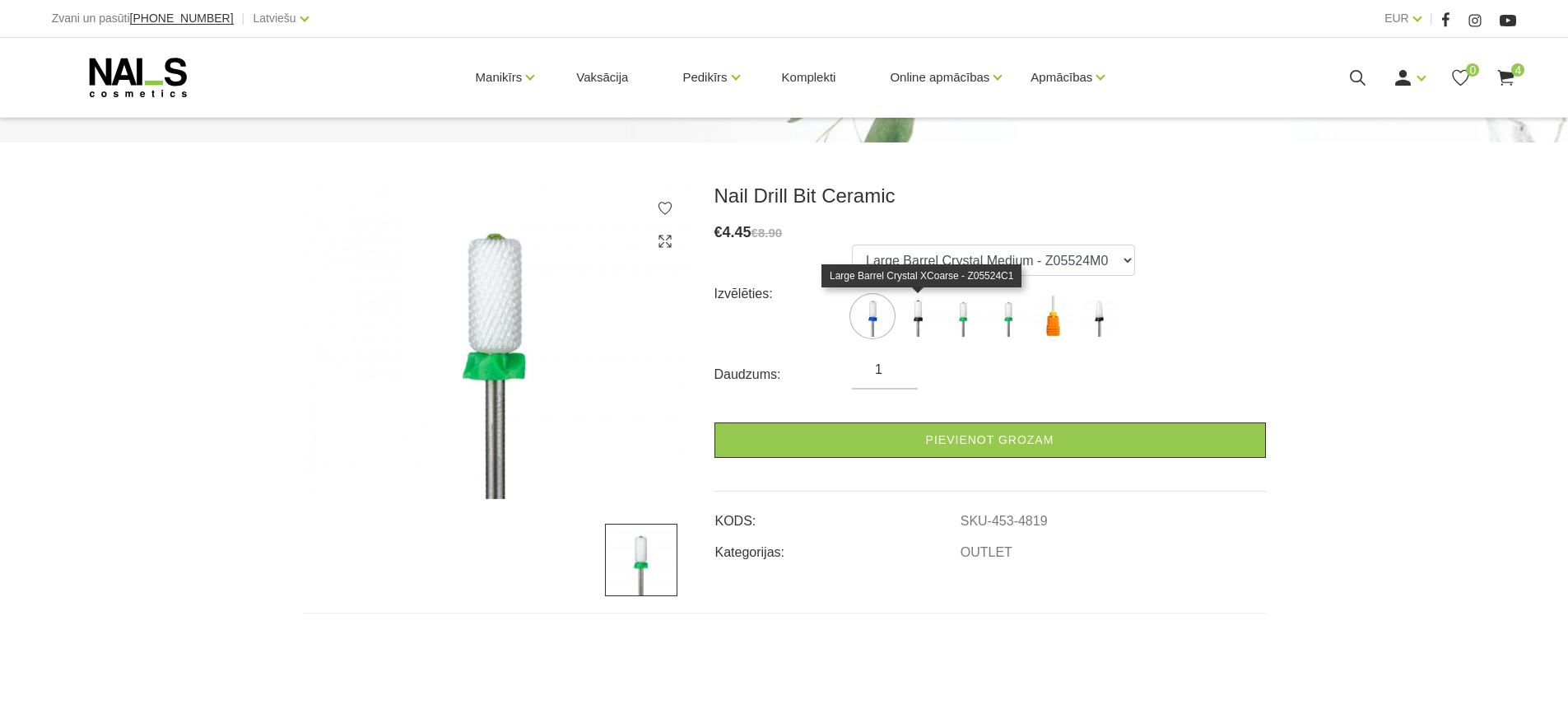
click at [914, 316] on img at bounding box center [918, 316] width 42 height 42
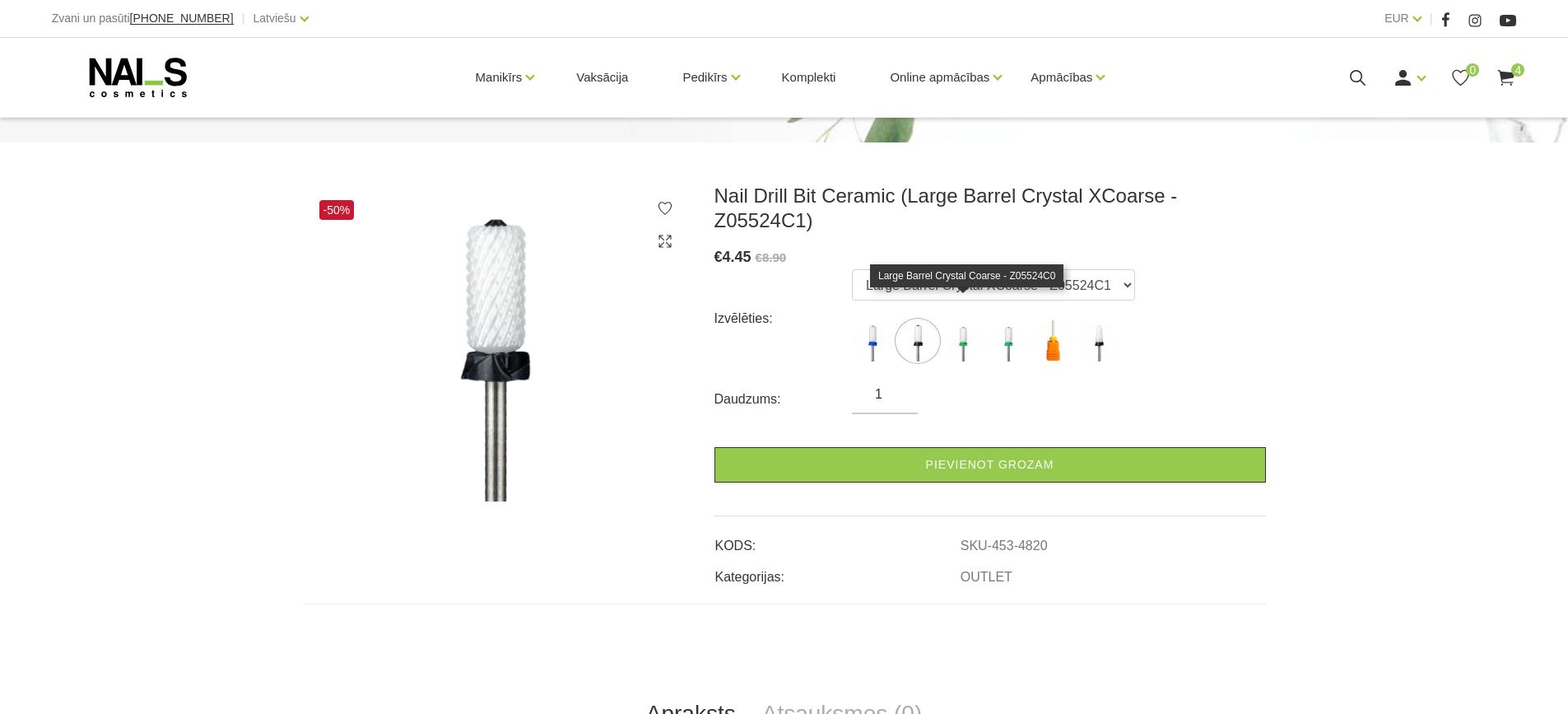
click at [957, 320] on img at bounding box center [964, 341] width 42 height 42
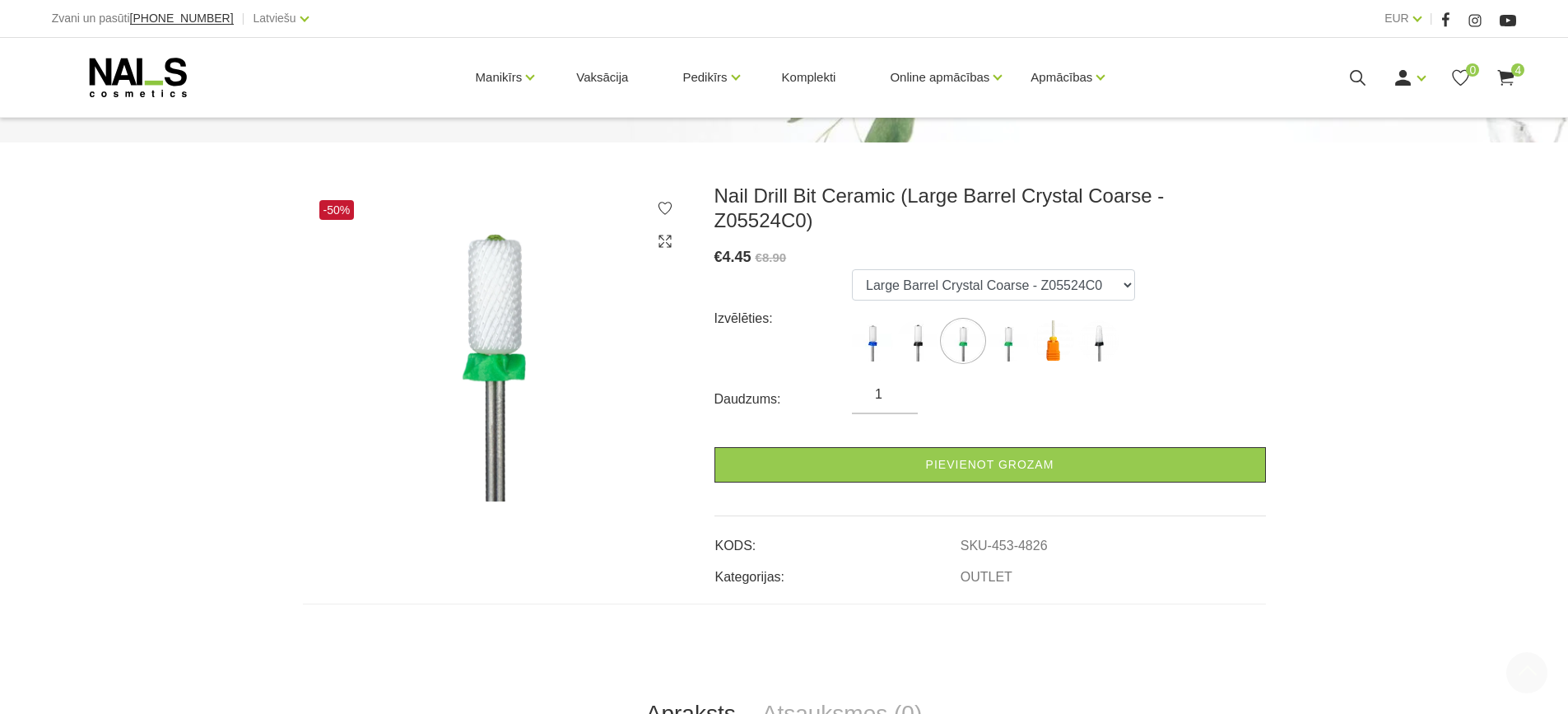
scroll to position [329, 0]
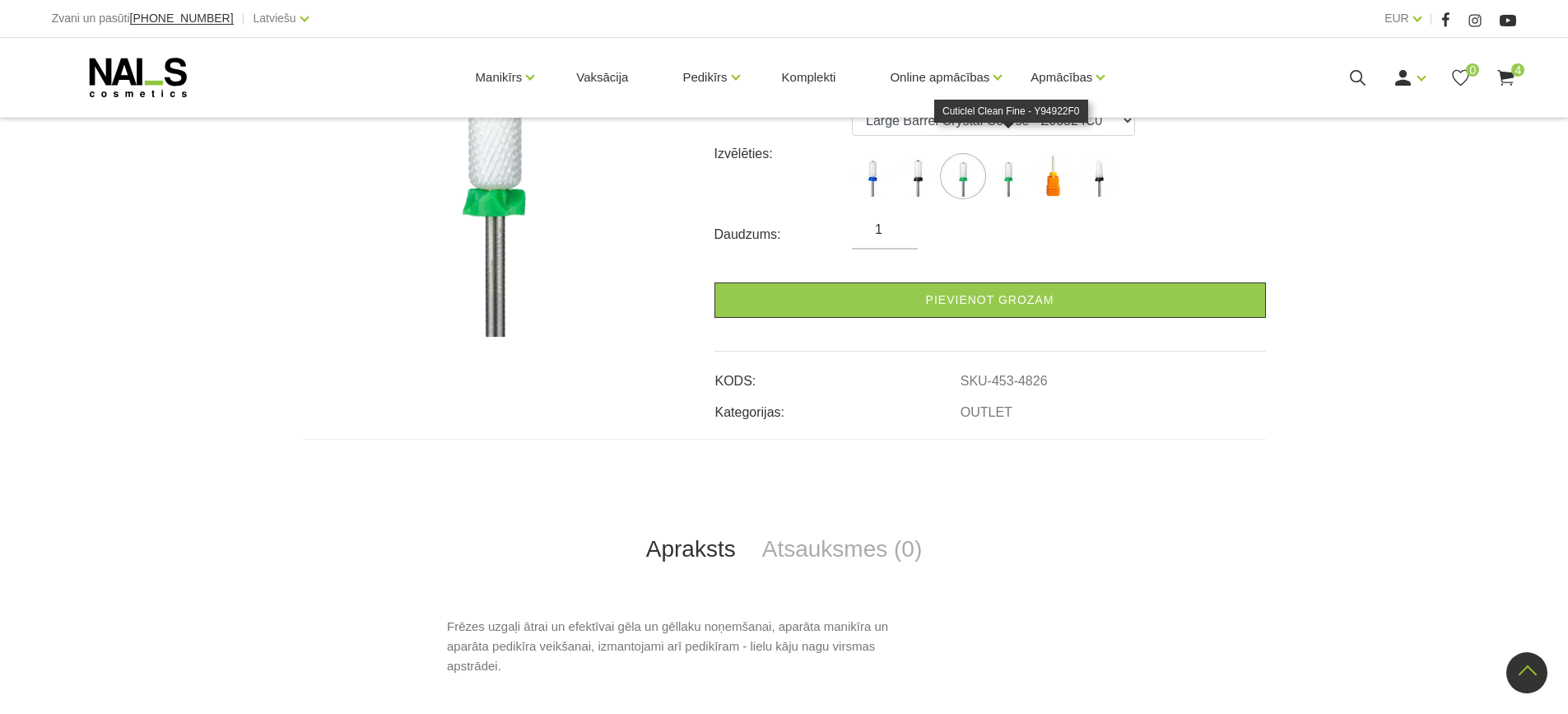
click at [1011, 160] on img at bounding box center [1008, 176] width 42 height 42
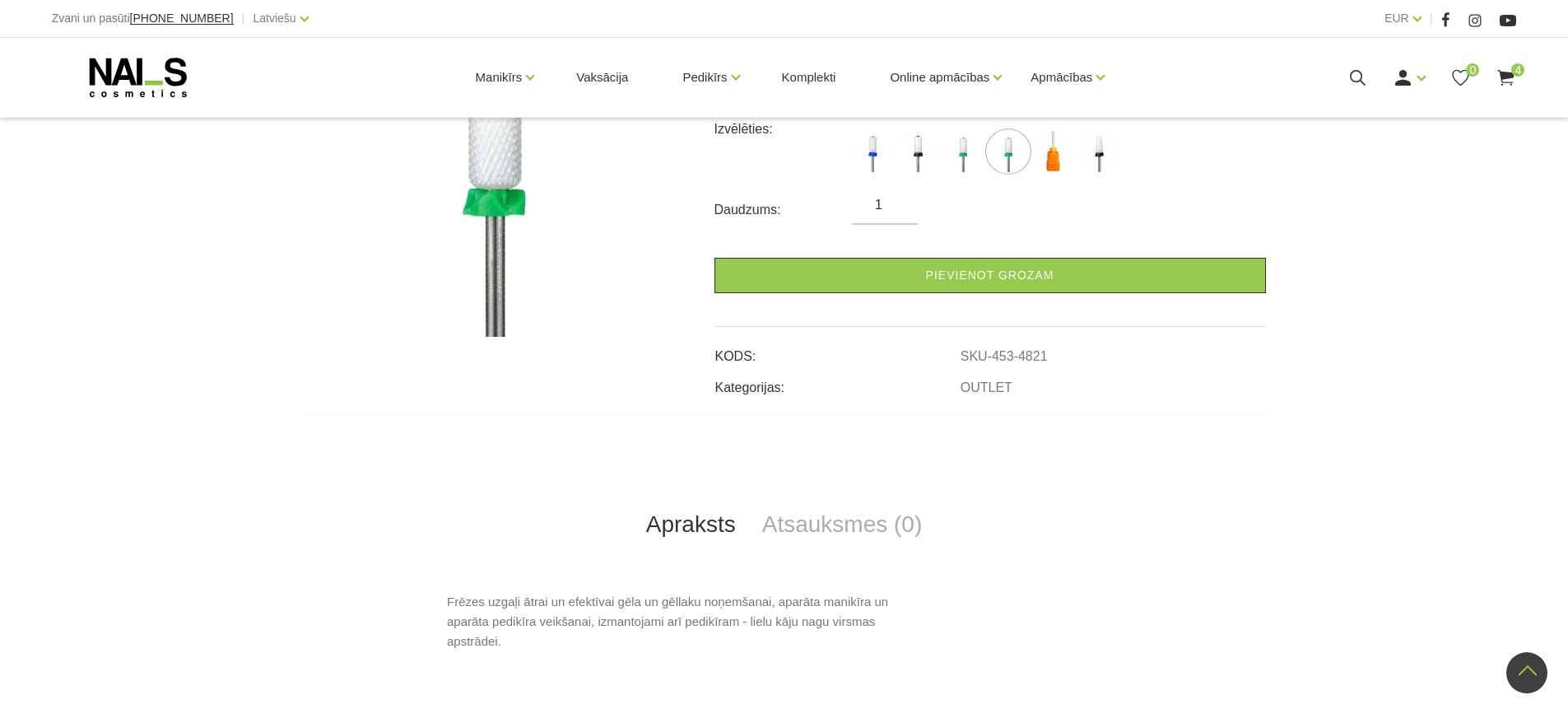
scroll to position [164, 0]
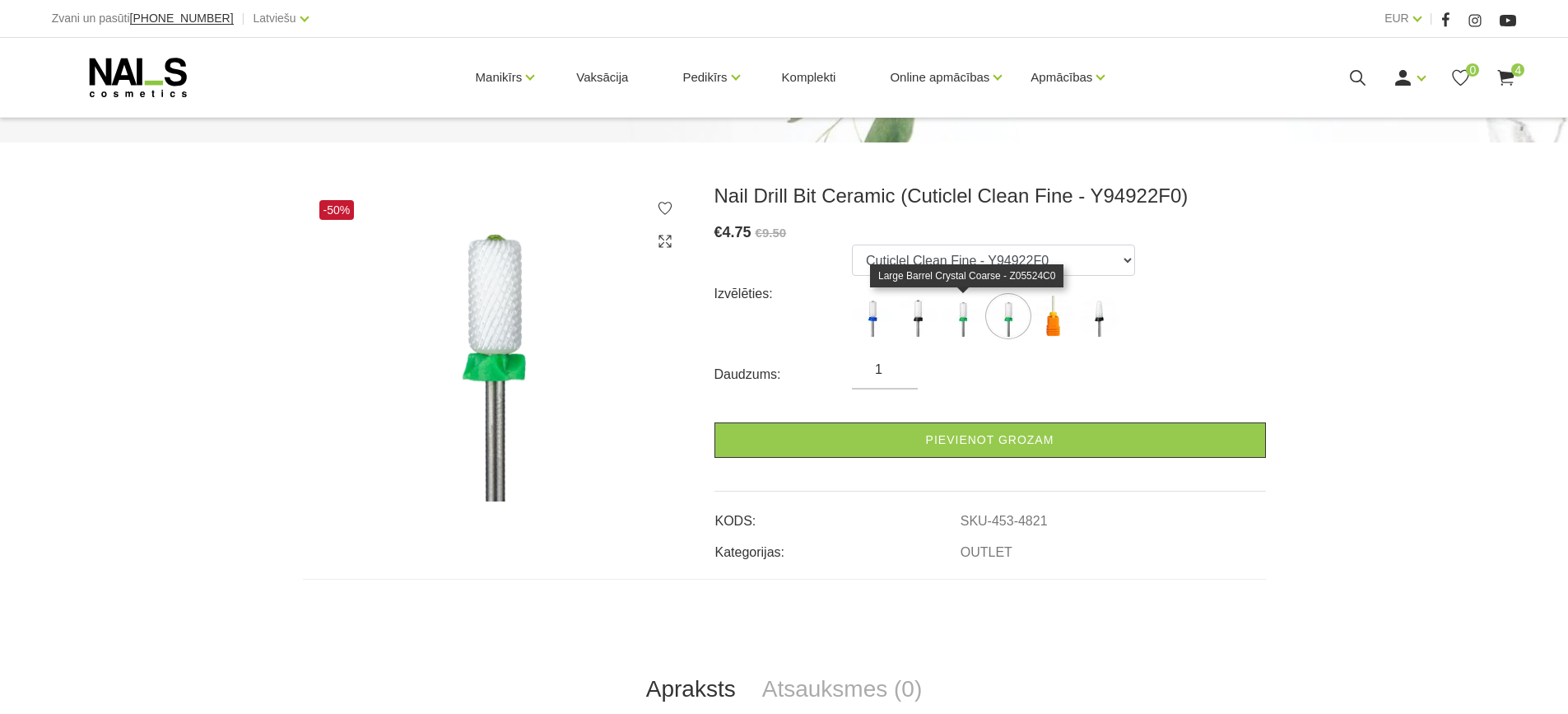
click at [964, 324] on img at bounding box center [964, 316] width 42 height 42
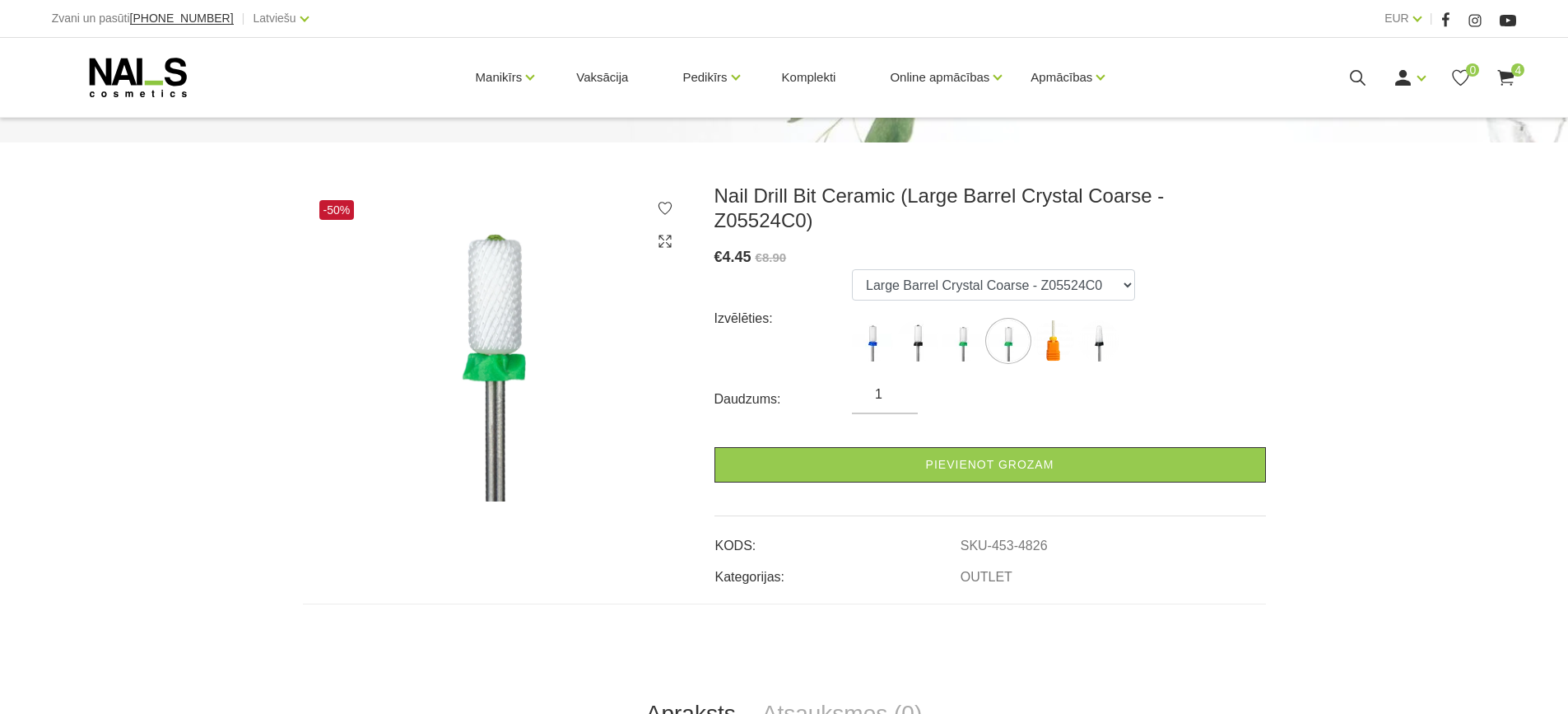
click at [964, 320] on img at bounding box center [964, 341] width 42 height 42
click at [960, 320] on img at bounding box center [964, 341] width 42 height 42
click at [962, 320] on img at bounding box center [964, 341] width 42 height 42
click at [914, 320] on img at bounding box center [918, 341] width 42 height 42
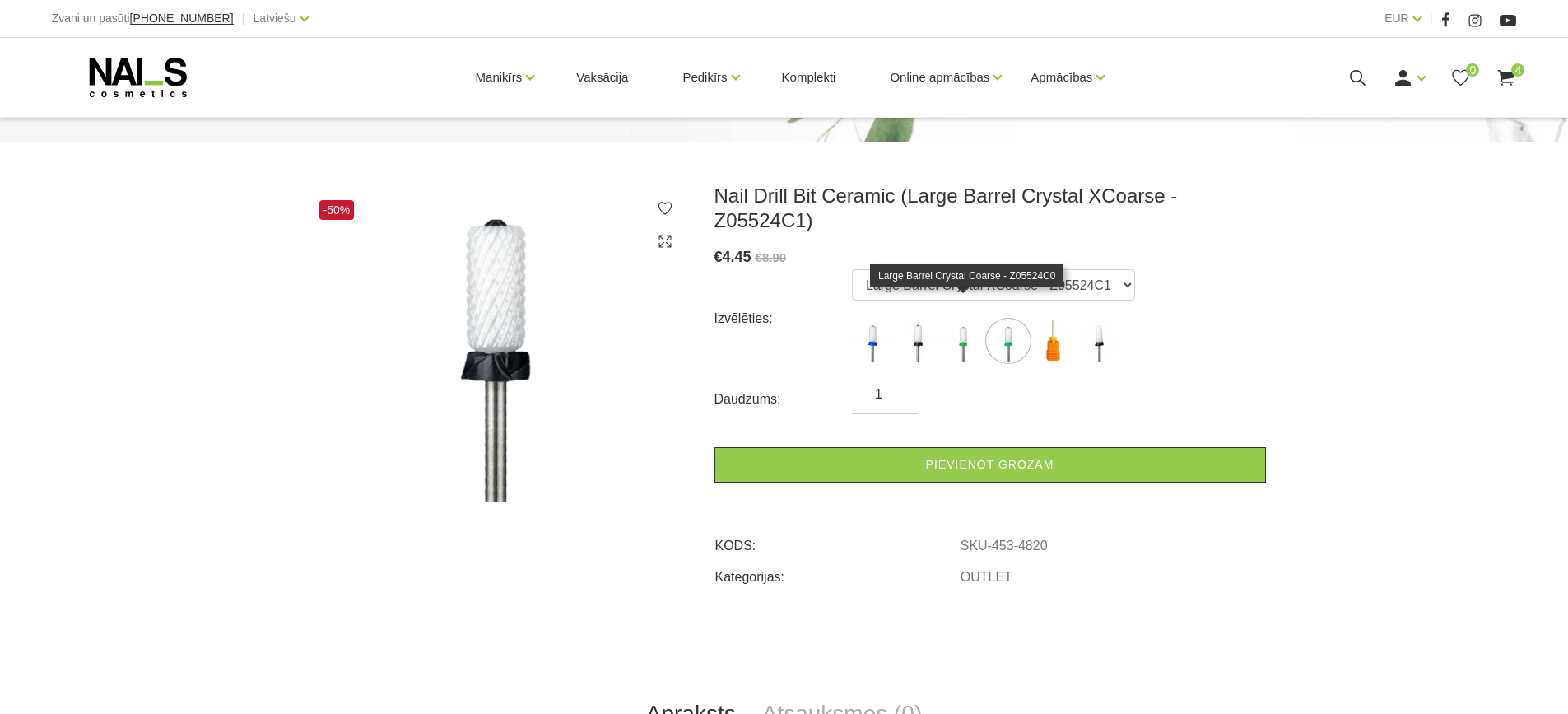
click at [962, 320] on img at bounding box center [964, 341] width 42 height 42
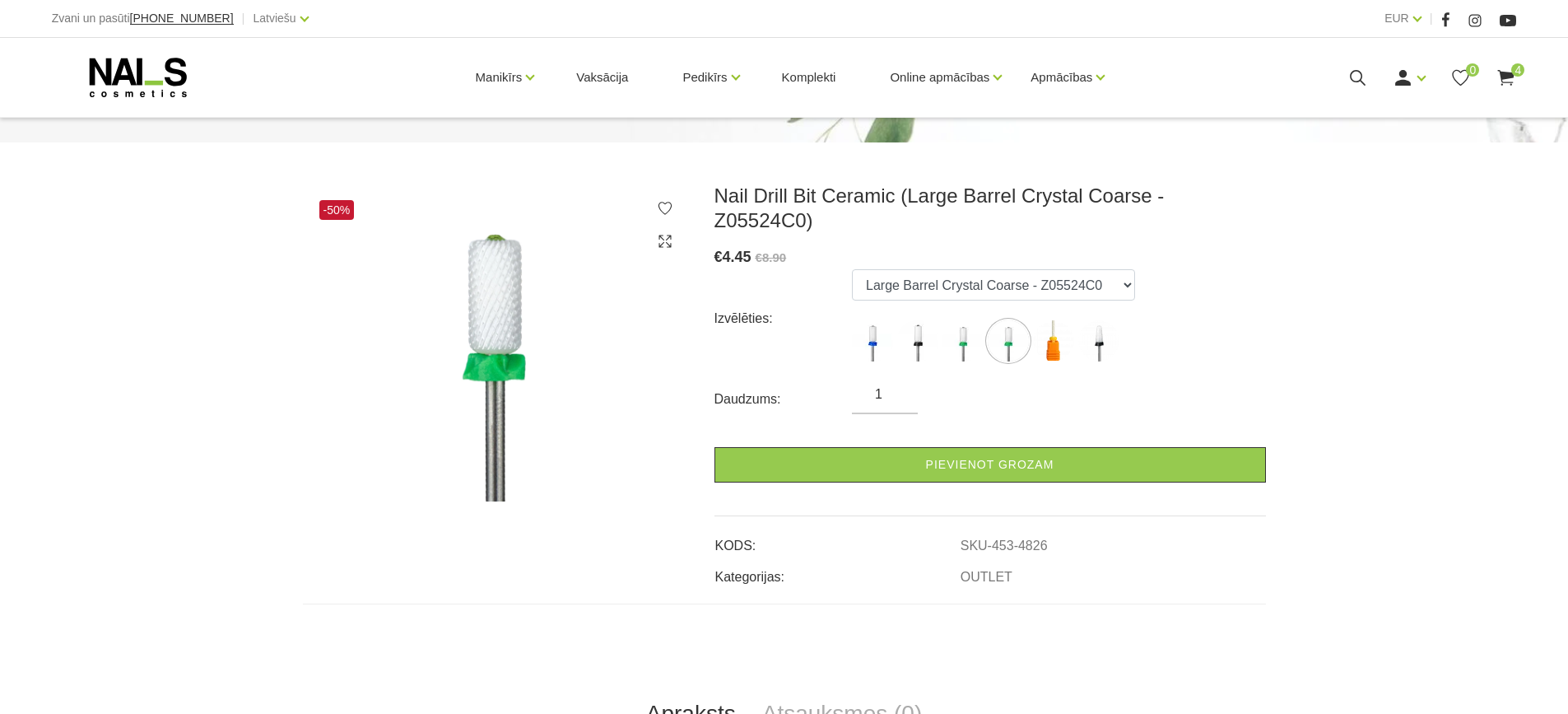
click at [1032, 315] on ul "Large Barrel Crystal Medium - Z05524M0 Large Barrel Crystal XCoarse - Z05524C1 …" at bounding box center [993, 319] width 283 height 99
click at [1052, 320] on img at bounding box center [1054, 341] width 42 height 42
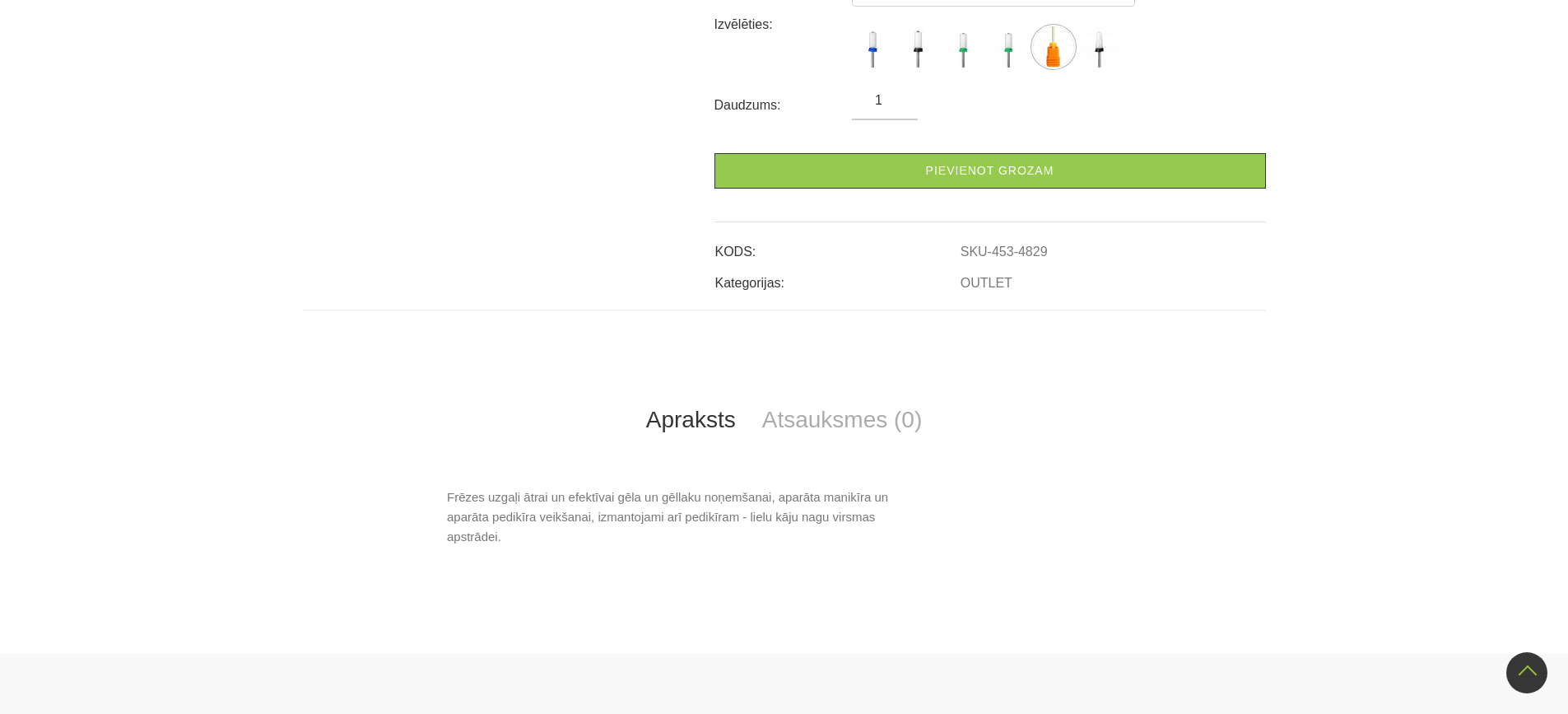
scroll to position [105, 0]
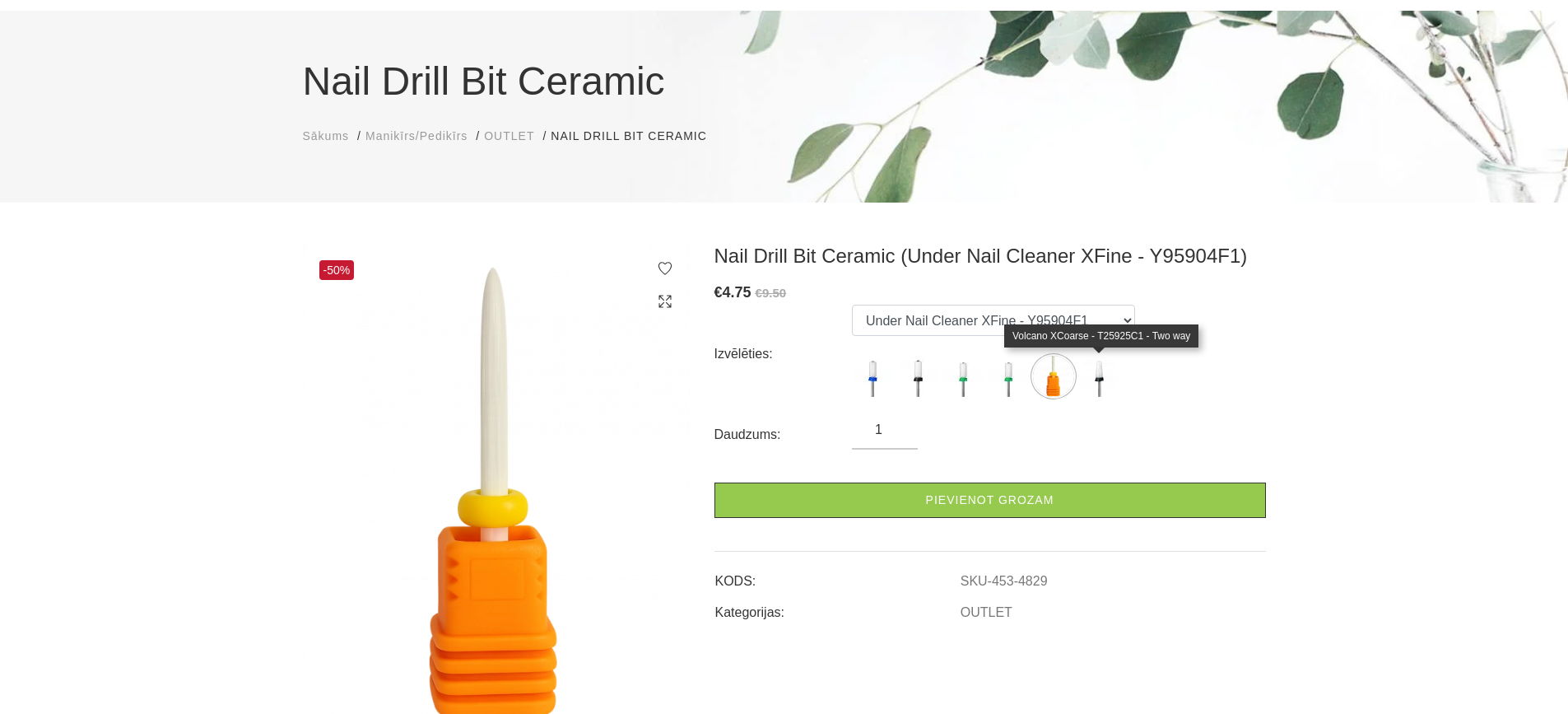
click at [1095, 378] on img at bounding box center [1099, 376] width 42 height 42
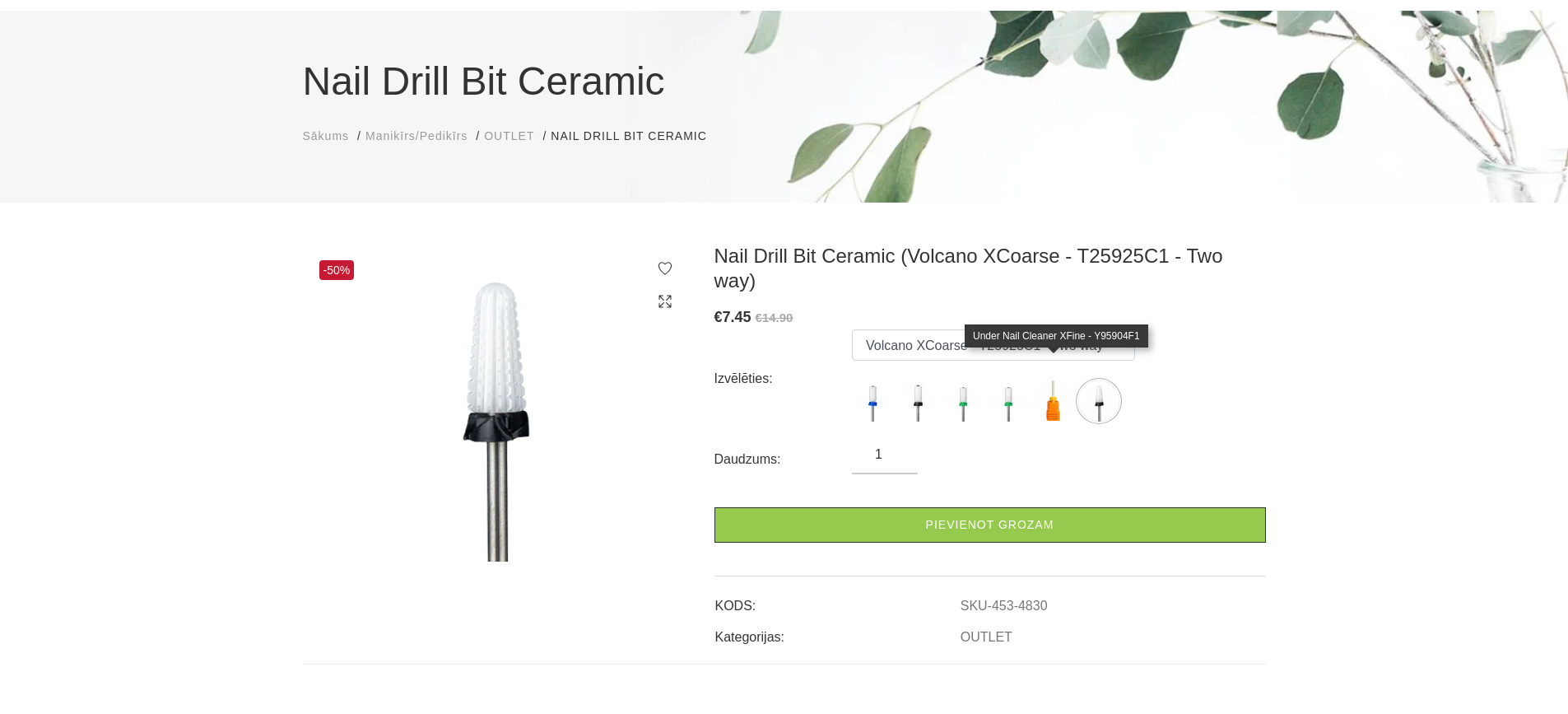
click at [1056, 381] on img at bounding box center [1054, 401] width 42 height 42
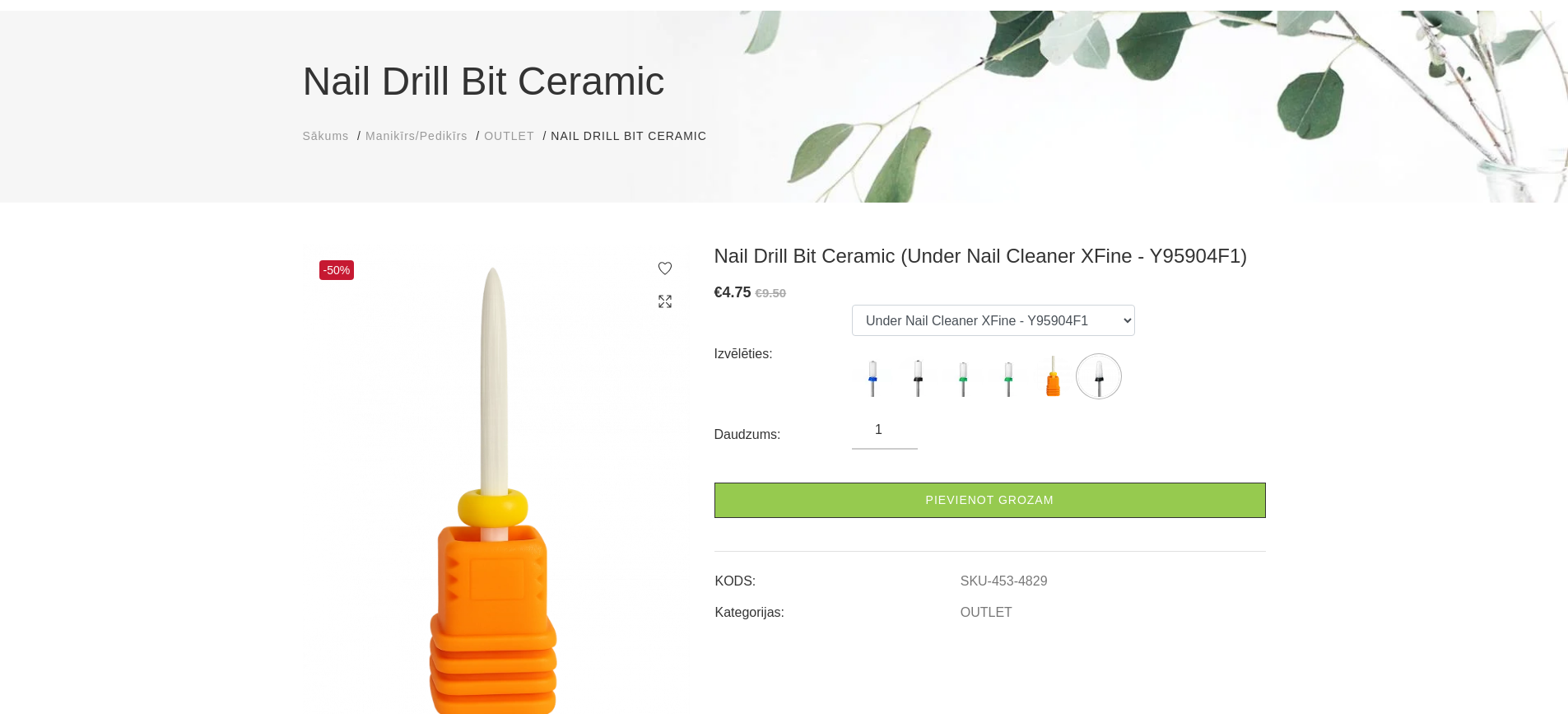
scroll to position [0, 0]
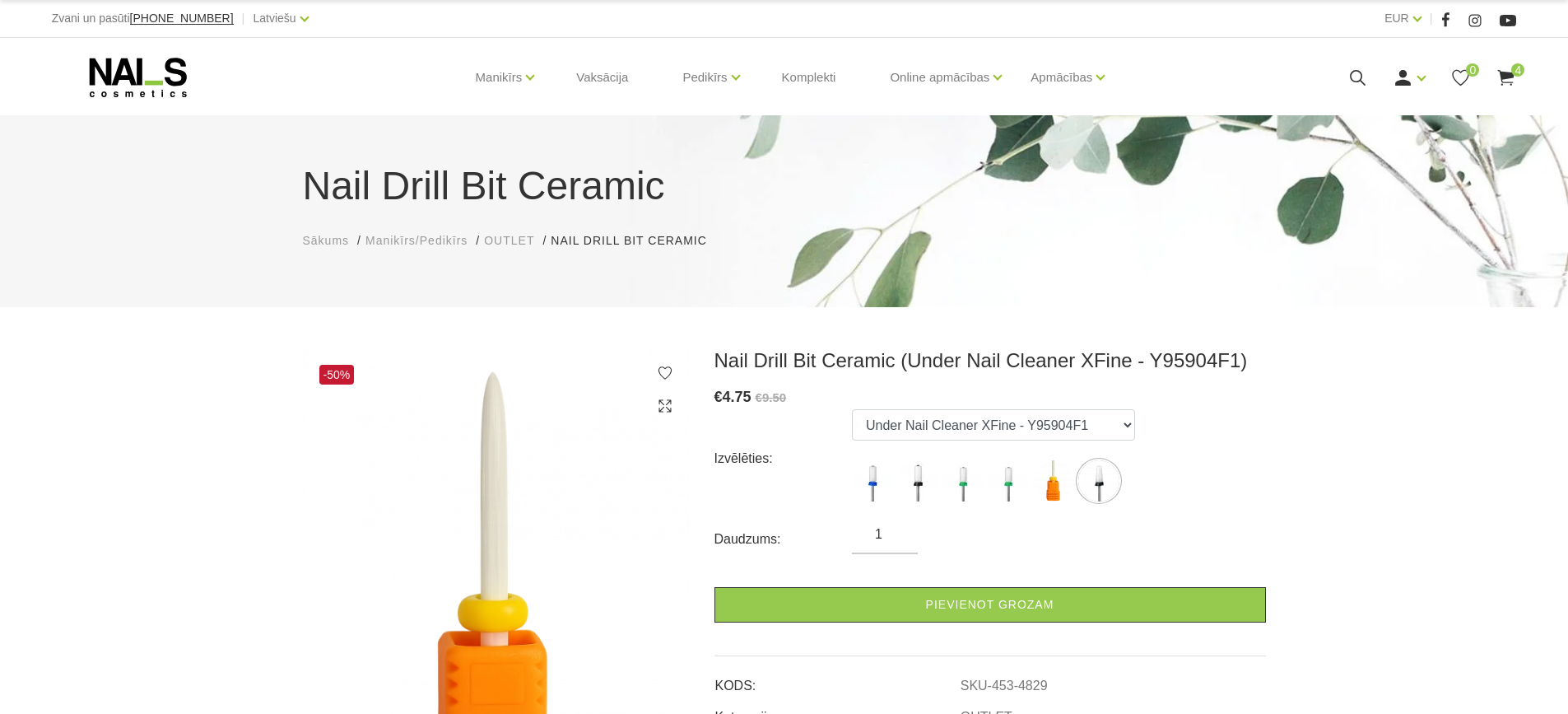
click at [1505, 71] on use at bounding box center [1507, 78] width 17 height 16
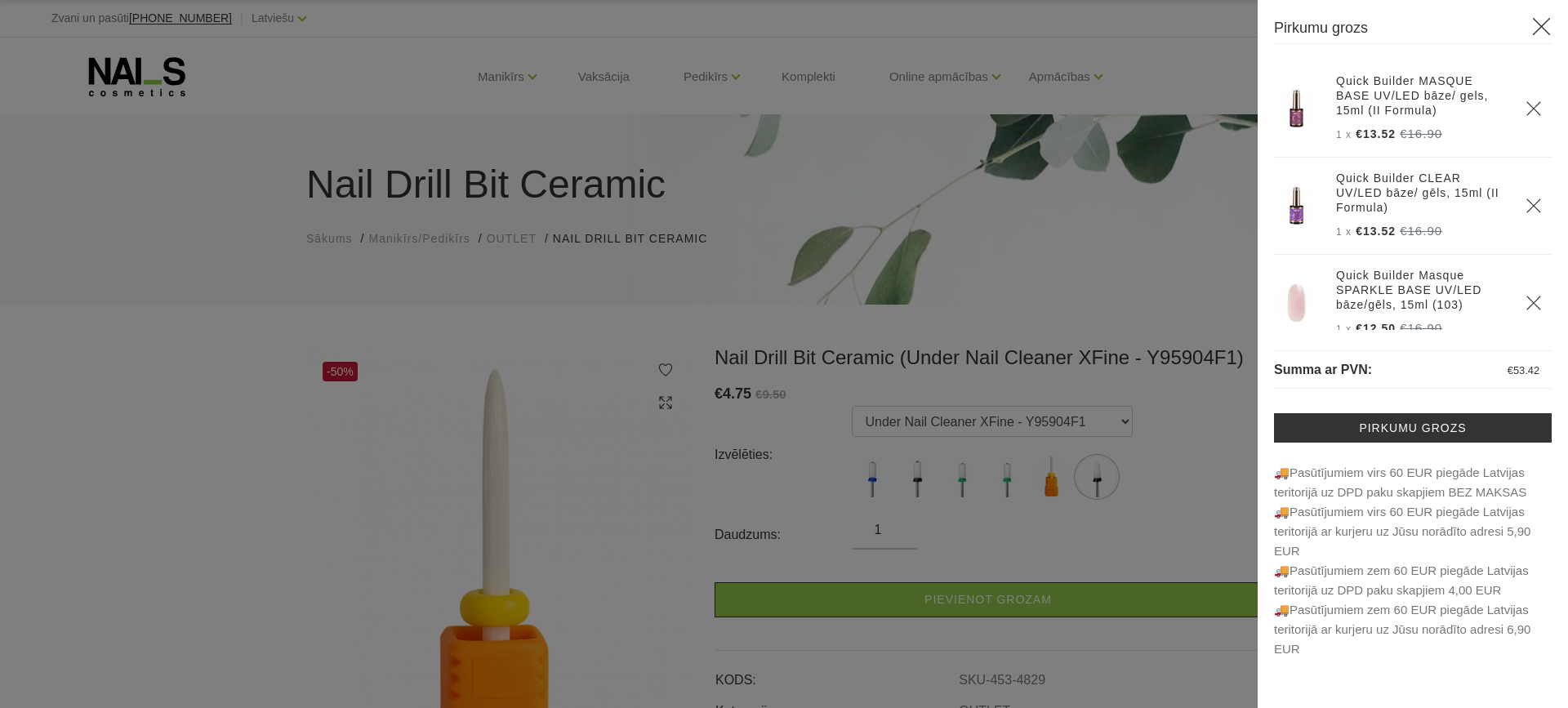
click at [150, 225] on div at bounding box center [784, 354] width 1568 height 708
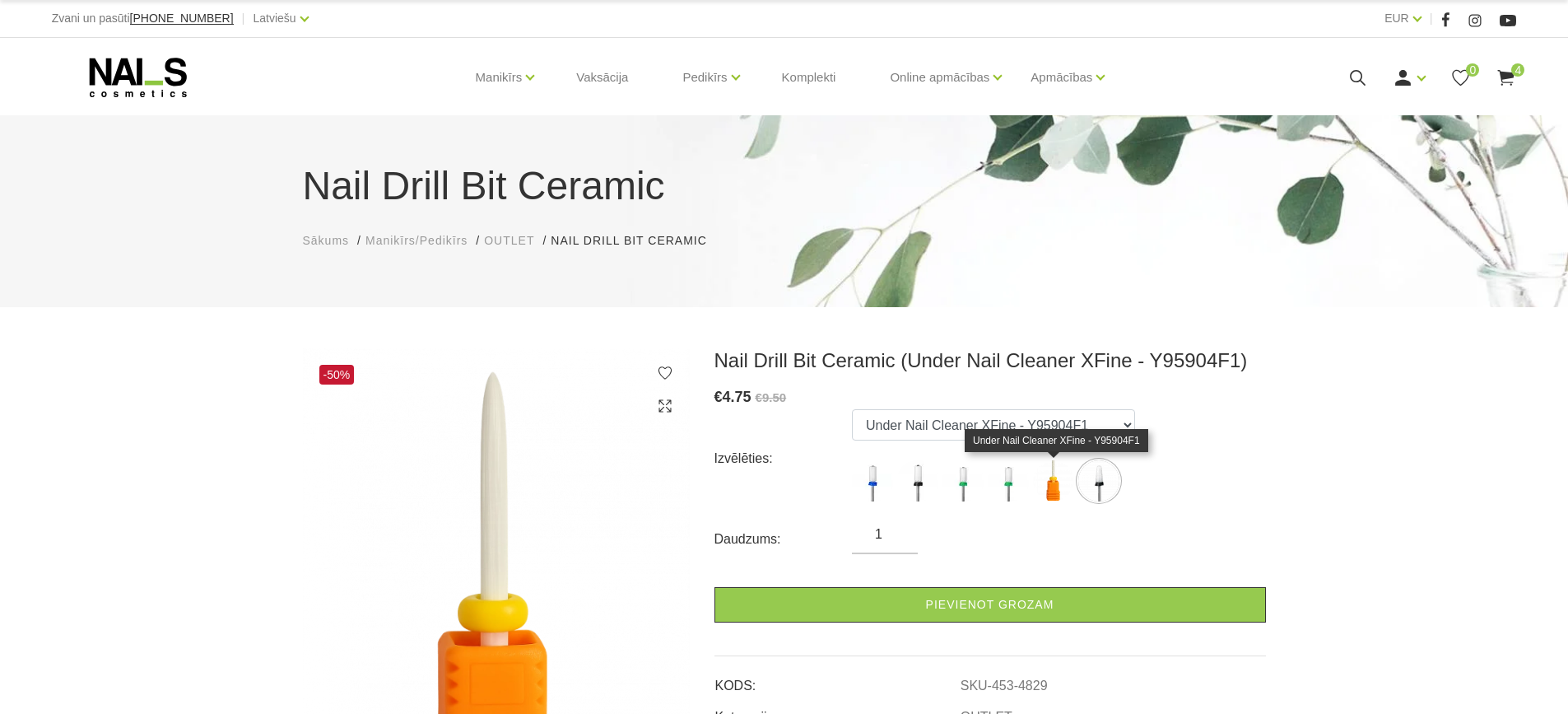
click at [1053, 486] on img at bounding box center [1054, 481] width 42 height 42
drag, startPoint x: 1082, startPoint y: 425, endPoint x: 881, endPoint y: 423, distance: 201.0
click at [881, 423] on select "Large Barrel Crystal Medium - Z05524M0 Large Barrel Crystal XCoarse - Z05524C1 …" at bounding box center [993, 425] width 283 height 32
click at [852, 409] on select "Large Barrel Crystal Medium - Z05524M0 Large Barrel Crystal XCoarse - Z05524C1 …" at bounding box center [993, 425] width 283 height 32
click at [915, 483] on img at bounding box center [918, 481] width 42 height 42
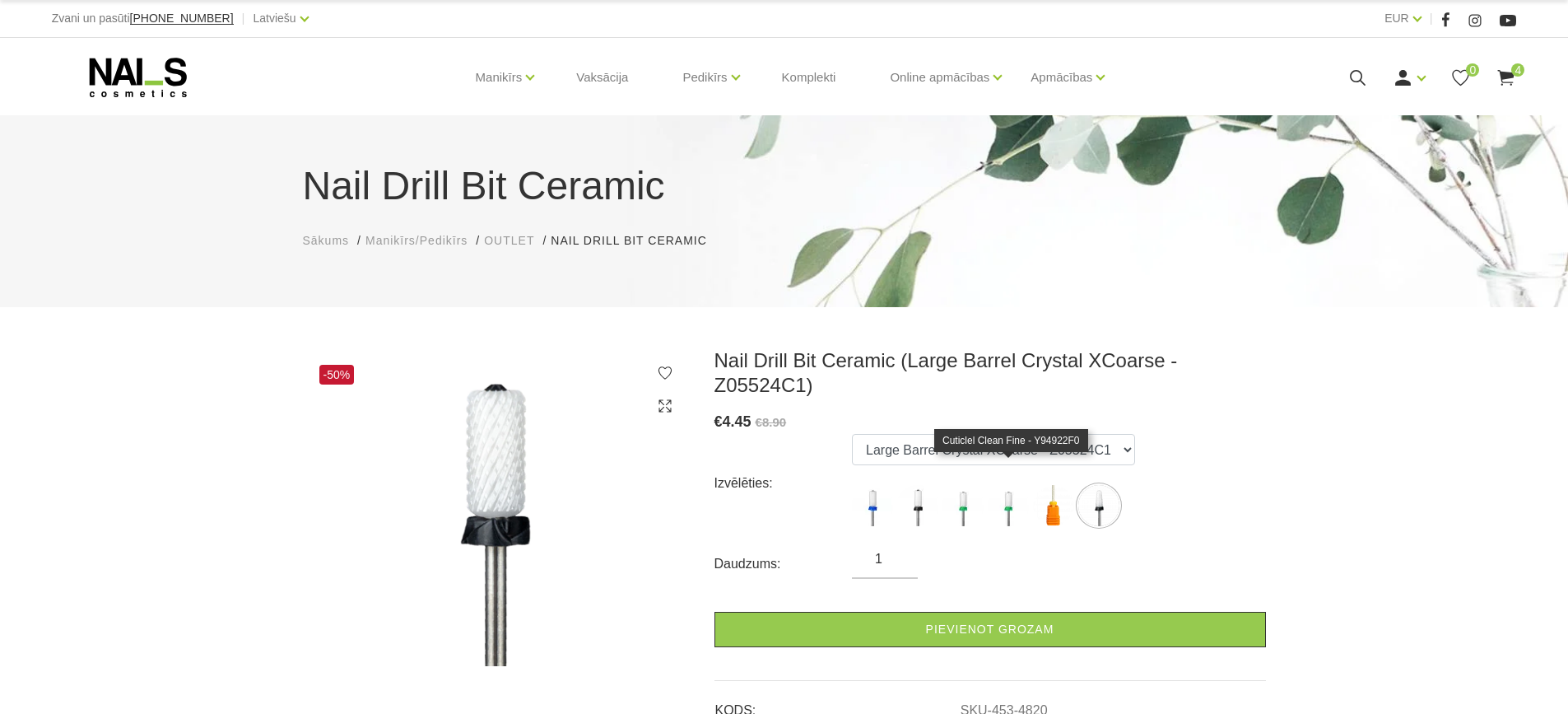
click at [1007, 485] on img at bounding box center [1008, 506] width 42 height 42
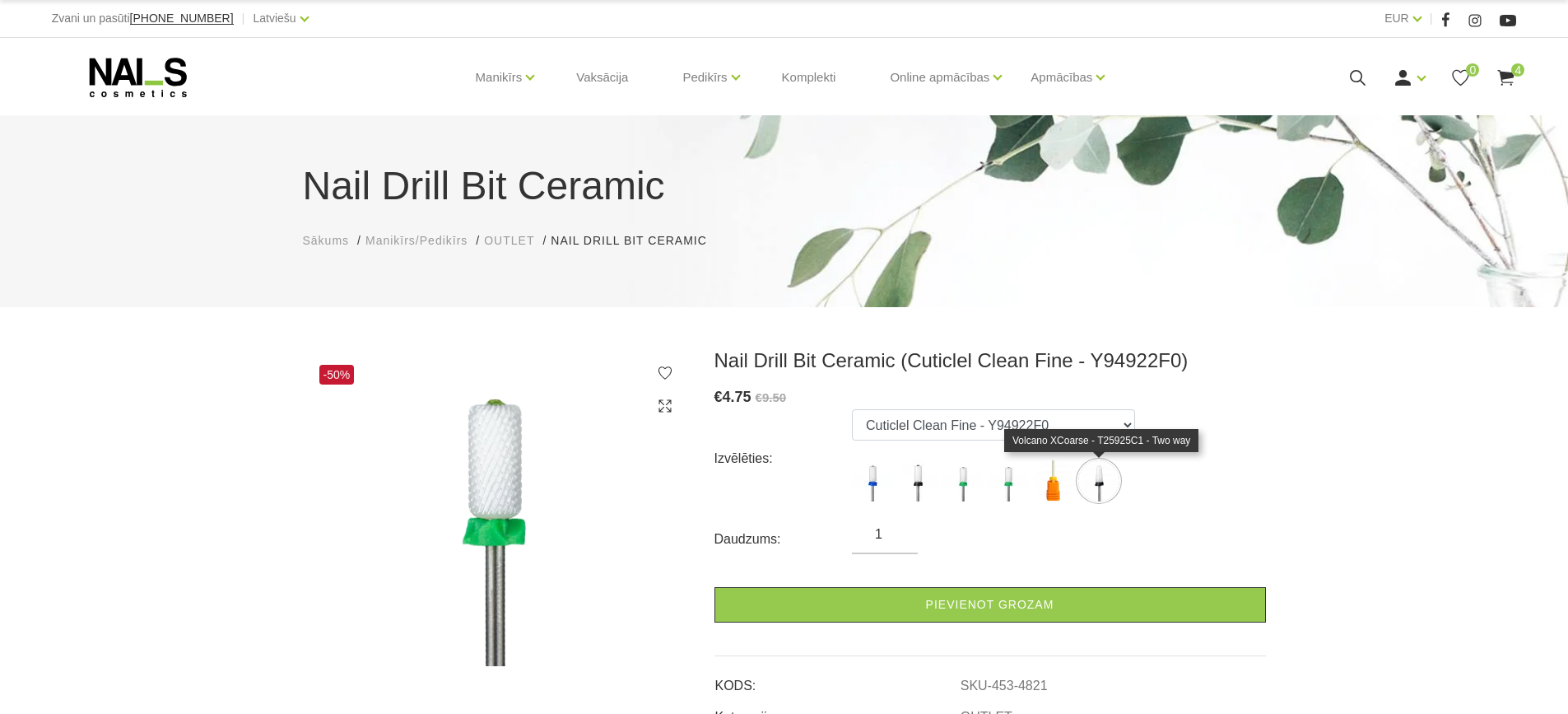
click at [1088, 480] on img at bounding box center [1099, 481] width 42 height 42
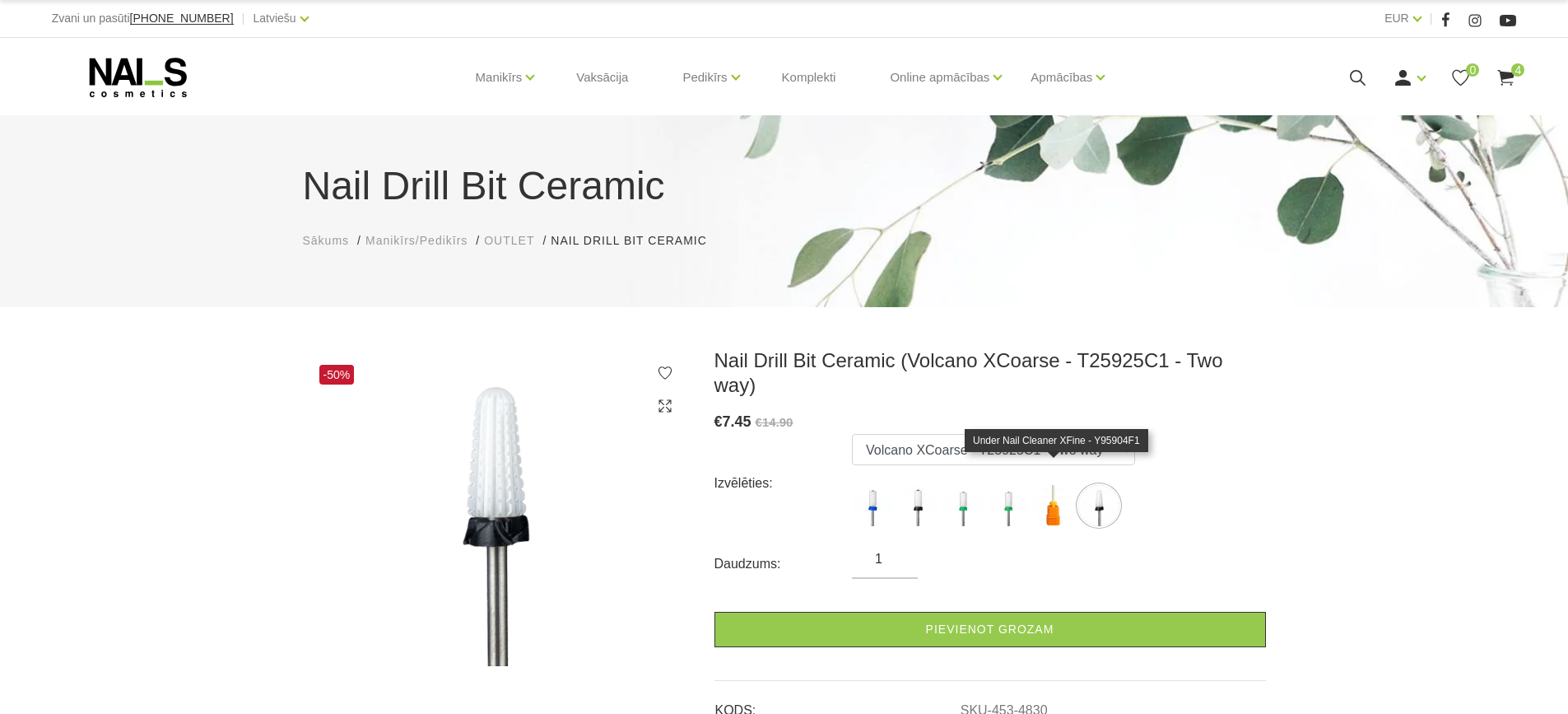
click at [1058, 485] on img at bounding box center [1054, 506] width 42 height 42
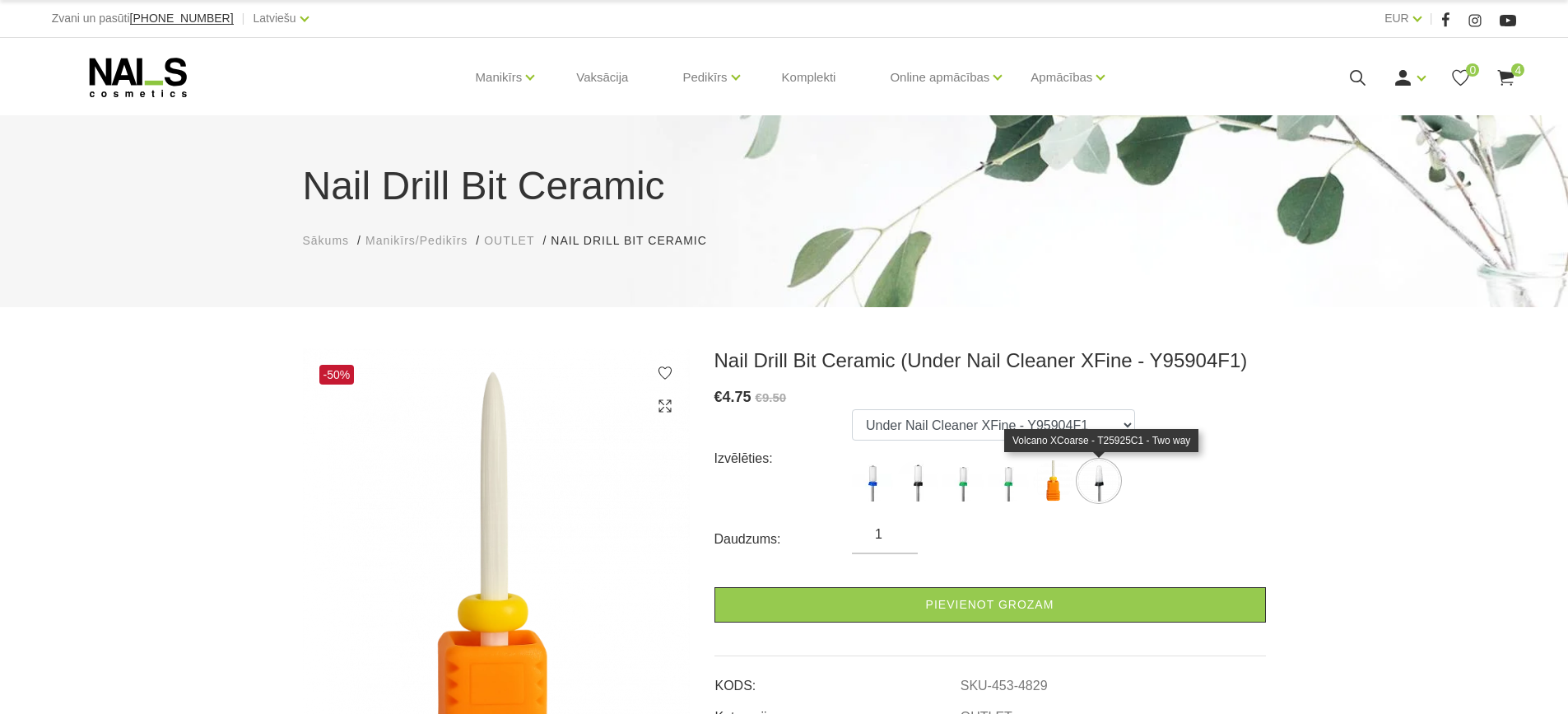
click at [1095, 481] on img at bounding box center [1099, 481] width 42 height 42
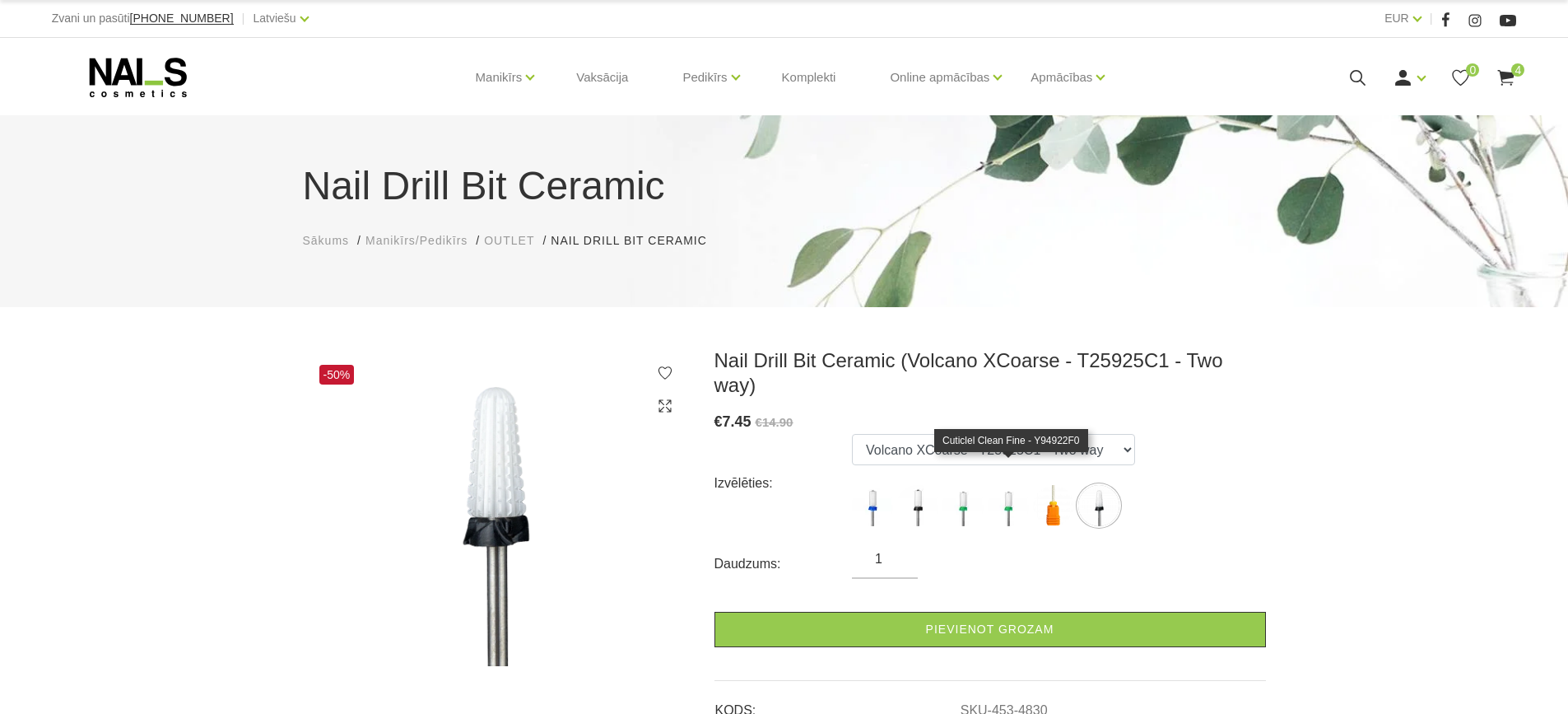
click at [1012, 485] on img at bounding box center [1008, 506] width 42 height 42
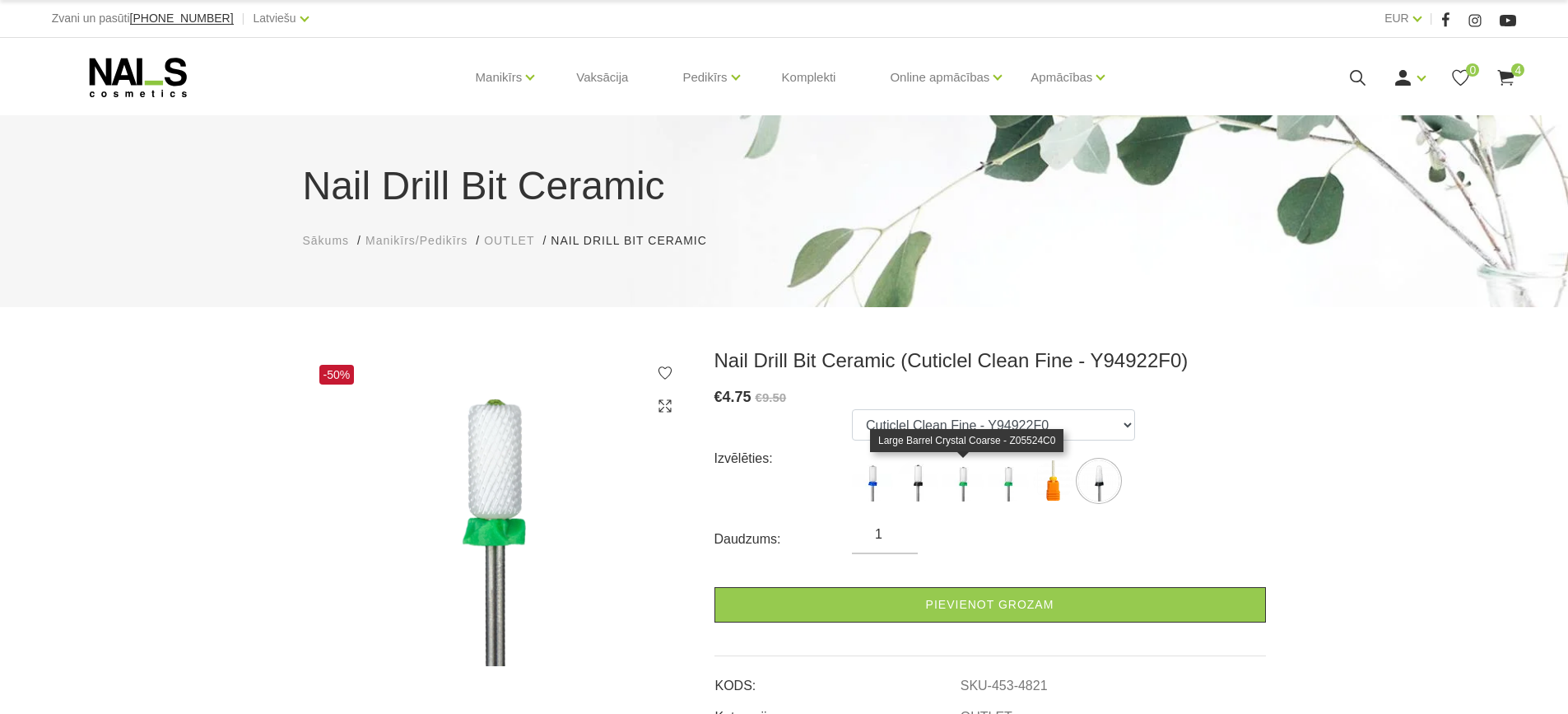
click at [959, 480] on img at bounding box center [964, 481] width 42 height 42
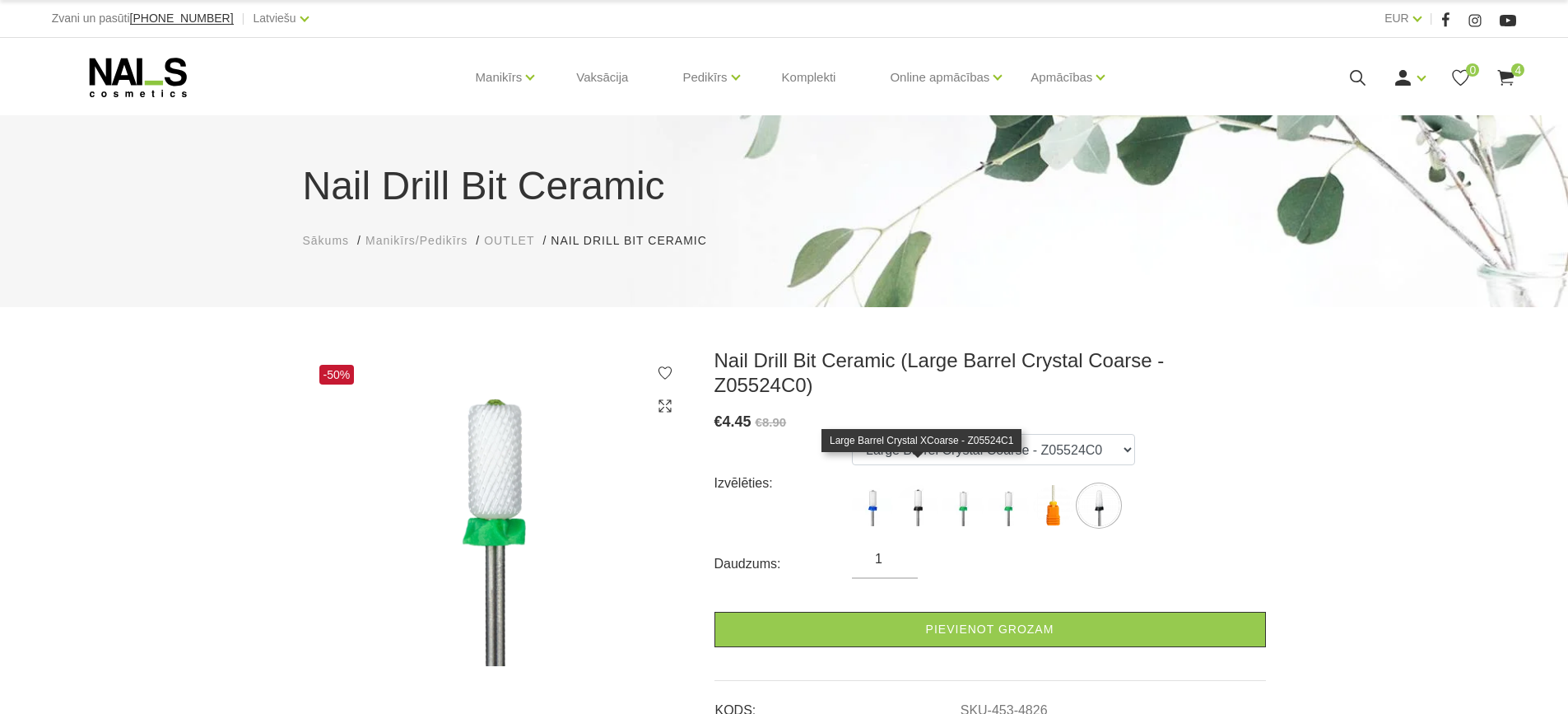
click at [914, 485] on img at bounding box center [918, 506] width 42 height 42
click at [862, 485] on img at bounding box center [873, 506] width 42 height 42
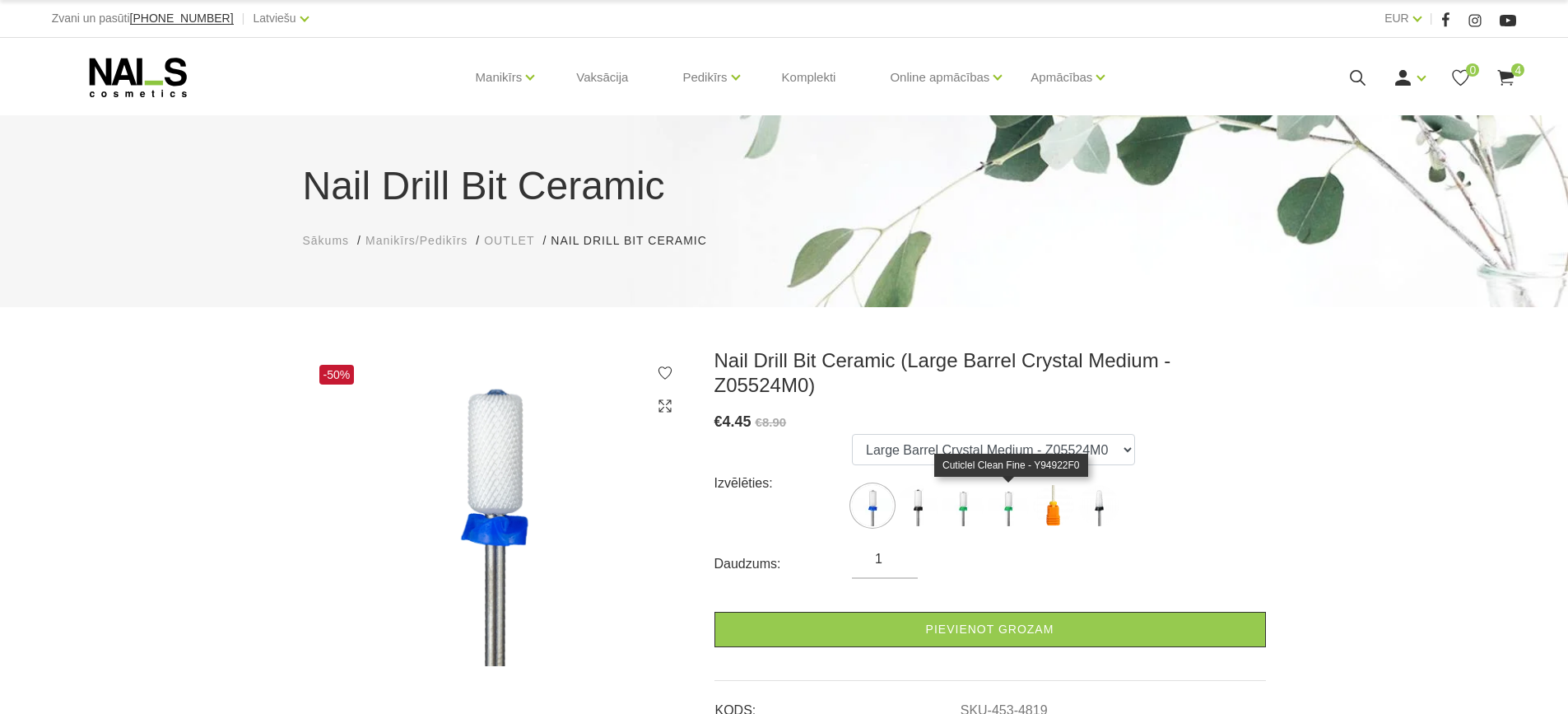
click at [1007, 498] on img at bounding box center [1008, 506] width 42 height 42
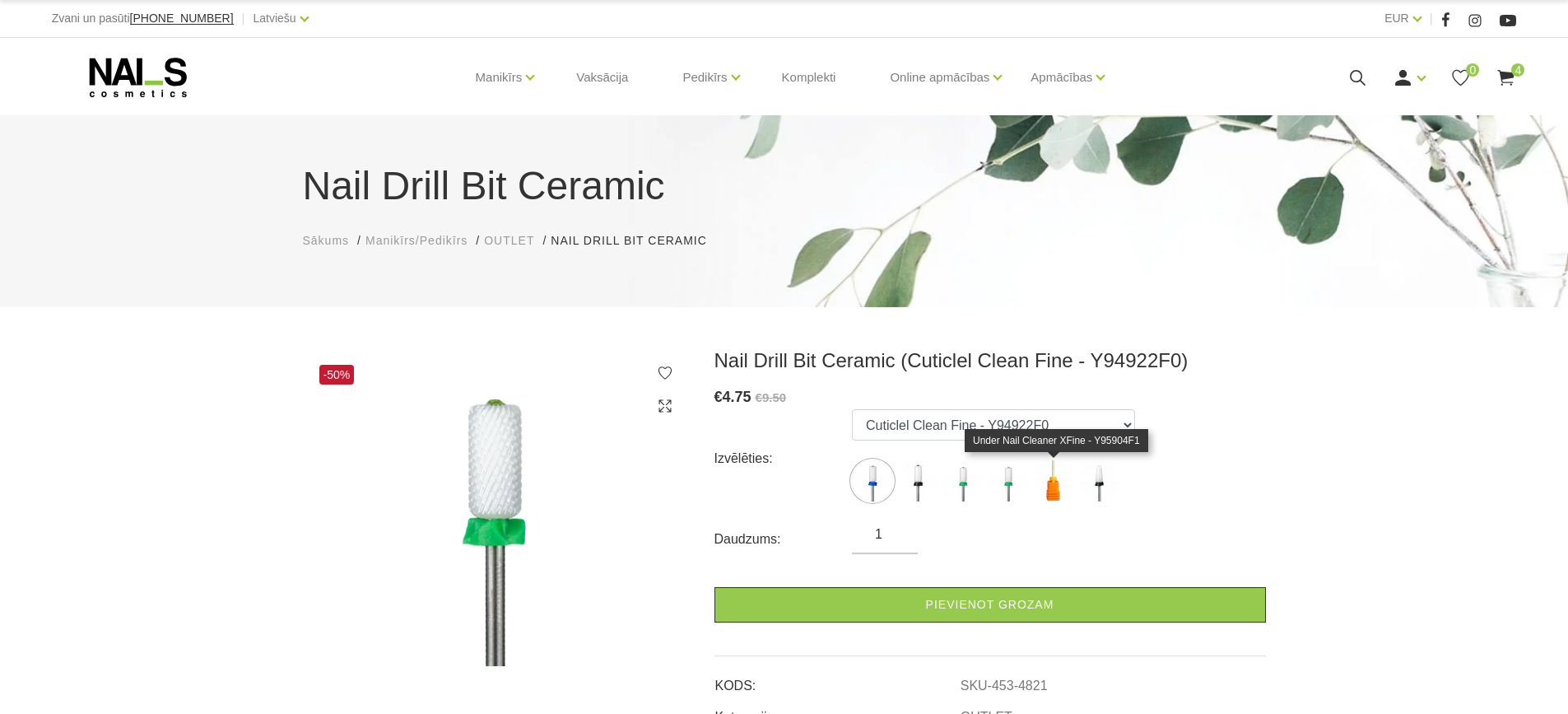
click at [1054, 491] on img at bounding box center [1054, 481] width 42 height 42
select select "4829"
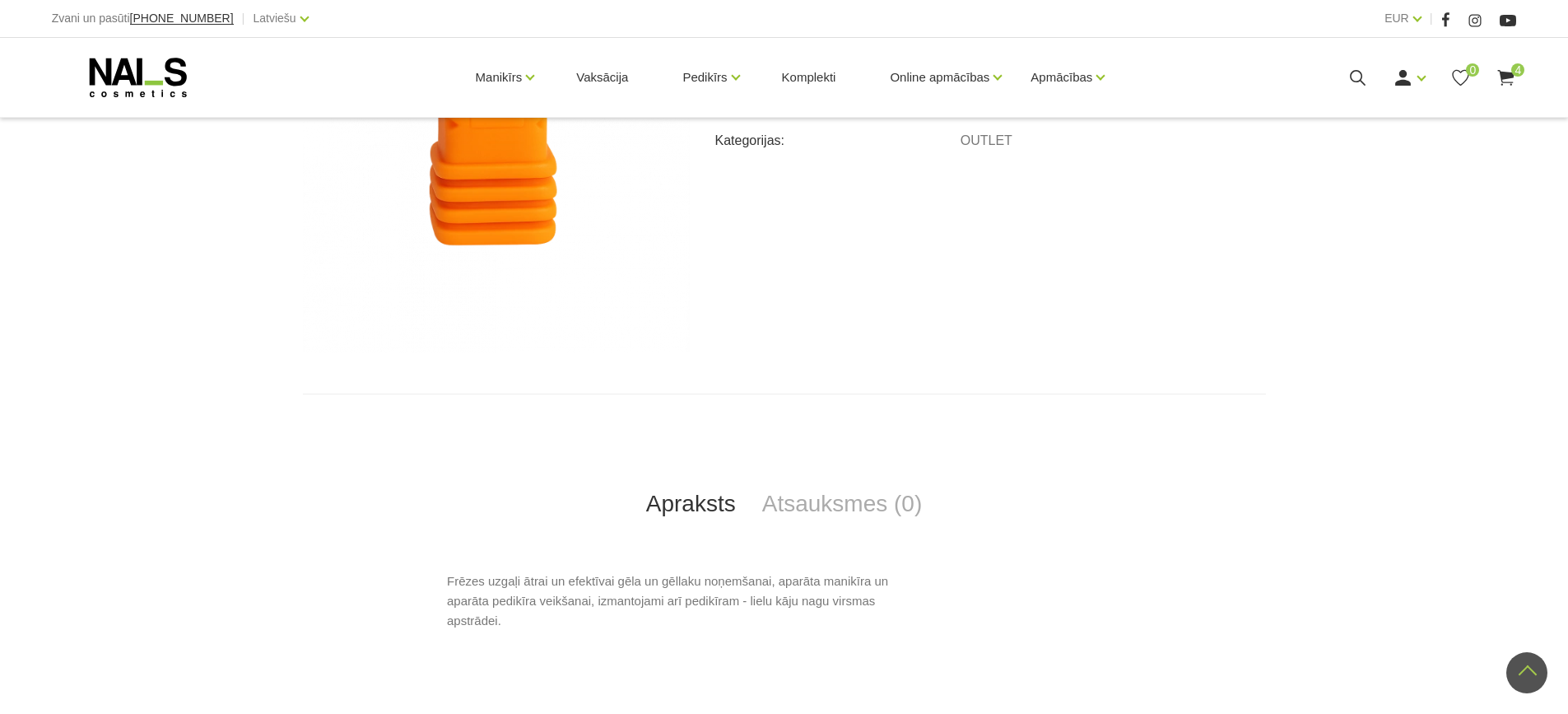
scroll to position [164, 0]
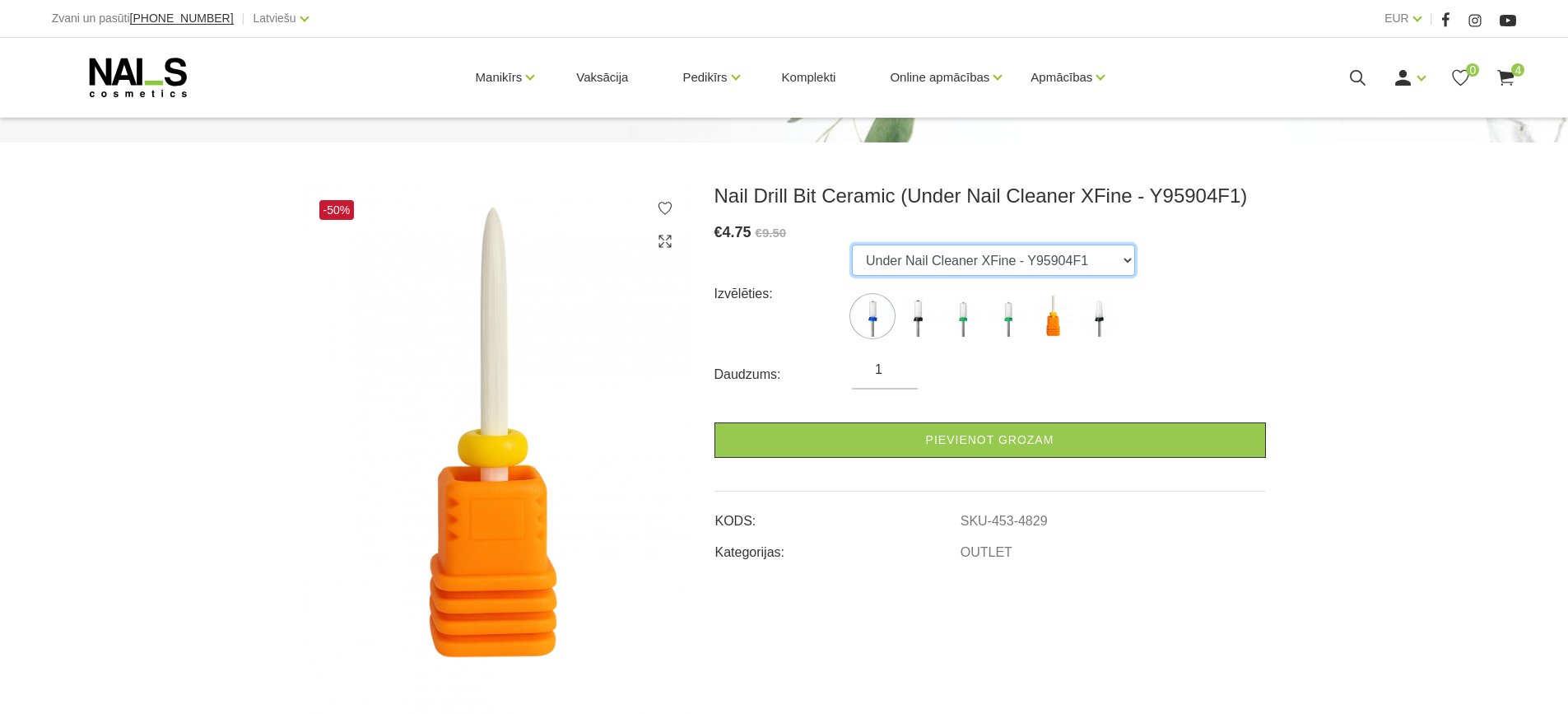
click at [871, 259] on select "Large Barrel Crystal Medium - Z05524M0 Large Barrel Crystal XCoarse - Z05524C1 …" at bounding box center [993, 260] width 283 height 32
click at [852, 245] on select "Large Barrel Crystal Medium - Z05524M0 Large Barrel Crystal XCoarse - Z05524C1 …" at bounding box center [993, 260] width 283 height 32
drag, startPoint x: 1091, startPoint y: 265, endPoint x: 852, endPoint y: 256, distance: 239.2
click at [855, 256] on select "Large Barrel Crystal Medium - Z05524M0 Large Barrel Crystal XCoarse - Z05524C1 …" at bounding box center [993, 260] width 283 height 32
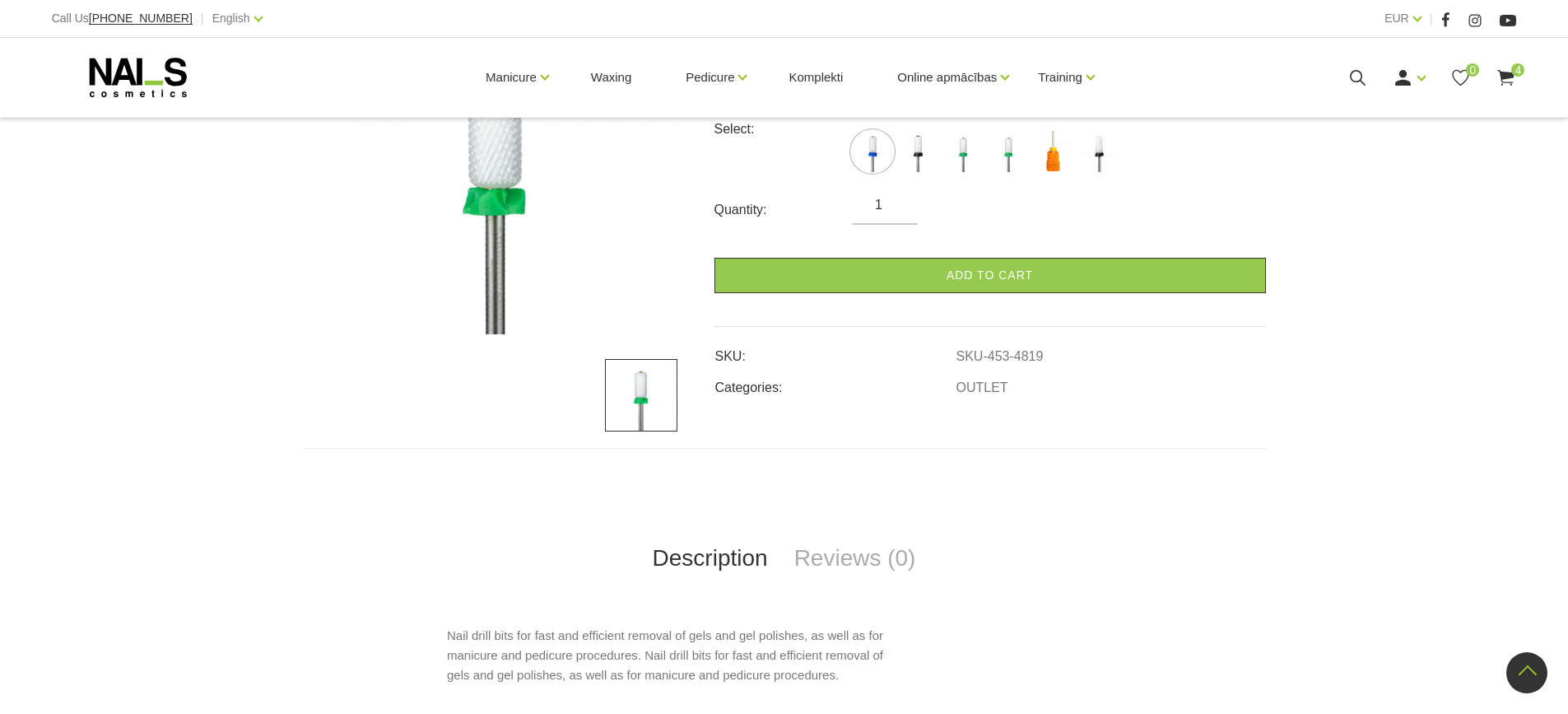
scroll to position [653, 0]
